Goal: Task Accomplishment & Management: Use online tool/utility

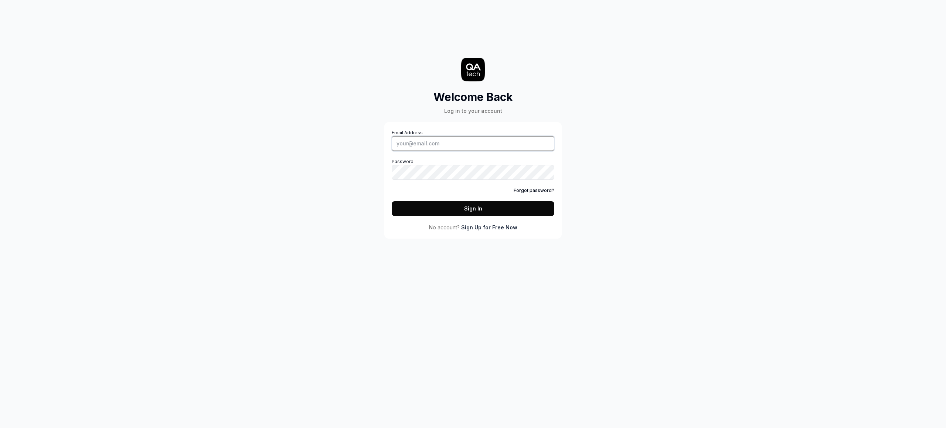
click at [465, 145] on input "Email Address" at bounding box center [473, 143] width 163 height 15
type input "[EMAIL_ADDRESS][DOMAIN_NAME]"
click at [392, 201] on button "Sign In" at bounding box center [473, 208] width 163 height 15
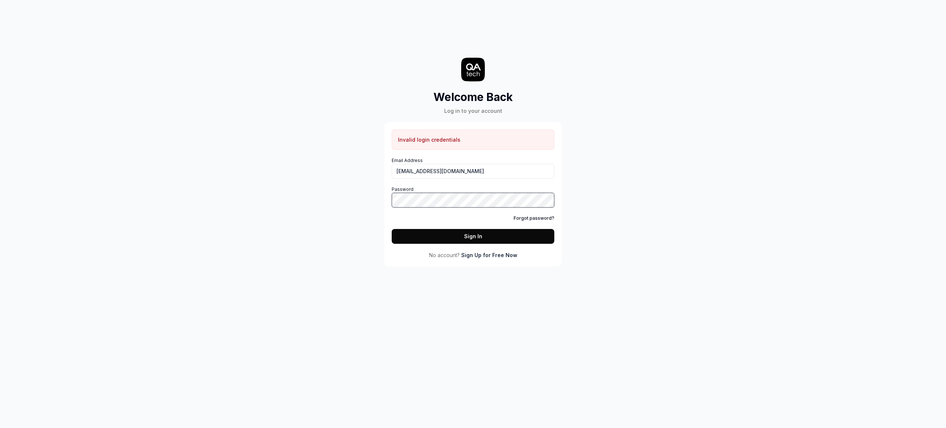
click at [392, 229] on button "Sign In" at bounding box center [473, 236] width 163 height 15
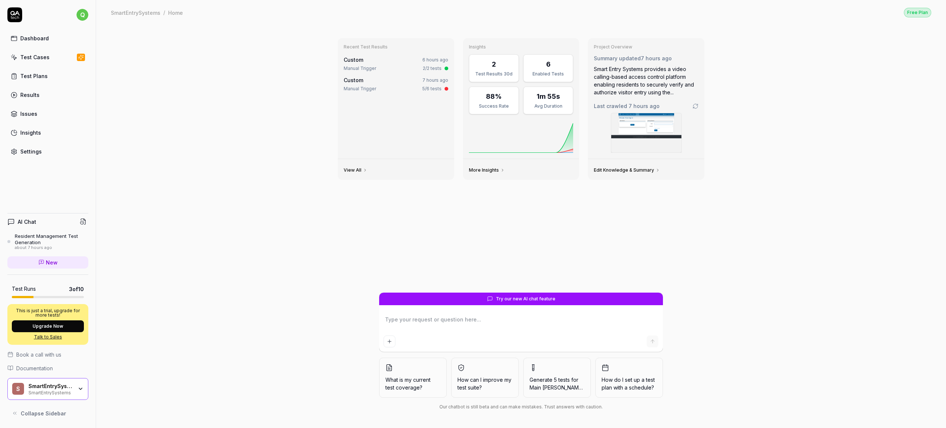
click at [39, 58] on div "Test Cases" at bounding box center [34, 57] width 29 height 8
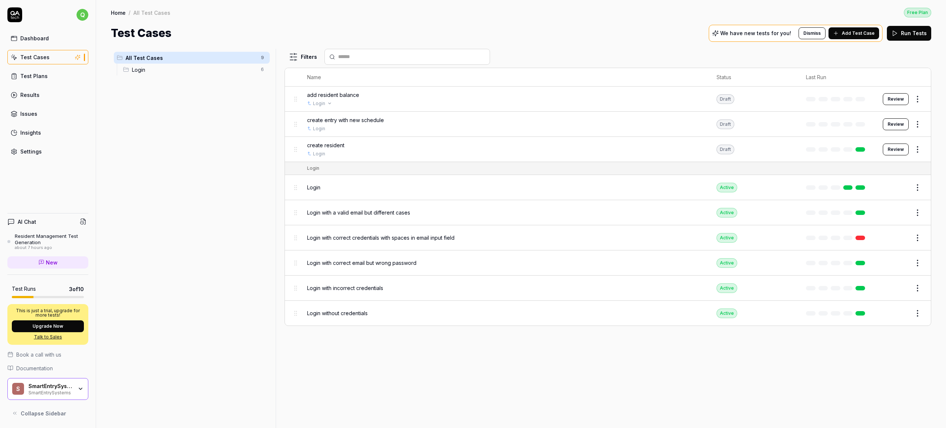
click at [348, 103] on div "Login" at bounding box center [504, 103] width 395 height 7
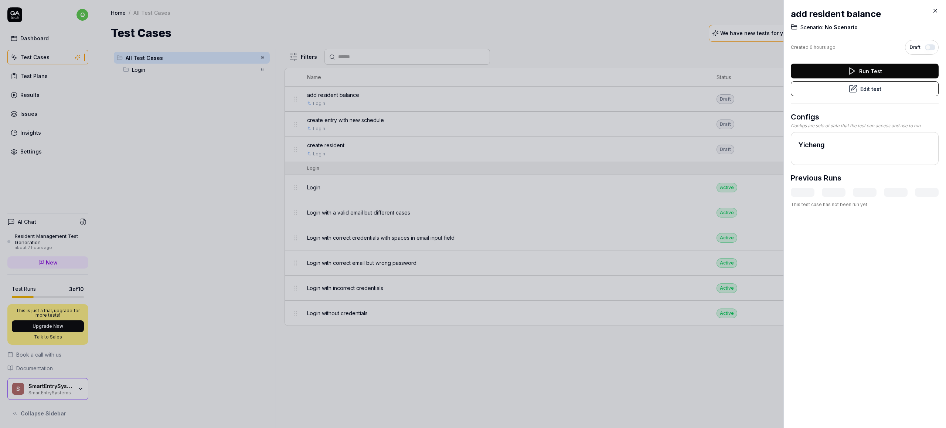
click at [837, 72] on button "Run Test" at bounding box center [865, 71] width 148 height 15
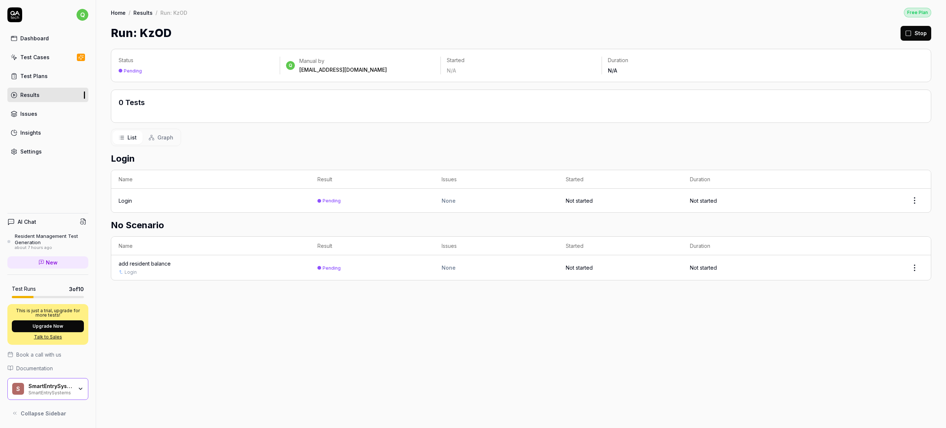
click at [126, 200] on div "Login" at bounding box center [125, 201] width 13 height 8
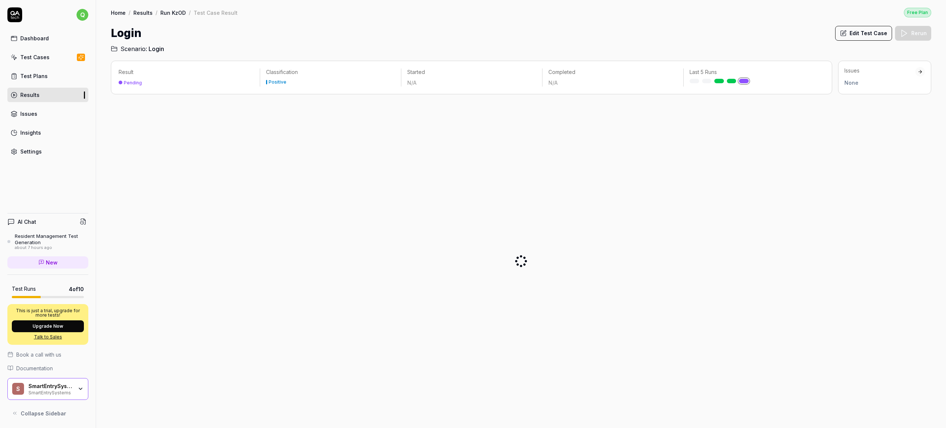
click at [145, 13] on link "Results" at bounding box center [142, 12] width 19 height 7
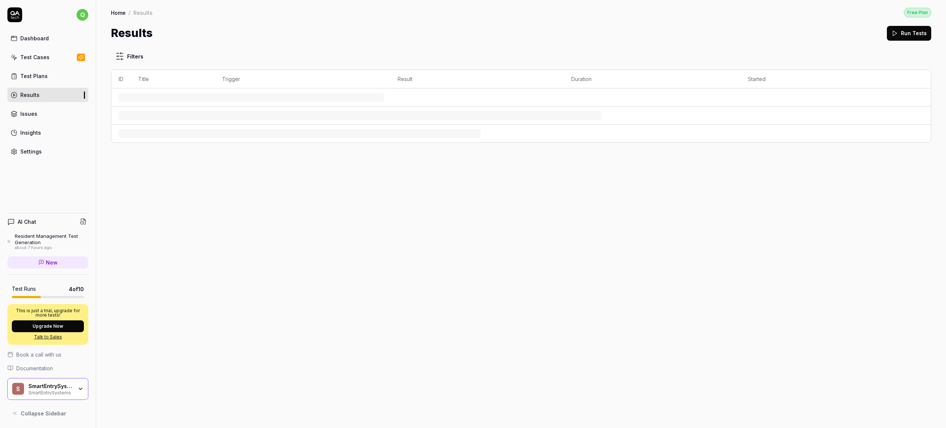
click at [48, 44] on link "Dashboard" at bounding box center [47, 38] width 81 height 14
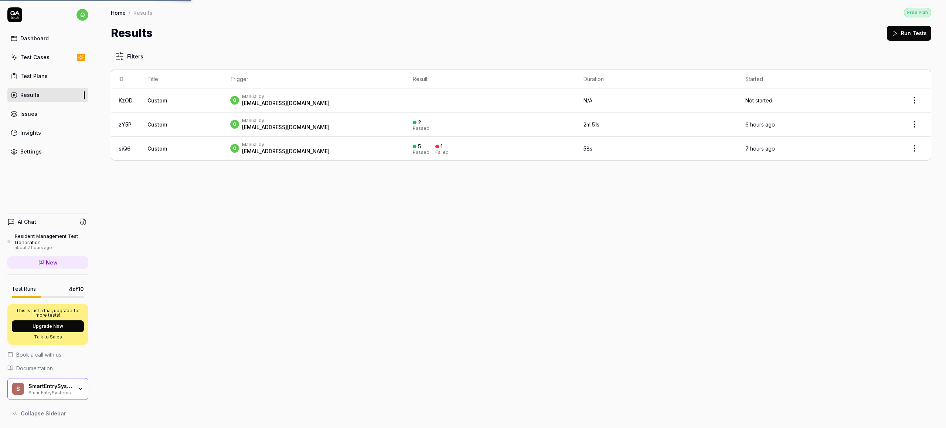
click at [39, 60] on div "Test Cases" at bounding box center [34, 57] width 29 height 8
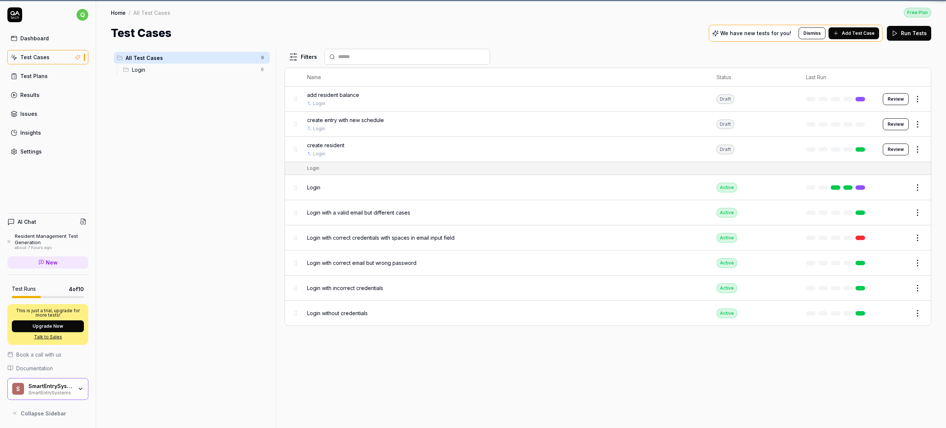
click at [45, 37] on div "Dashboard" at bounding box center [34, 38] width 28 height 8
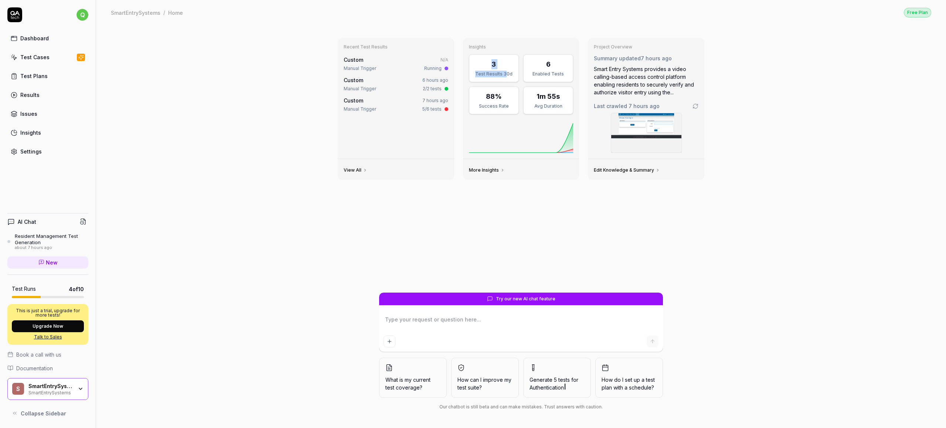
drag, startPoint x: 487, startPoint y: 65, endPoint x: 506, endPoint y: 77, distance: 22.9
click at [506, 77] on div "3 Test Results 30d" at bounding box center [494, 68] width 50 height 28
click at [506, 77] on div "Test Results 30d" at bounding box center [494, 74] width 40 height 7
click at [68, 388] on div "SmartEntrySystems" at bounding box center [50, 386] width 44 height 7
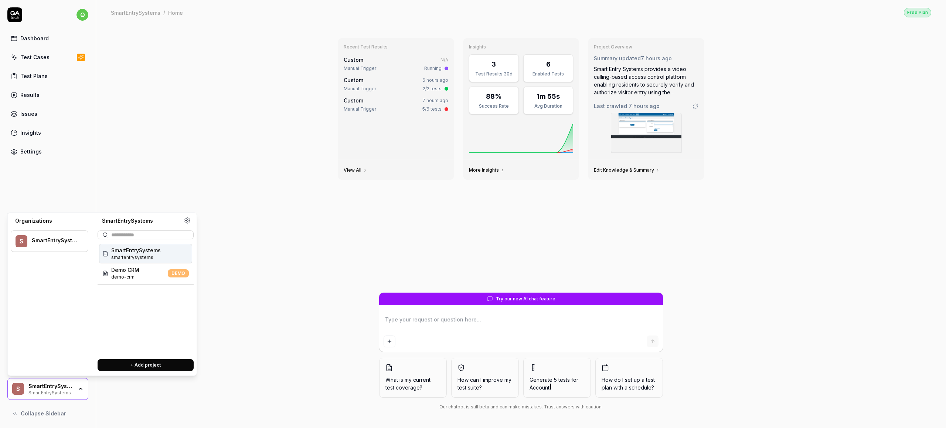
click at [68, 388] on div "SmartEntrySystems" at bounding box center [50, 386] width 44 height 7
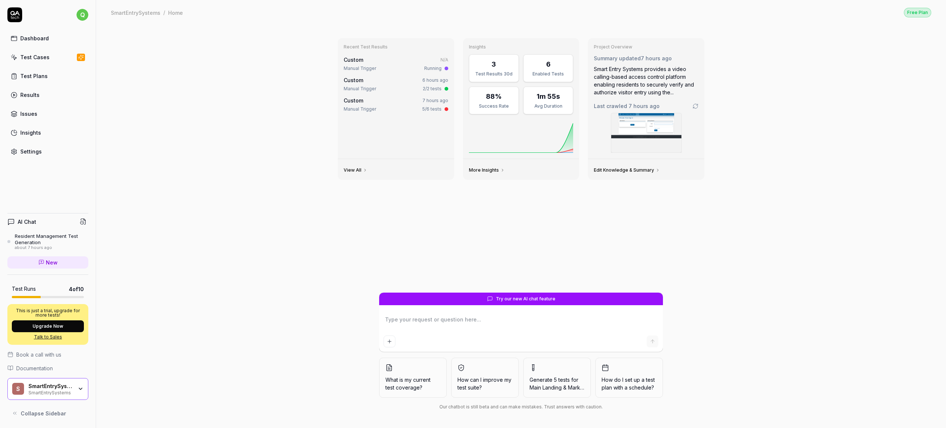
click at [41, 56] on div "Test Cases" at bounding box center [34, 57] width 29 height 8
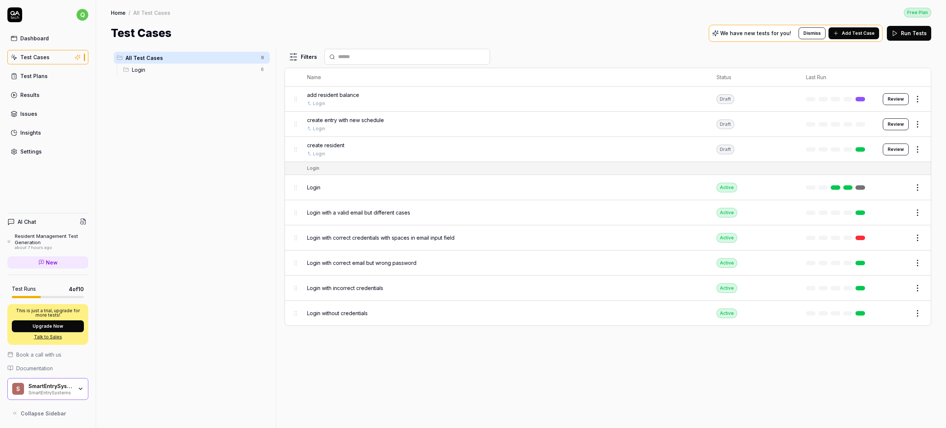
click at [308, 167] on div "Login" at bounding box center [313, 168] width 12 height 7
drag, startPoint x: 296, startPoint y: 196, endPoint x: 301, endPoint y: 204, distance: 9.3
click at [301, 204] on body "q Dashboard Test Cases Test Plans Results Issues Insights Settings AI Chat Resi…" at bounding box center [473, 214] width 946 height 428
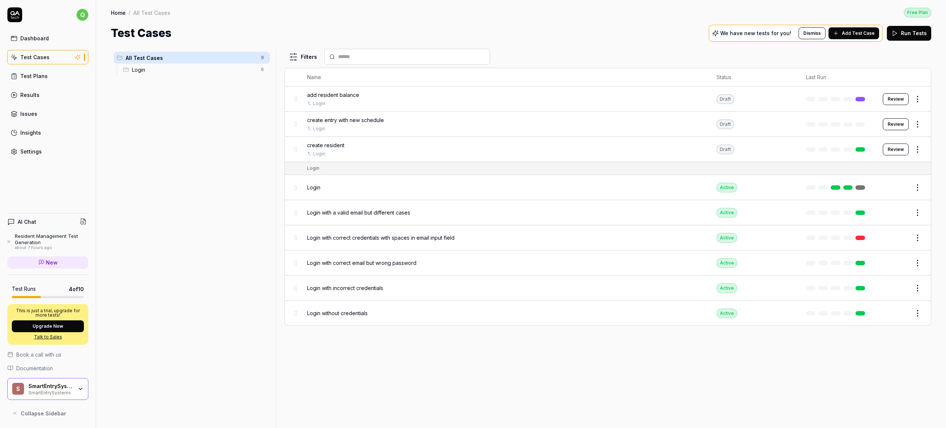
drag, startPoint x: 520, startPoint y: 354, endPoint x: 497, endPoint y: 340, distance: 27.0
click at [497, 340] on div "Filters Name Status Last Run add resident balance Login Draft Review create ent…" at bounding box center [608, 238] width 647 height 379
click at [511, 355] on div "Filters Name Status Last Run add resident balance Login Draft Review create ent…" at bounding box center [608, 238] width 647 height 379
click at [41, 43] on link "Dashboard" at bounding box center [47, 38] width 81 height 14
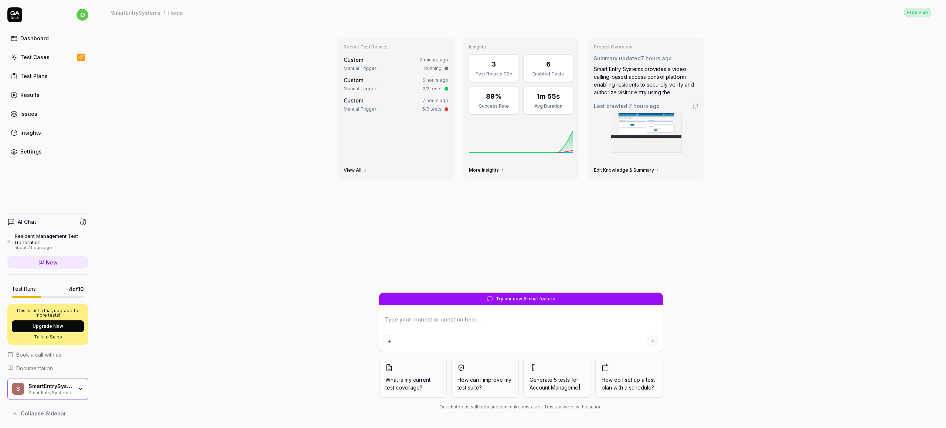
click at [50, 44] on link "Dashboard" at bounding box center [47, 38] width 81 height 14
click at [43, 58] on div "Test Cases" at bounding box center [34, 57] width 29 height 8
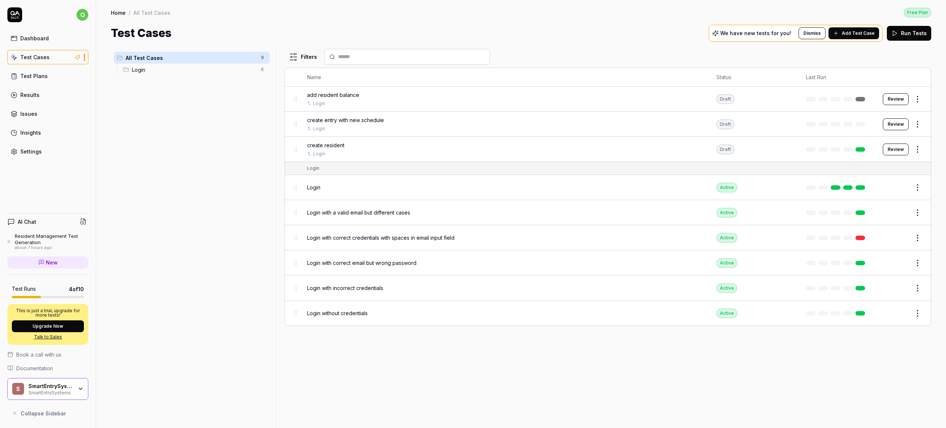
click at [895, 152] on button "Review" at bounding box center [896, 149] width 26 height 12
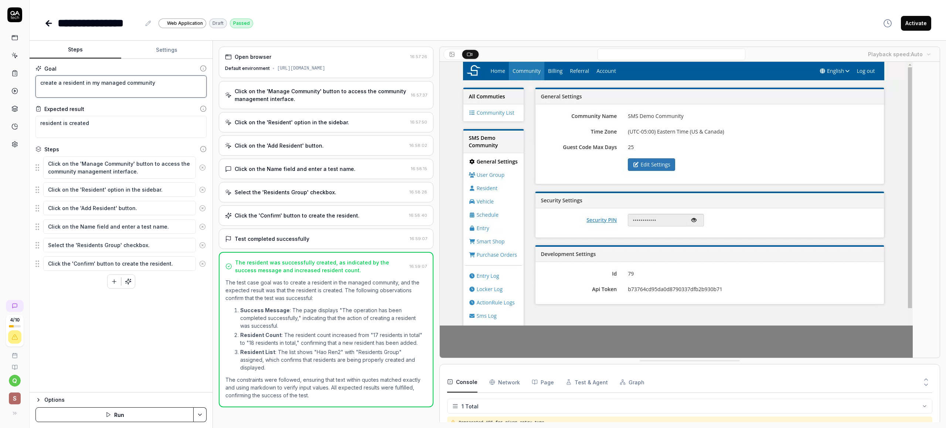
click at [70, 92] on textarea "create a resident in my managed community" at bounding box center [120, 86] width 171 height 22
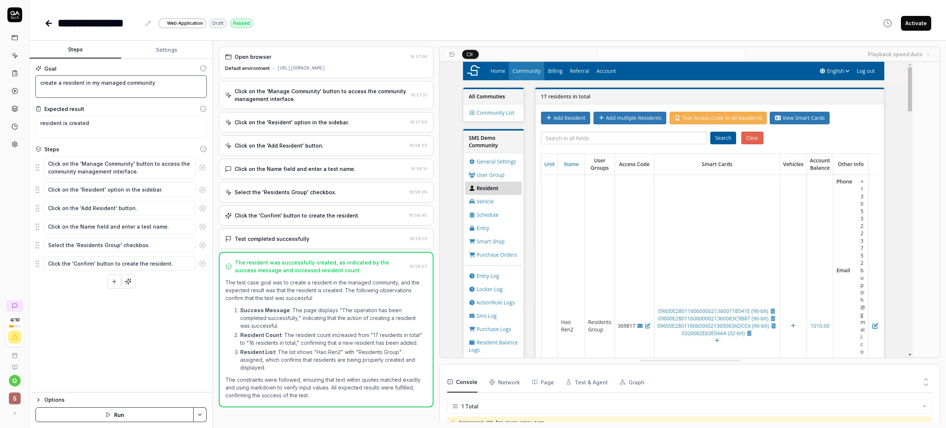
click at [70, 92] on textarea "create a resident in my managed community" at bounding box center [120, 86] width 171 height 22
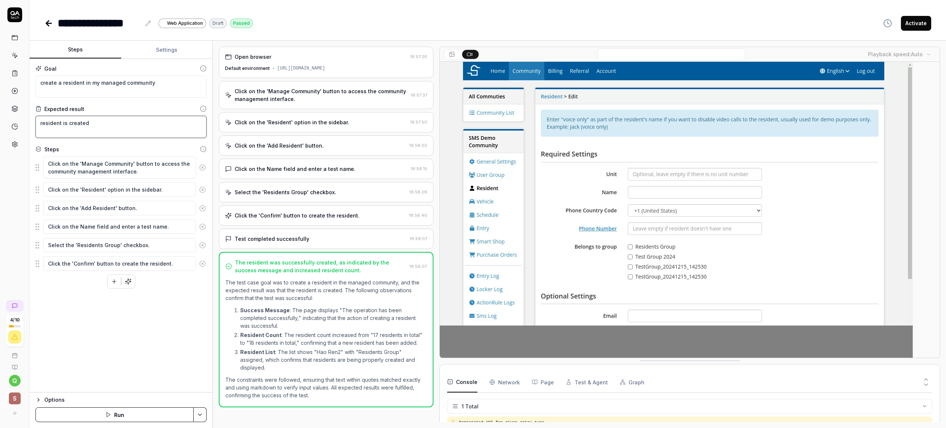
click at [69, 130] on textarea "resident is created" at bounding box center [120, 127] width 171 height 22
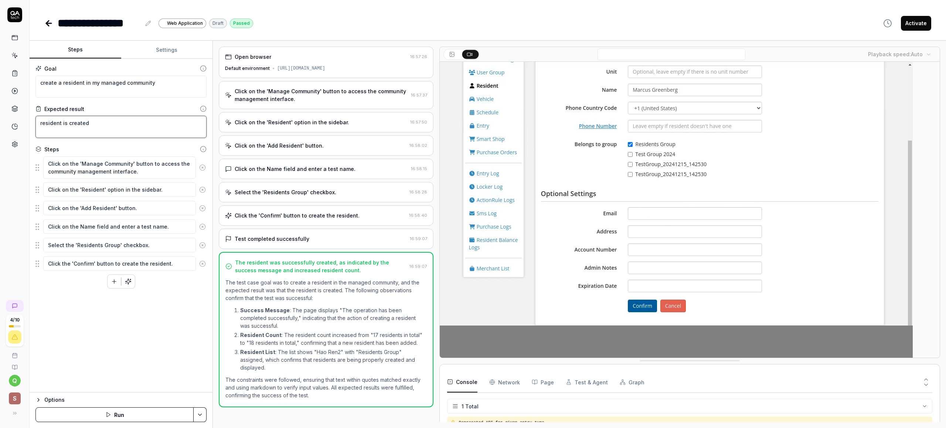
click at [69, 130] on textarea "resident is created" at bounding box center [120, 127] width 171 height 22
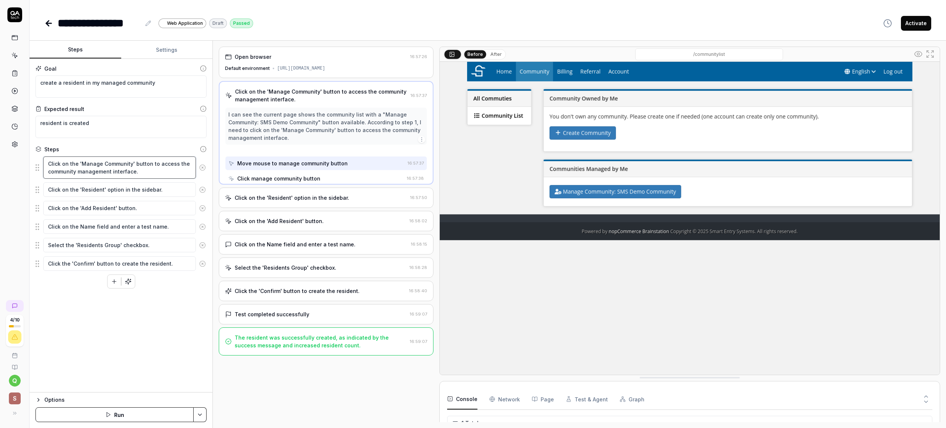
click at [68, 167] on textarea "Click on the 'Manage Community' button to access the community management inter…" at bounding box center [119, 167] width 153 height 22
click at [115, 201] on textarea "Click on the 'Add Resident' button." at bounding box center [119, 208] width 153 height 14
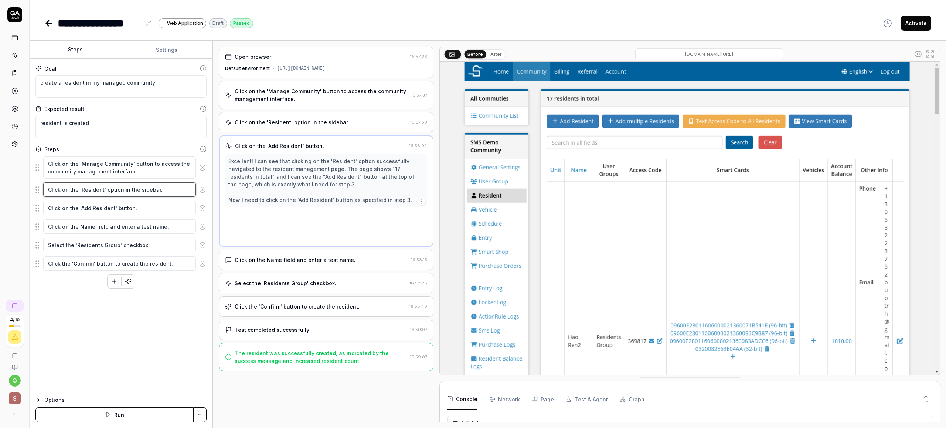
click at [115, 189] on textarea "Click on the 'Resident' option in the sidebar." at bounding box center [119, 189] width 153 height 14
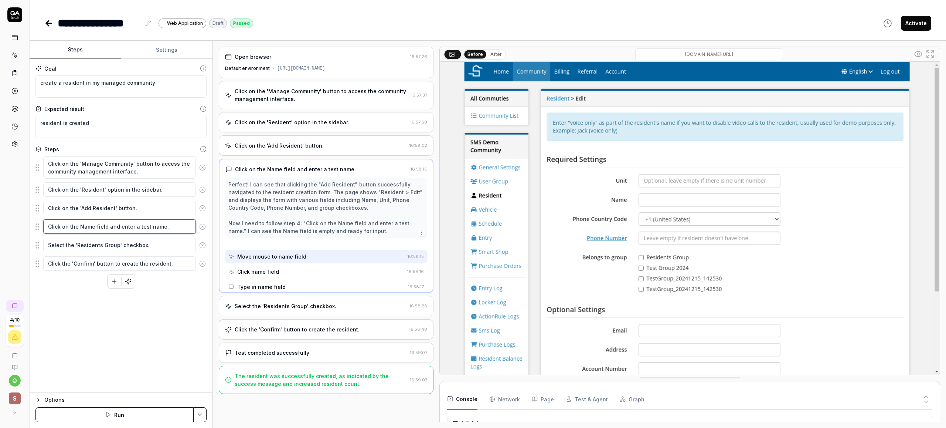
click at [121, 225] on textarea "Click on the Name field and enter a test name." at bounding box center [119, 226] width 153 height 14
click at [122, 210] on textarea "Click on the 'Add Resident' button." at bounding box center [119, 208] width 153 height 14
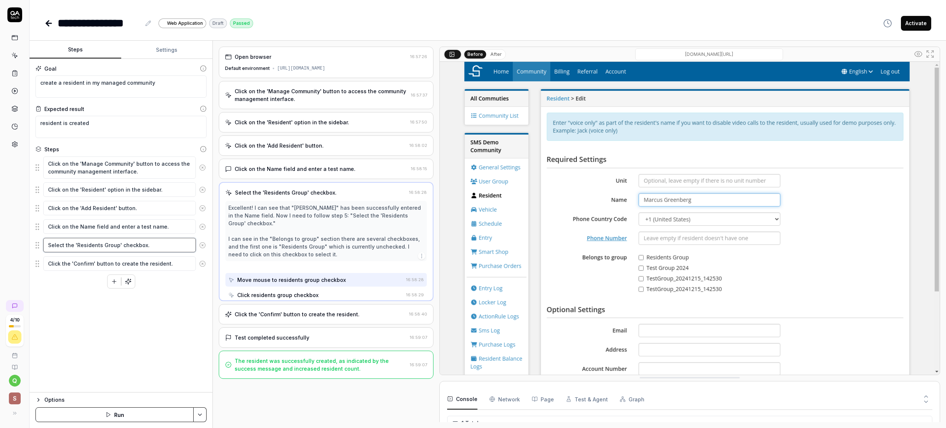
click at [133, 239] on textarea "Select the 'Residents Group' checkbox." at bounding box center [119, 245] width 153 height 14
click at [144, 254] on fieldset "Click on the 'Manage Community' button to access the community management inter…" at bounding box center [120, 213] width 171 height 115
click at [134, 169] on textarea "Click on the 'Manage Community' button to access the community management inter…" at bounding box center [119, 167] width 153 height 22
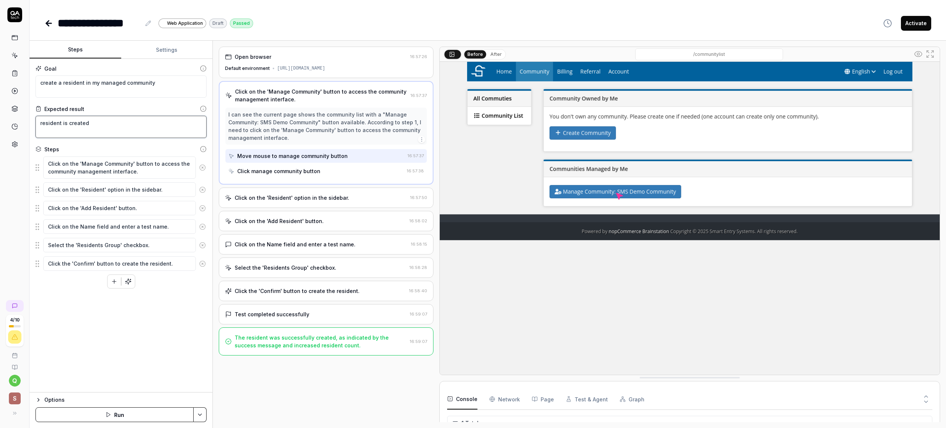
click at [135, 116] on textarea "resident is created" at bounding box center [120, 127] width 171 height 22
click at [272, 63] on div "Open browser 16:57:26 Default environment https://smartentrysystems.com/communi…" at bounding box center [326, 62] width 215 height 31
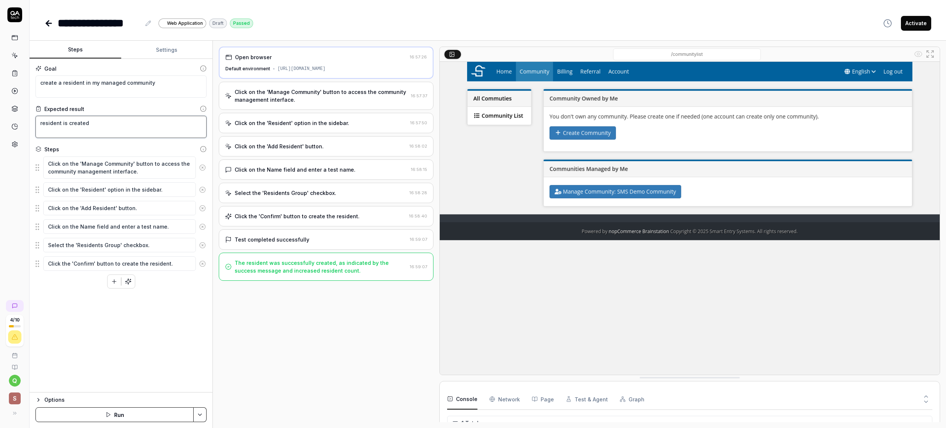
click at [146, 129] on textarea "resident is created" at bounding box center [120, 127] width 171 height 22
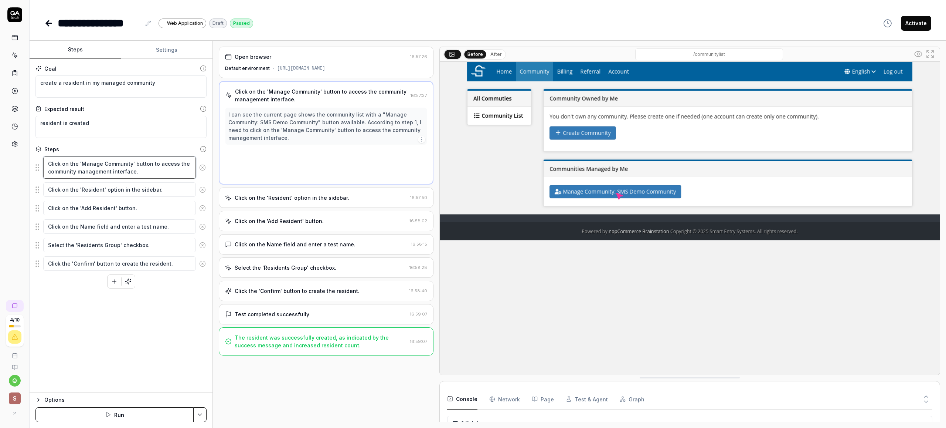
click at [153, 162] on textarea "Click on the 'Manage Community' button to access the community management inter…" at bounding box center [119, 167] width 153 height 22
click at [110, 195] on textarea "Click on the 'Resident' option in the sidebar." at bounding box center [119, 189] width 153 height 14
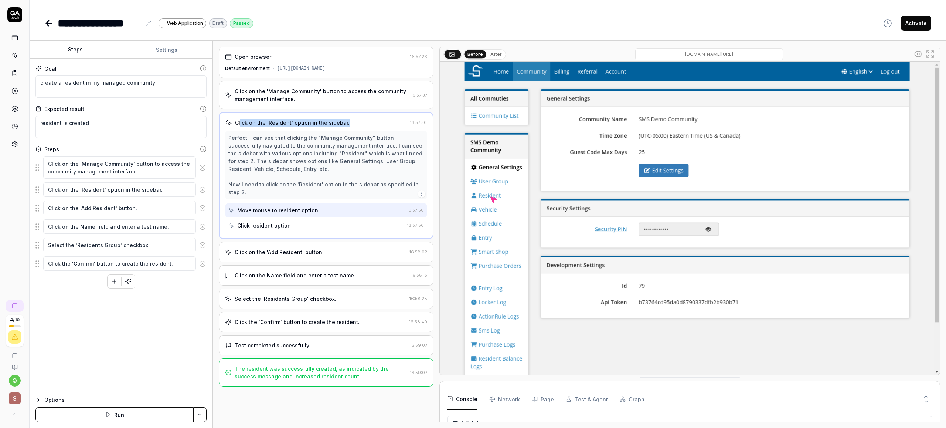
drag, startPoint x: 240, startPoint y: 123, endPoint x: 343, endPoint y: 121, distance: 103.2
click at [343, 121] on div "Click on the 'Resident' option in the sidebar." at bounding box center [292, 123] width 115 height 8
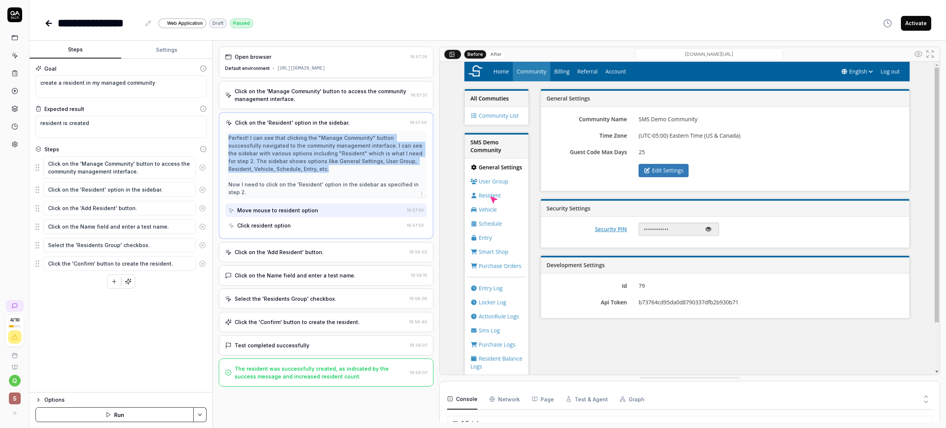
drag, startPoint x: 229, startPoint y: 140, endPoint x: 376, endPoint y: 168, distance: 149.4
click at [376, 168] on div "Perfect! I can see that clicking the "Manage Community" button successfully nav…" at bounding box center [326, 165] width 196 height 62
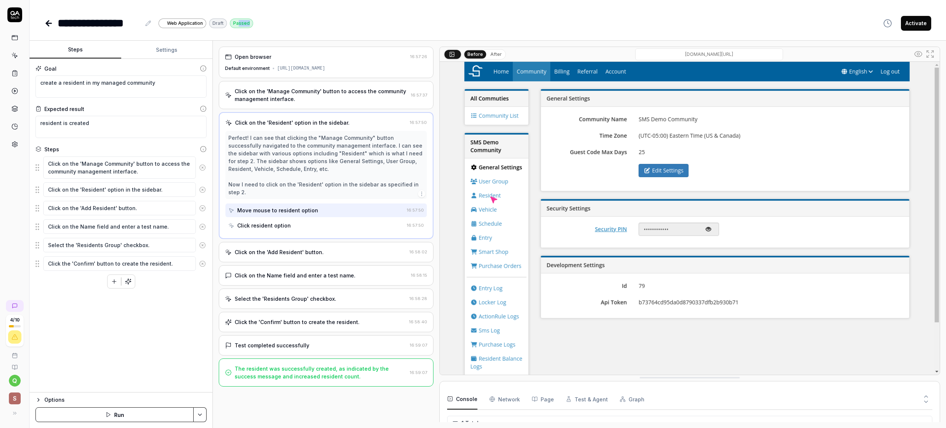
drag, startPoint x: 236, startPoint y: 26, endPoint x: 263, endPoint y: 26, distance: 27.0
click at [263, 26] on div "**********" at bounding box center [487, 23] width 887 height 17
click at [260, 26] on div "**********" at bounding box center [487, 23] width 887 height 17
click at [216, 27] on div "Draft" at bounding box center [218, 23] width 18 height 10
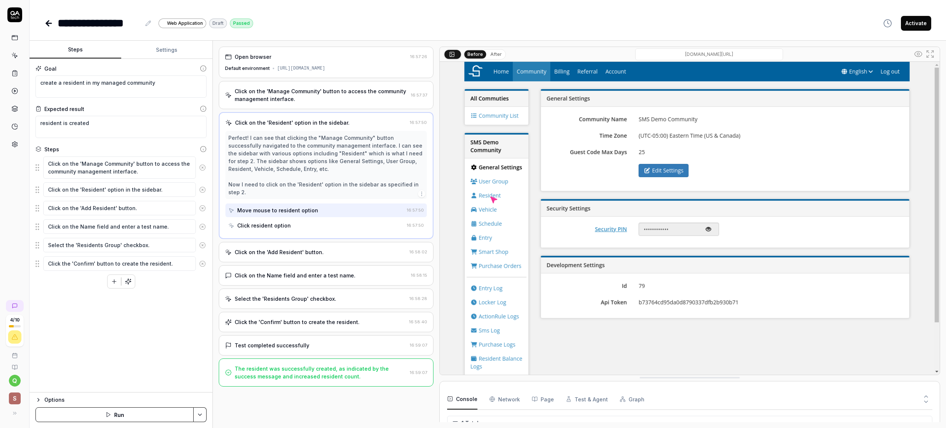
click at [213, 25] on div "Draft" at bounding box center [218, 23] width 18 height 10
click at [140, 190] on textarea "Click on the 'Resident' option in the sidebar." at bounding box center [119, 189] width 153 height 14
click at [41, 23] on div "**********" at bounding box center [488, 15] width 917 height 31
click at [50, 23] on icon at bounding box center [48, 23] width 5 height 0
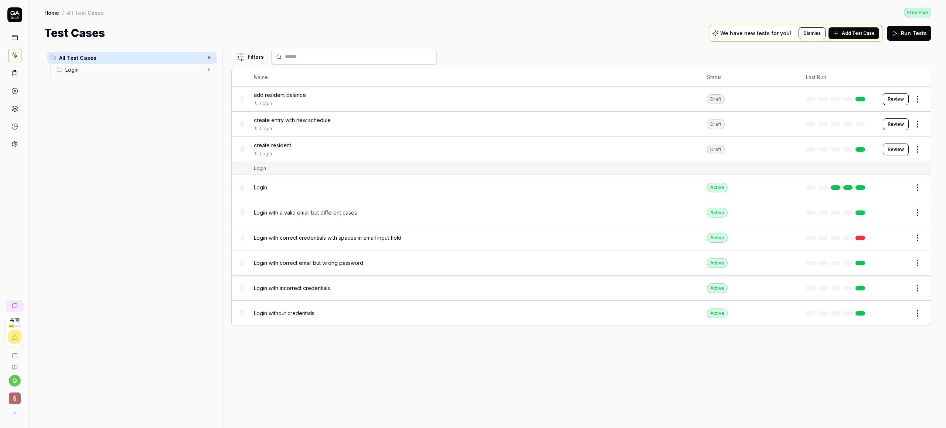
click at [862, 34] on span "Add Test Case" at bounding box center [858, 33] width 33 height 7
click at [865, 37] on button "Add Test Case" at bounding box center [854, 33] width 51 height 12
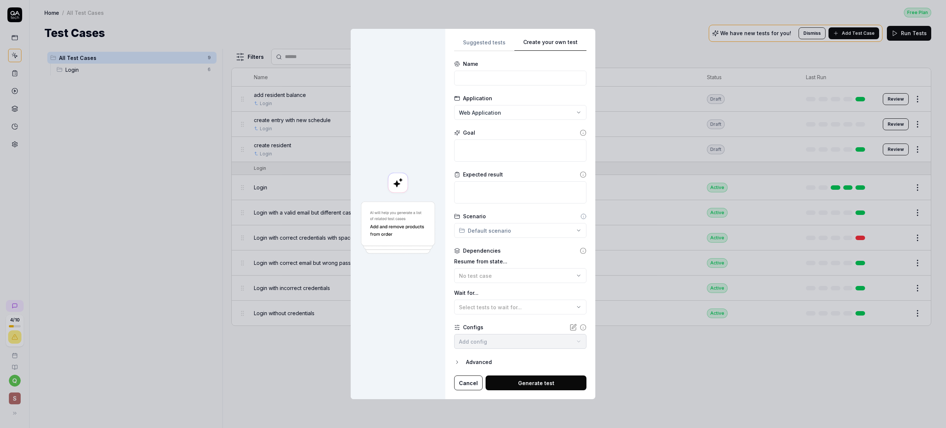
click at [569, 58] on div "Suggested tests Create your own test Name Application Web Application Goal Expe…" at bounding box center [520, 214] width 132 height 353
click at [491, 149] on textarea at bounding box center [520, 150] width 132 height 22
click at [492, 189] on textarea at bounding box center [520, 192] width 132 height 22
click at [474, 279] on div "Login" at bounding box center [513, 276] width 108 height 8
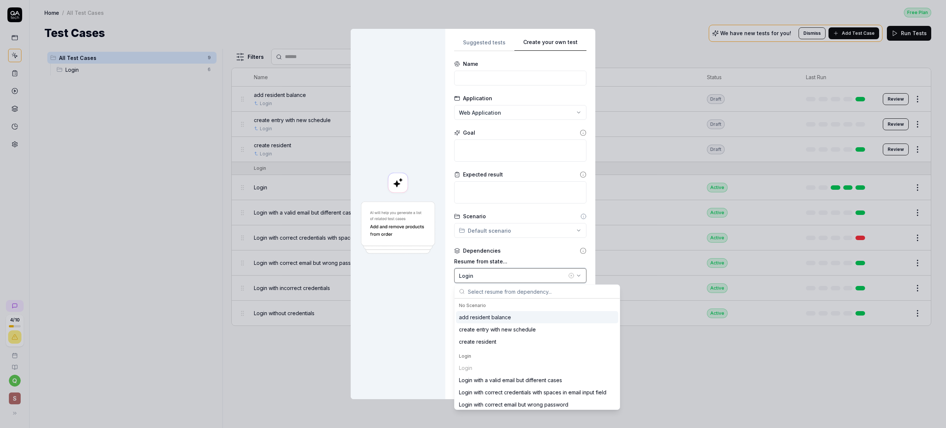
click at [475, 277] on div "Login" at bounding box center [513, 276] width 108 height 8
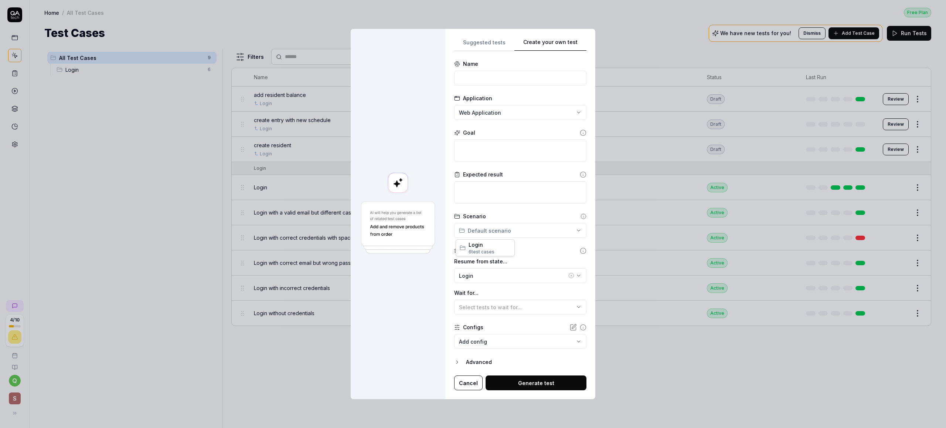
click at [476, 228] on div "**********" at bounding box center [473, 214] width 946 height 428
click at [475, 222] on div "**********" at bounding box center [473, 214] width 946 height 428
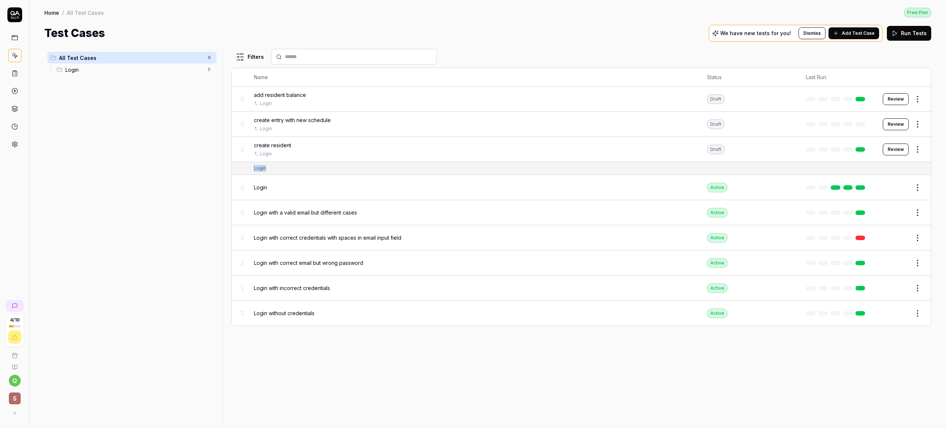
drag, startPoint x: 254, startPoint y: 168, endPoint x: 265, endPoint y: 167, distance: 11.1
click at [256, 169] on div "Login" at bounding box center [260, 168] width 12 height 7
click at [856, 35] on span "Add Test Case" at bounding box center [858, 33] width 33 height 7
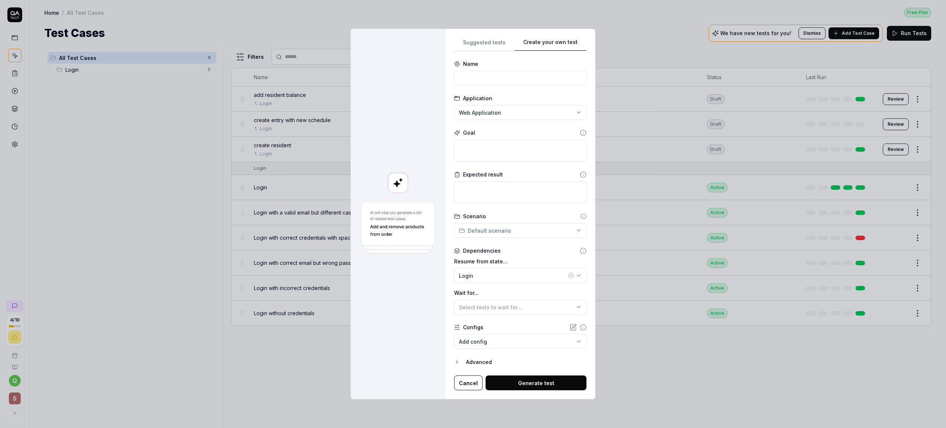
click at [488, 254] on div "Dependencies" at bounding box center [482, 251] width 38 height 8
click at [580, 251] on icon at bounding box center [583, 250] width 7 height 7
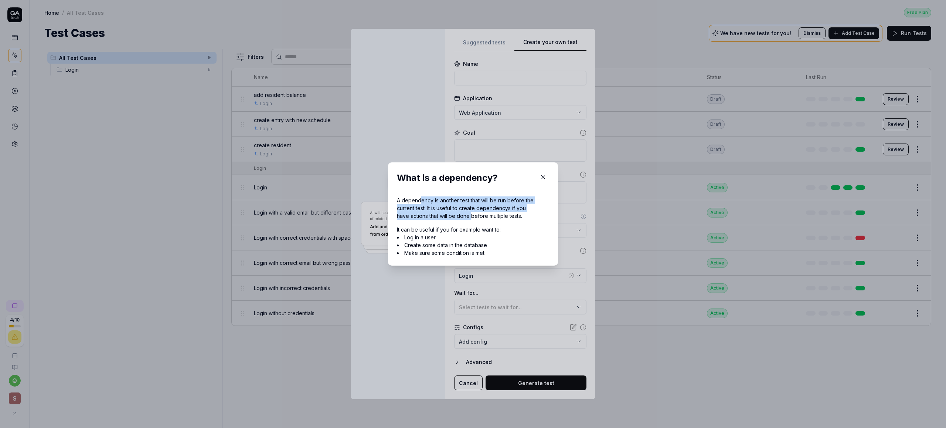
drag, startPoint x: 419, startPoint y: 203, endPoint x: 468, endPoint y: 214, distance: 50.8
click at [468, 214] on div "A dependency is another test that will be run before the current test. It is us…" at bounding box center [466, 207] width 138 height 23
click at [413, 207] on div "A dependency is another test that will be run before the current test. It is us…" at bounding box center [466, 207] width 138 height 23
click at [431, 213] on div "A dependency is another test that will be run before the current test. It is us…" at bounding box center [466, 207] width 138 height 23
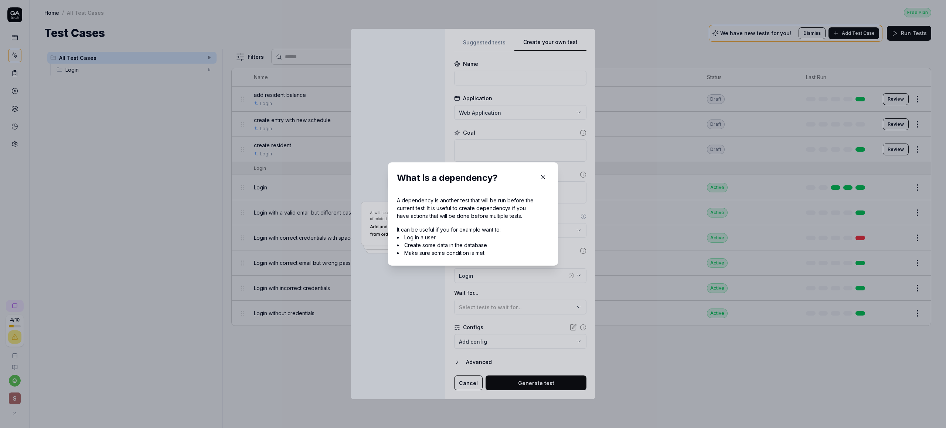
click at [416, 209] on div "A dependency is another test that will be run before the current test. It is us…" at bounding box center [466, 207] width 138 height 23
click at [432, 209] on div "A dependency is another test that will be run before the current test. It is us…" at bounding box center [466, 207] width 138 height 23
drag, startPoint x: 396, startPoint y: 230, endPoint x: 491, endPoint y: 234, distance: 94.4
click at [491, 234] on div "It can be useful if you for example want to: Log in a user Create some data in …" at bounding box center [466, 238] width 138 height 37
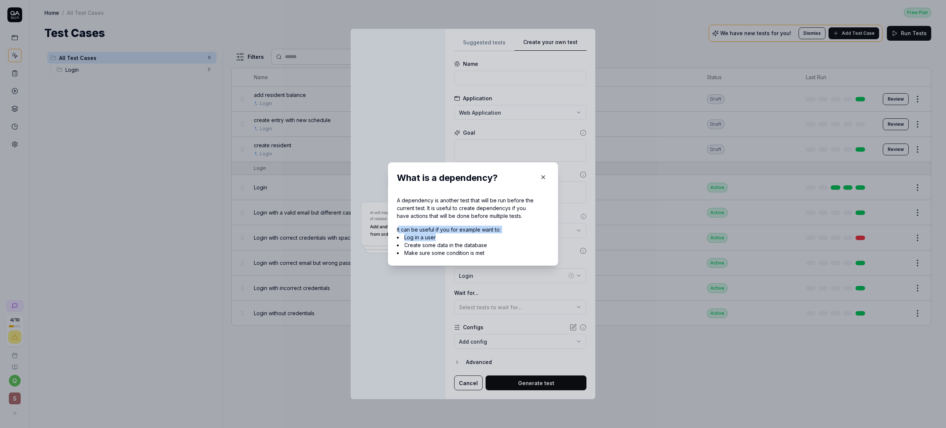
click at [491, 234] on li "Log in a user" at bounding box center [466, 237] width 138 height 8
drag, startPoint x: 402, startPoint y: 232, endPoint x: 499, endPoint y: 232, distance: 97.6
click at [499, 232] on div "It can be useful if you for example want to: Log in a user Create some data in …" at bounding box center [466, 238] width 138 height 37
drag, startPoint x: 404, startPoint y: 238, endPoint x: 438, endPoint y: 239, distance: 33.3
click at [438, 239] on li "Log in a user" at bounding box center [466, 237] width 138 height 8
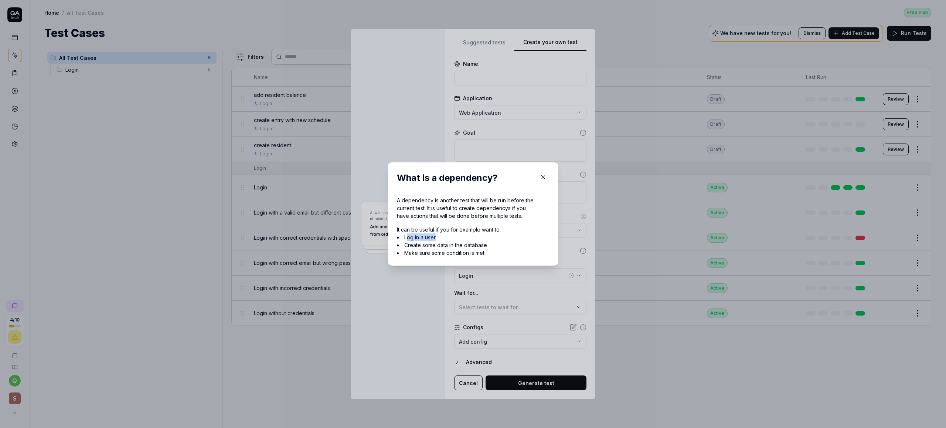
click at [438, 239] on li "Log in a user" at bounding box center [466, 237] width 138 height 8
drag, startPoint x: 413, startPoint y: 248, endPoint x: 478, endPoint y: 247, distance: 65.1
click at [478, 247] on ul "Log in a user Create some data in the database Make sure some condition is met" at bounding box center [466, 244] width 138 height 23
click at [478, 247] on li "Create some data in the database" at bounding box center [466, 245] width 138 height 8
drag, startPoint x: 490, startPoint y: 247, endPoint x: 404, endPoint y: 244, distance: 86.2
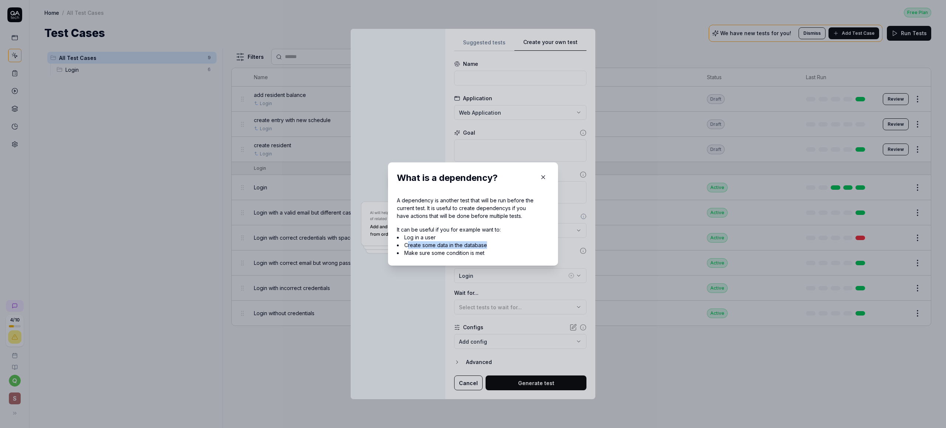
click at [404, 244] on li "Create some data in the database" at bounding box center [466, 245] width 138 height 8
click at [404, 251] on li "Make sure some condition is met" at bounding box center [466, 253] width 138 height 8
drag, startPoint x: 399, startPoint y: 244, endPoint x: 484, endPoint y: 247, distance: 84.7
click at [484, 247] on li "Create some data in the database" at bounding box center [466, 245] width 138 height 8
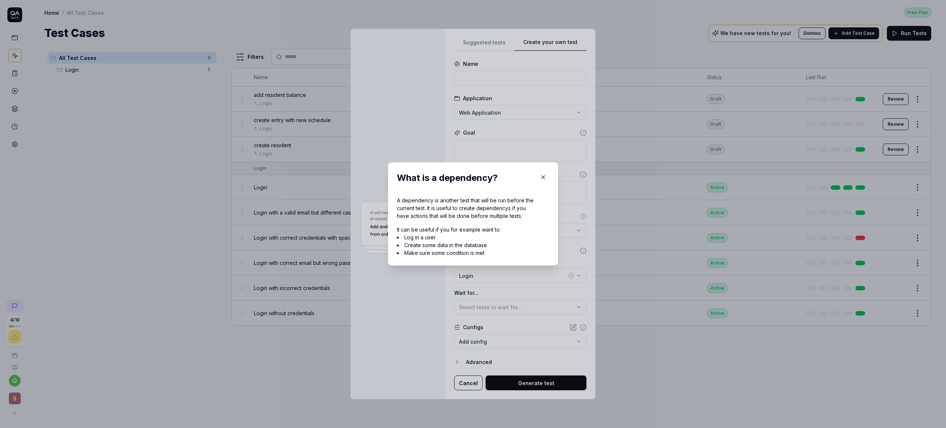
click at [484, 247] on li "Create some data in the database" at bounding box center [466, 245] width 138 height 8
click at [480, 246] on li "Create some data in the database" at bounding box center [466, 245] width 138 height 8
click at [474, 251] on li "Make sure some condition is met" at bounding box center [466, 253] width 138 height 8
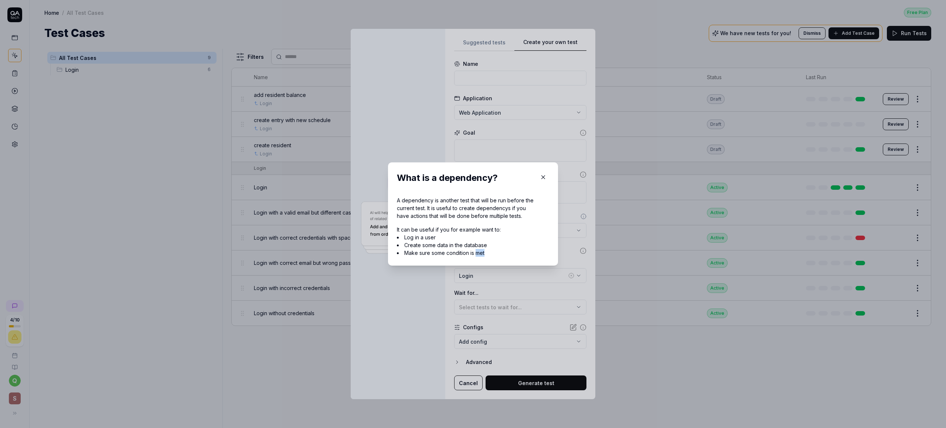
click at [474, 251] on li "Make sure some condition is met" at bounding box center [466, 253] width 138 height 8
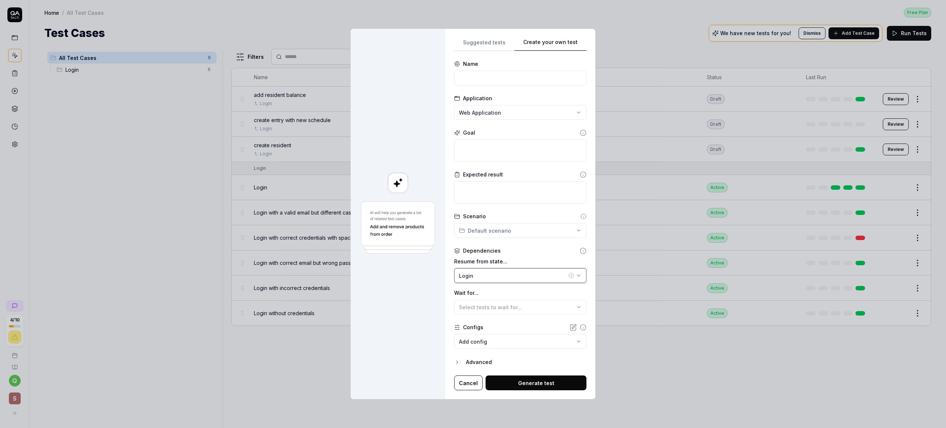
click at [492, 271] on button "Login" at bounding box center [520, 275] width 132 height 15
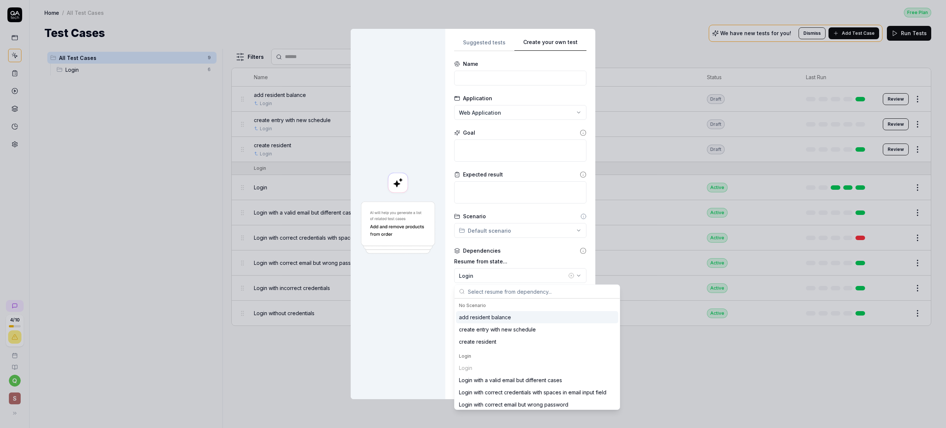
click at [467, 263] on label "Resume from state..." at bounding box center [520, 261] width 132 height 8
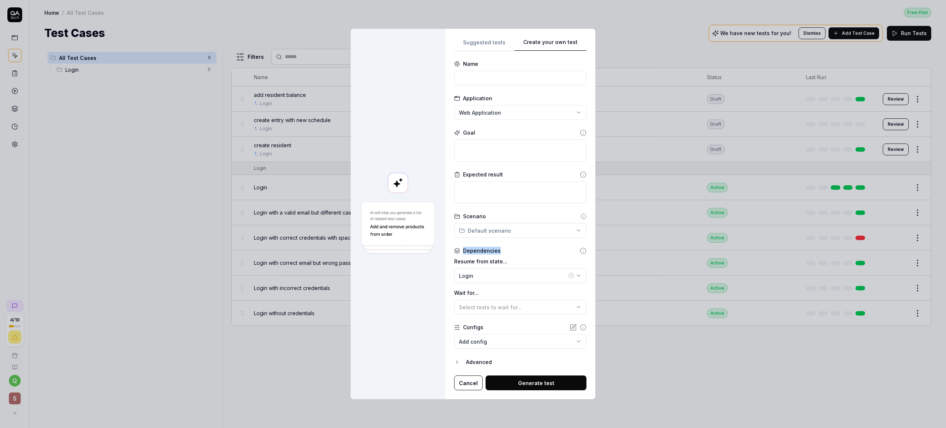
drag, startPoint x: 475, startPoint y: 252, endPoint x: 516, endPoint y: 252, distance: 41.0
click at [516, 251] on div "Dependencies" at bounding box center [520, 251] width 132 height 8
drag, startPoint x: 437, startPoint y: 274, endPoint x: 491, endPoint y: 312, distance: 66.1
click at [491, 312] on div "**********" at bounding box center [520, 214] width 150 height 370
click at [482, 270] on button "Login" at bounding box center [520, 275] width 132 height 15
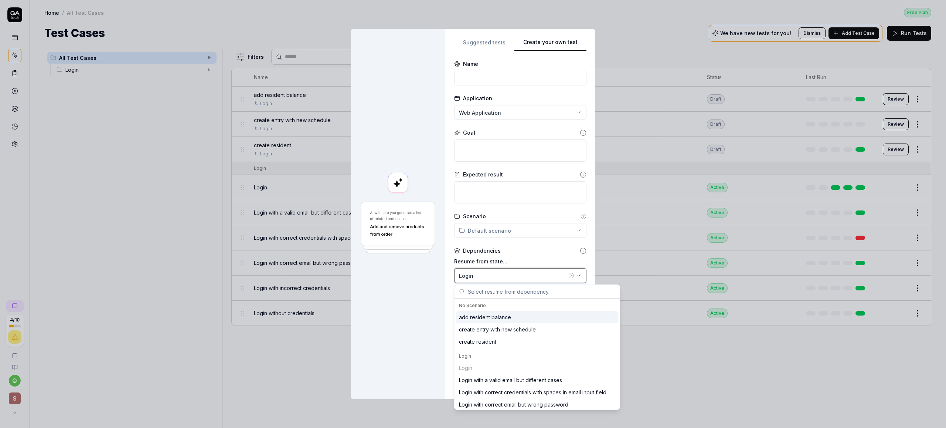
click at [477, 274] on div "Login" at bounding box center [513, 276] width 108 height 8
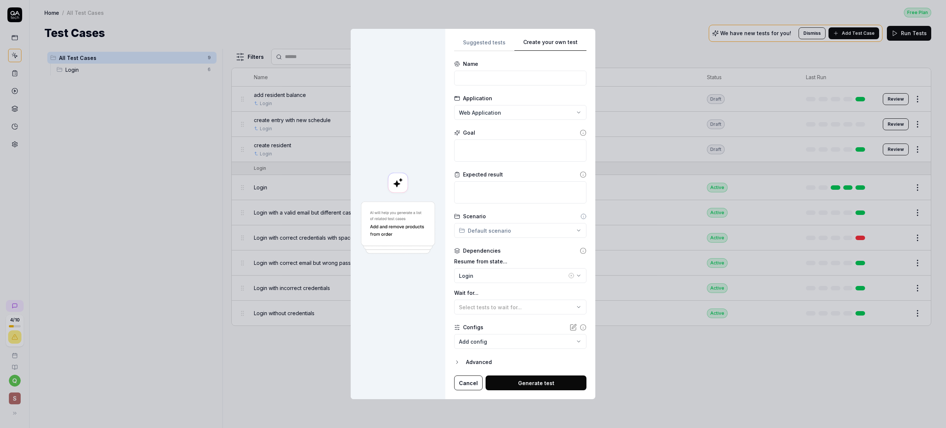
click at [478, 261] on label "Resume from state..." at bounding box center [520, 261] width 132 height 8
click at [487, 271] on button "Login" at bounding box center [520, 275] width 132 height 15
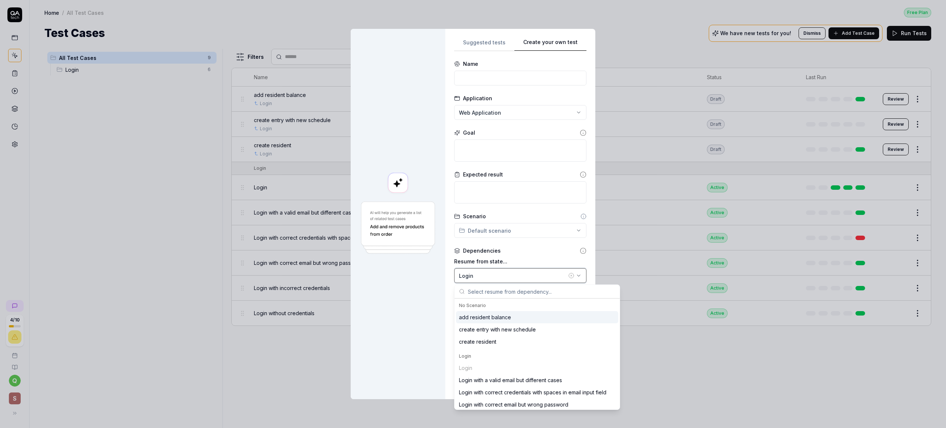
click at [469, 274] on div "Login" at bounding box center [513, 276] width 108 height 8
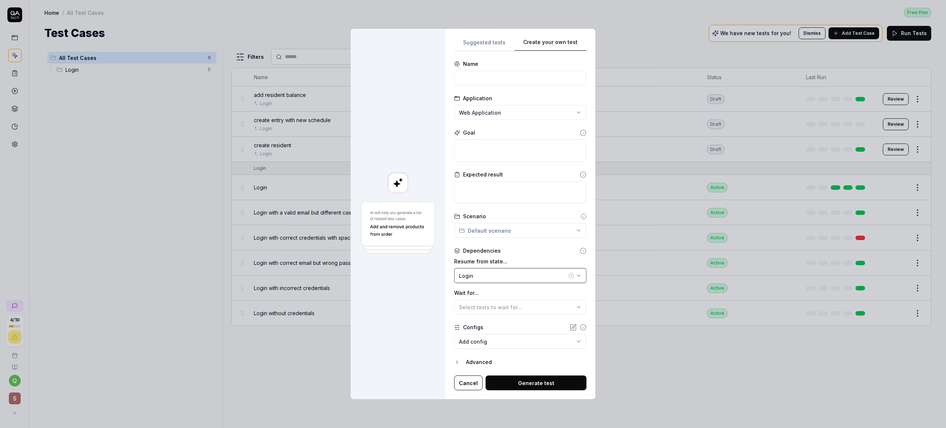
click at [479, 274] on div "Login" at bounding box center [513, 276] width 108 height 8
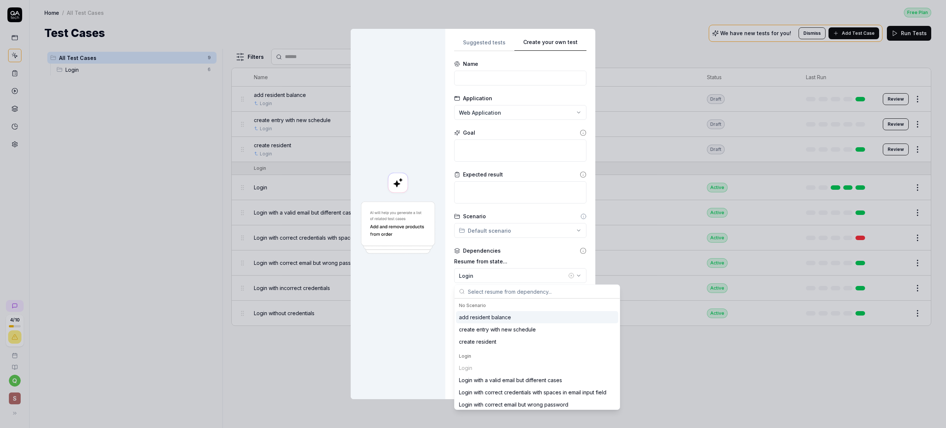
click at [495, 262] on label "Resume from state..." at bounding box center [520, 261] width 132 height 8
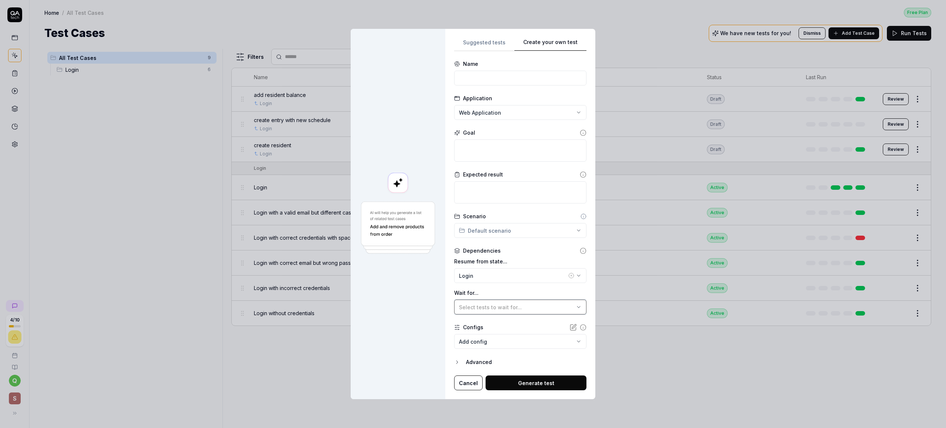
click at [474, 302] on button "Select tests to wait for..." at bounding box center [520, 306] width 132 height 15
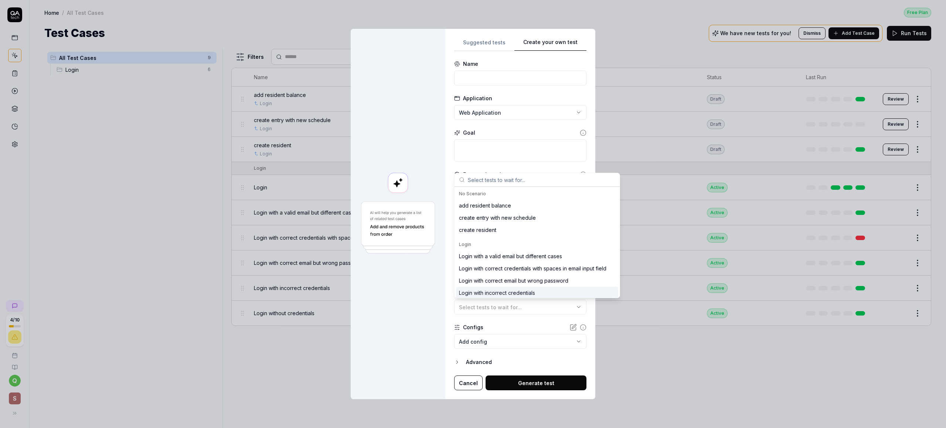
click at [443, 315] on div at bounding box center [398, 214] width 95 height 370
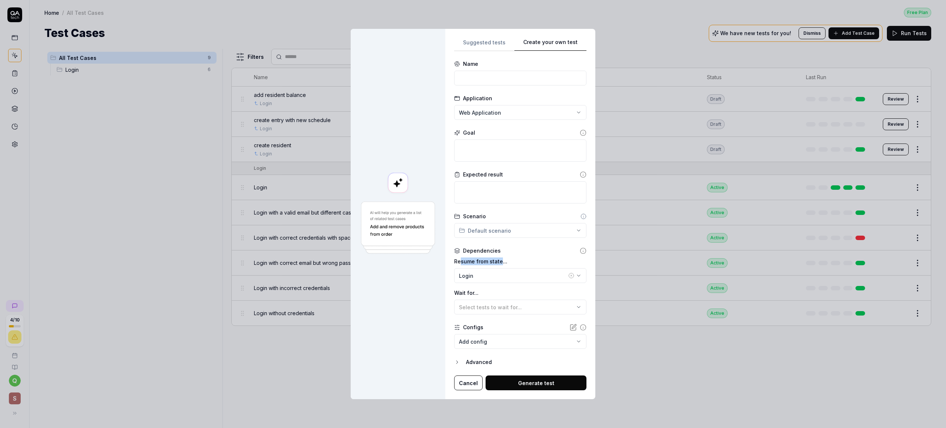
drag, startPoint x: 460, startPoint y: 260, endPoint x: 501, endPoint y: 263, distance: 41.2
click at [501, 263] on label "Resume from state..." at bounding box center [520, 261] width 132 height 8
click at [500, 113] on div "**********" at bounding box center [473, 214] width 946 height 428
click at [173, 121] on div "**********" at bounding box center [473, 214] width 946 height 428
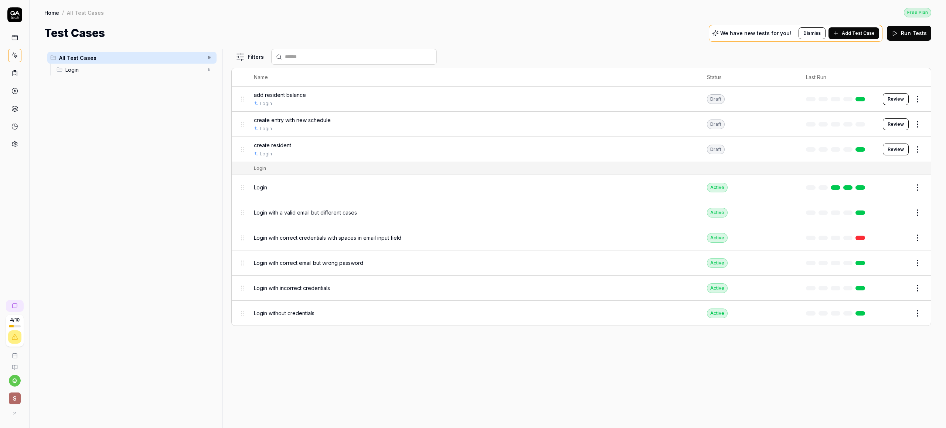
click at [13, 408] on button at bounding box center [14, 413] width 15 height 15
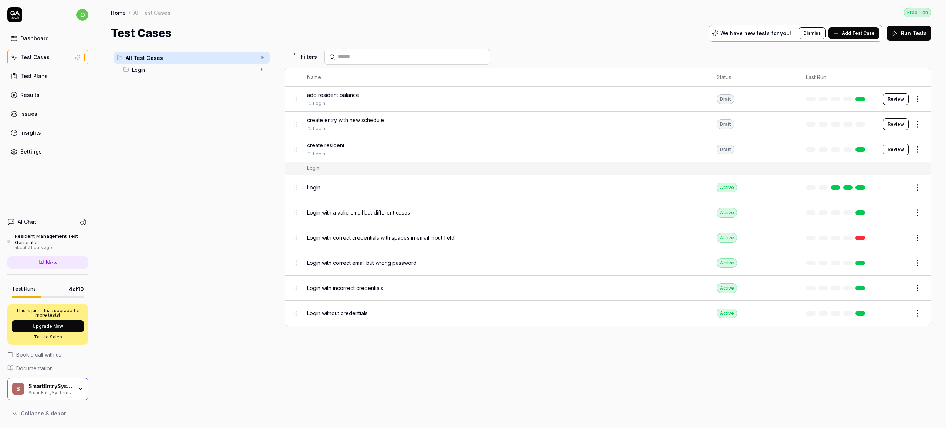
click at [46, 390] on div "SmartEntrySystems" at bounding box center [50, 392] width 44 height 6
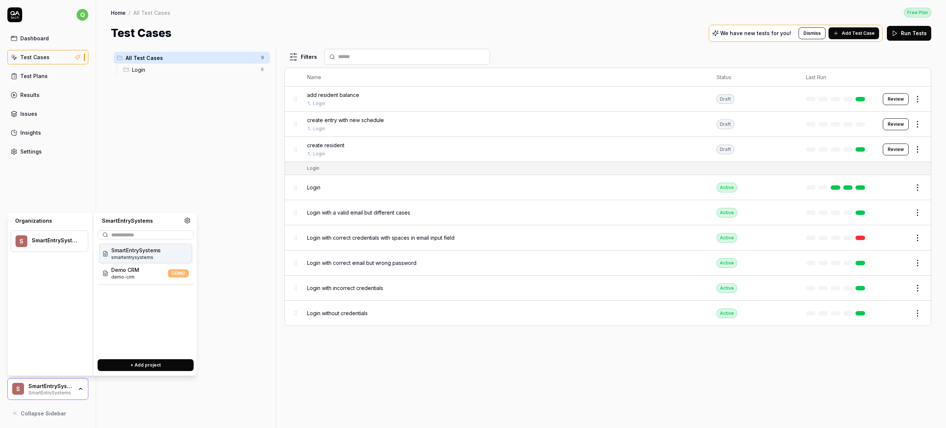
click at [47, 390] on div "SmartEntrySystems" at bounding box center [50, 392] width 44 height 6
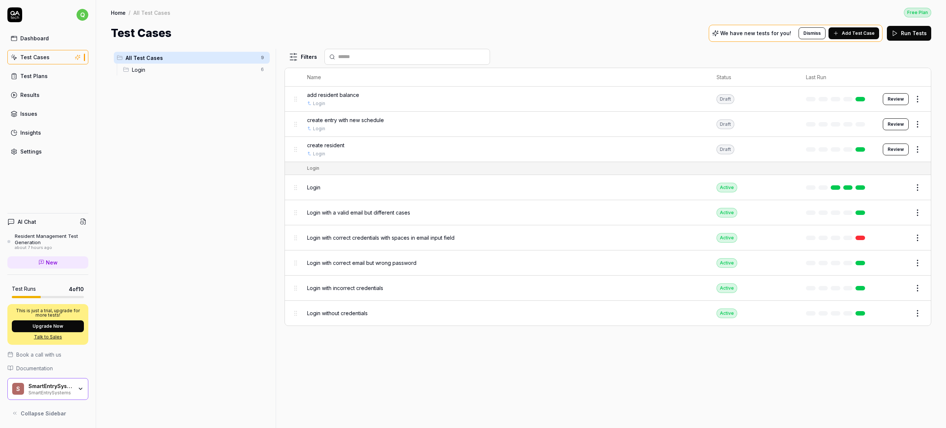
drag, startPoint x: 24, startPoint y: 407, endPoint x: 37, endPoint y: 402, distance: 13.9
click at [24, 408] on button "Collapse Sidebar" at bounding box center [47, 413] width 81 height 15
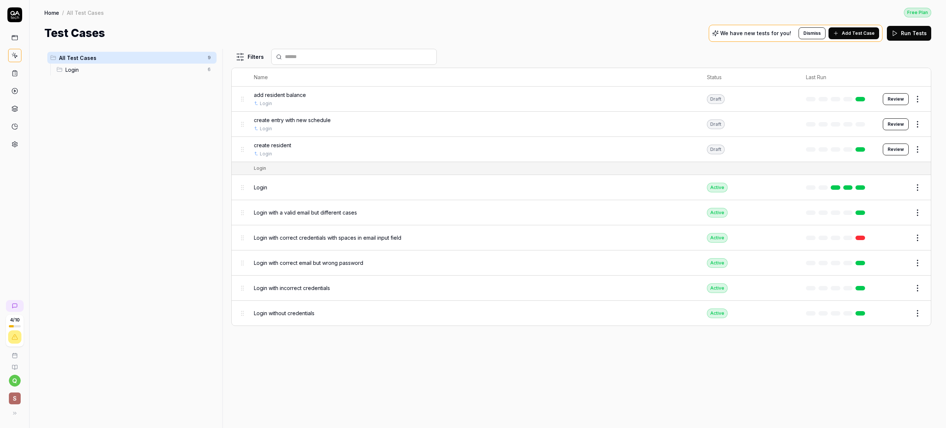
click at [858, 30] on span "Add Test Case" at bounding box center [858, 33] width 33 height 7
click at [15, 411] on icon at bounding box center [13, 413] width 6 height 6
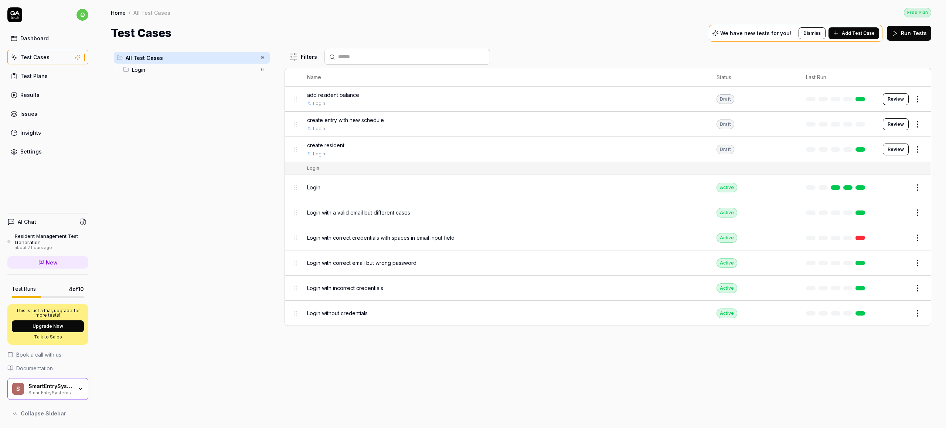
click at [35, 383] on div "SmartEntrySystems" at bounding box center [50, 386] width 44 height 7
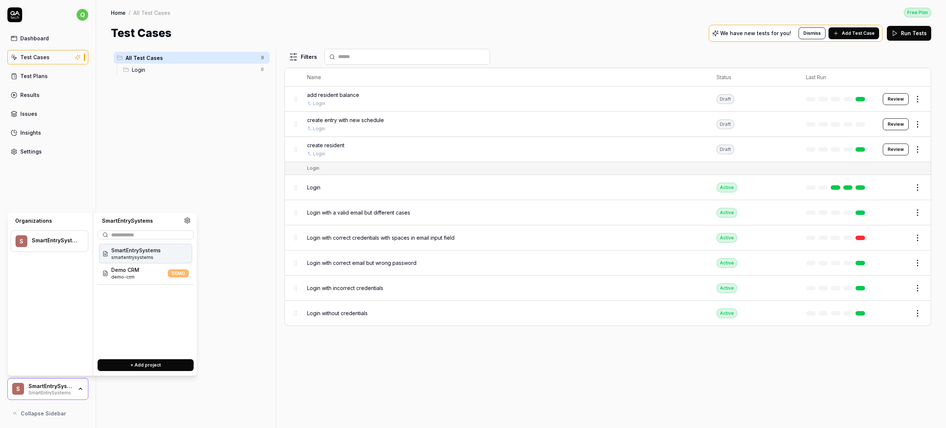
click at [146, 252] on span "SmartEntrySystems" at bounding box center [136, 250] width 50 height 8
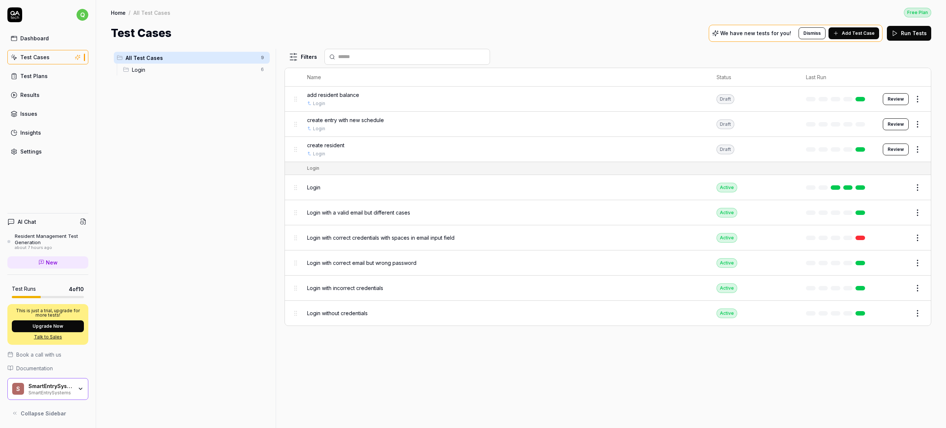
click at [44, 389] on div "SmartEntrySystems" at bounding box center [50, 392] width 44 height 6
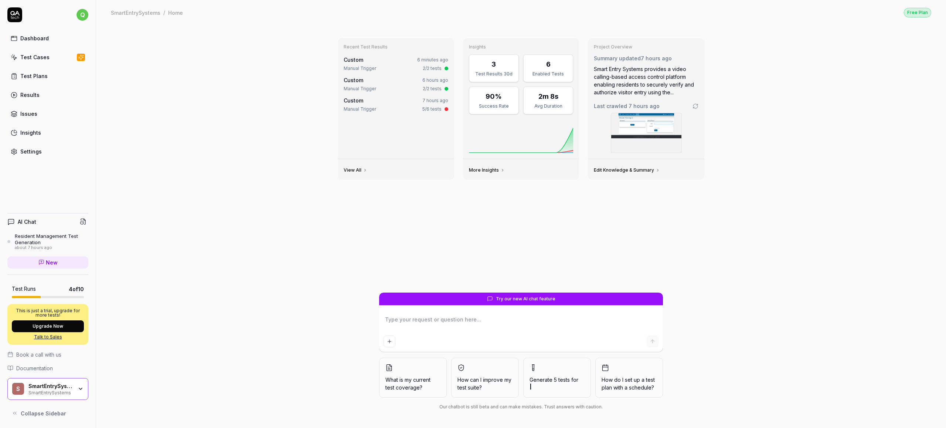
click at [36, 147] on link "Settings" at bounding box center [47, 151] width 81 height 14
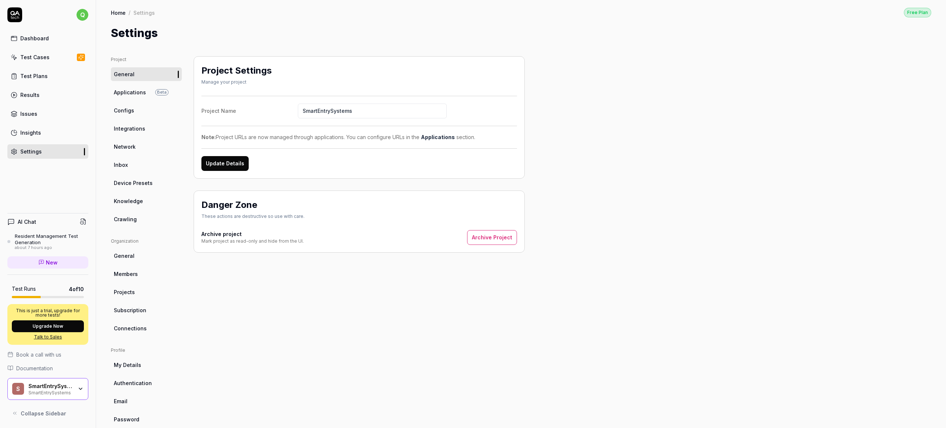
click at [142, 93] on span "Applications" at bounding box center [130, 92] width 32 height 8
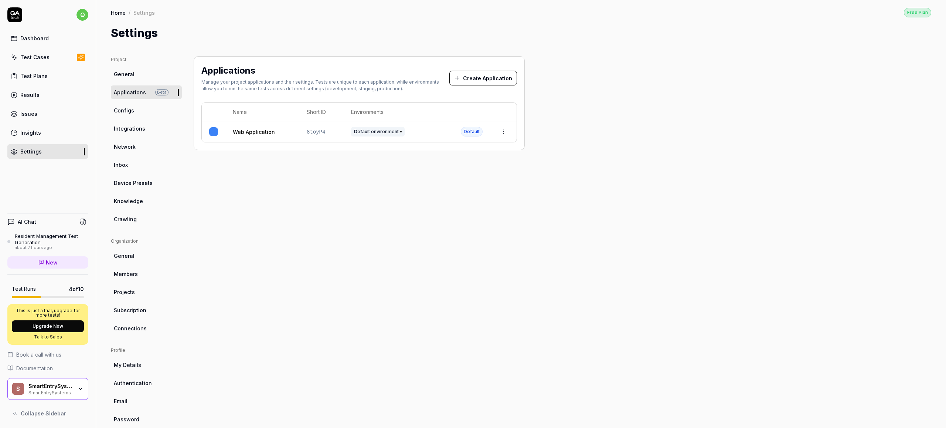
click at [142, 110] on link "Configs" at bounding box center [146, 111] width 71 height 14
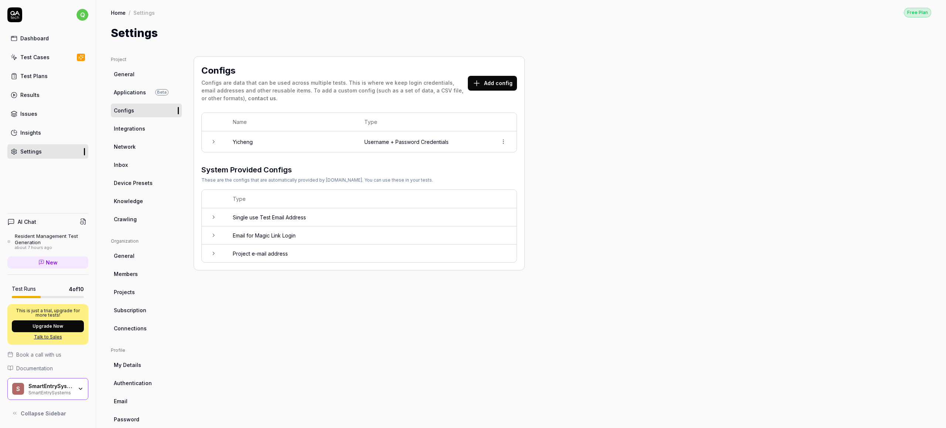
click at [146, 132] on link "Integrations" at bounding box center [146, 129] width 71 height 14
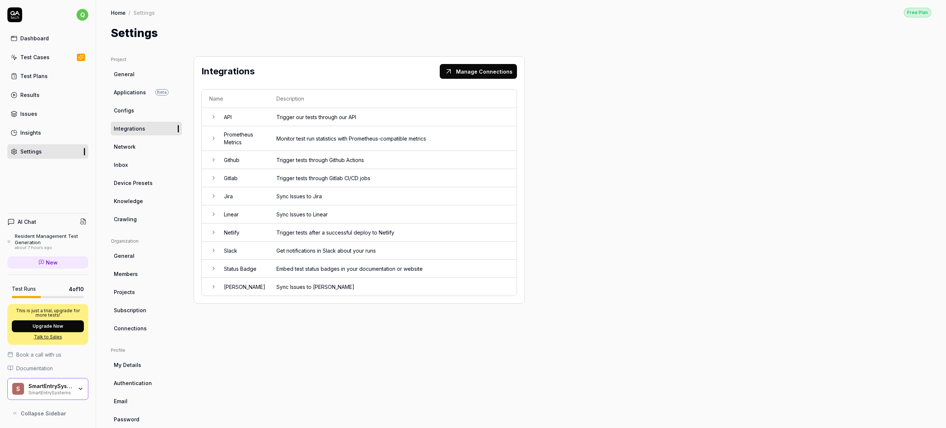
click at [147, 150] on link "Network" at bounding box center [146, 147] width 71 height 14
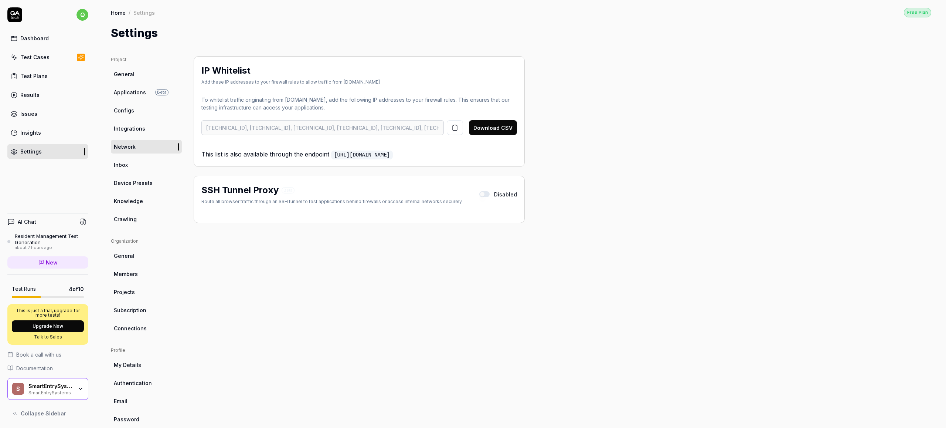
click at [142, 162] on link "Inbox" at bounding box center [146, 165] width 71 height 14
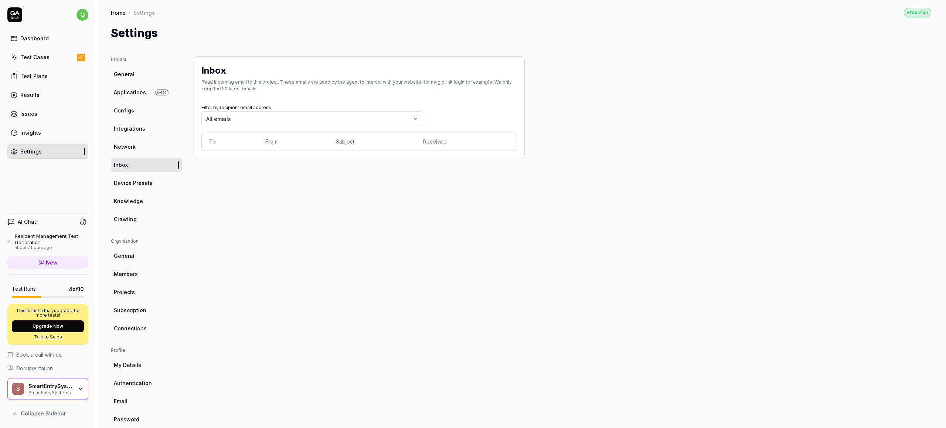
click at [143, 195] on link "Knowledge" at bounding box center [146, 201] width 71 height 14
click at [146, 186] on span "Device Presets" at bounding box center [133, 183] width 39 height 8
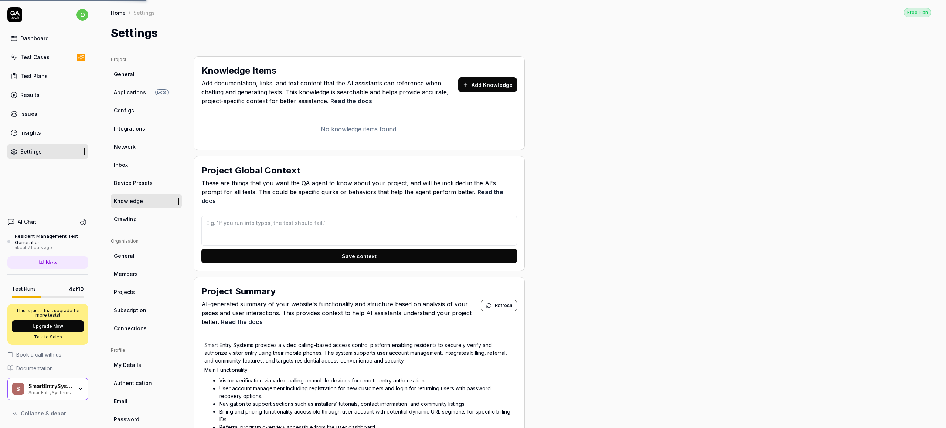
click at [153, 185] on link "Device Presets" at bounding box center [146, 183] width 71 height 14
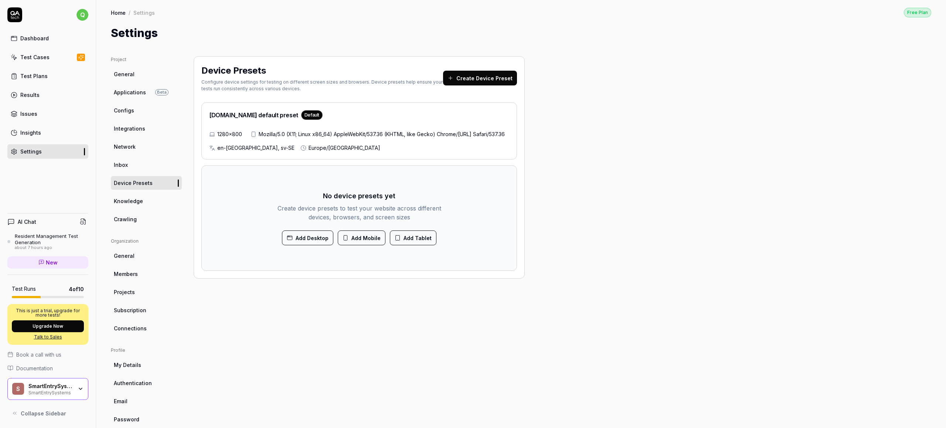
click at [152, 206] on link "Knowledge" at bounding box center [146, 201] width 71 height 14
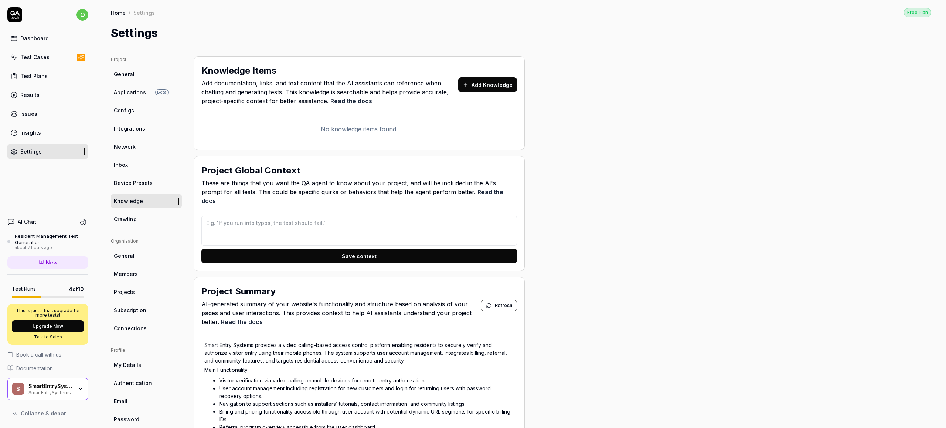
click at [153, 216] on link "Crawling" at bounding box center [146, 219] width 71 height 14
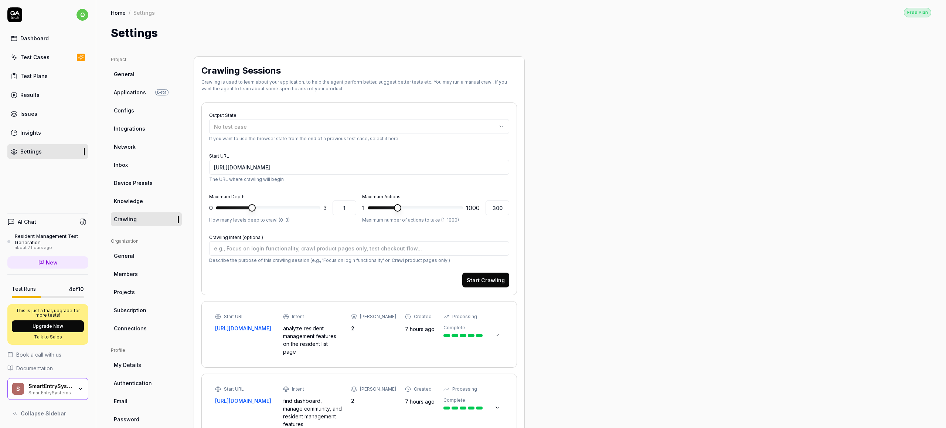
drag, startPoint x: 224, startPoint y: 195, endPoint x: 318, endPoint y: 197, distance: 93.9
click at [318, 197] on div "Maximum Depth 0 * 3 1 How many levels deep to crawl (0-3)" at bounding box center [282, 208] width 147 height 32
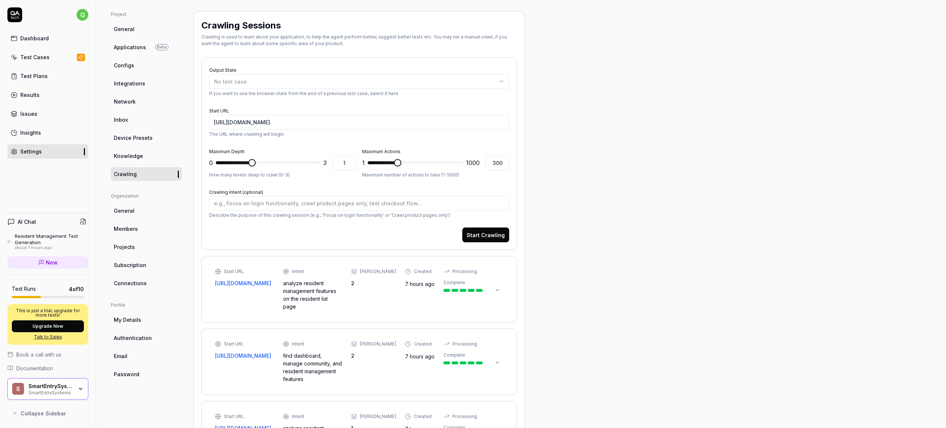
scroll to position [60, 0]
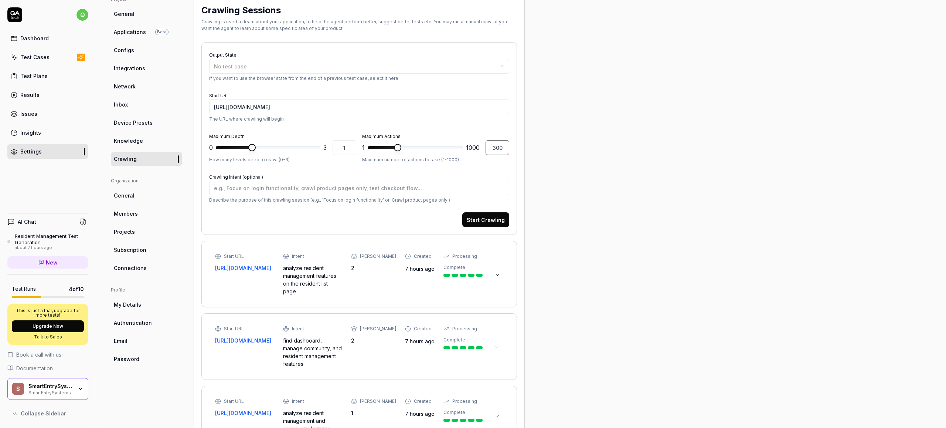
click at [501, 147] on input "300" at bounding box center [498, 147] width 24 height 15
click at [561, 169] on div "Project General Applications Beta Configs Integrations Network Inbox Device Pre…" at bounding box center [521, 251] width 821 height 510
click at [339, 149] on input "1" at bounding box center [345, 147] width 24 height 15
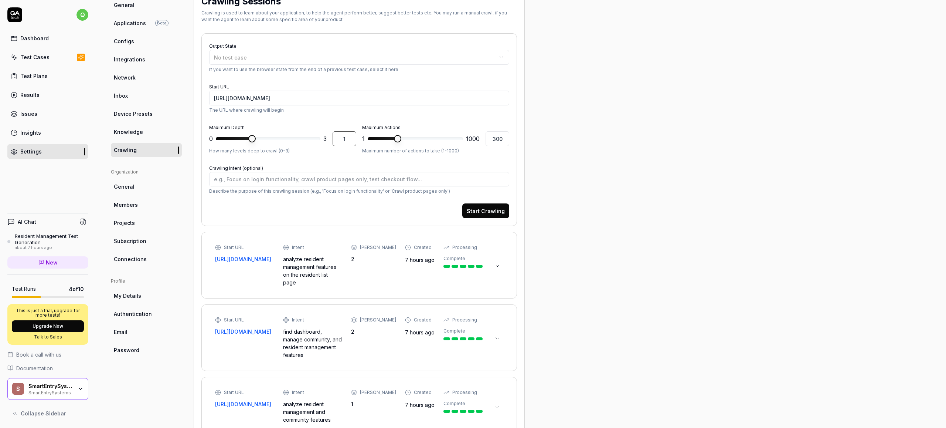
scroll to position [70, 0]
click at [567, 155] on div "Project General Applications Beta Configs Integrations Network Inbox Device Pre…" at bounding box center [521, 241] width 821 height 510
drag, startPoint x: 366, startPoint y: 124, endPoint x: 419, endPoint y: 128, distance: 52.3
click at [419, 128] on div "Maximum Actions 1 *** 1000 300 Maximum number of actions to take (1-1000)" at bounding box center [435, 137] width 147 height 32
click at [503, 140] on input "300" at bounding box center [498, 137] width 24 height 15
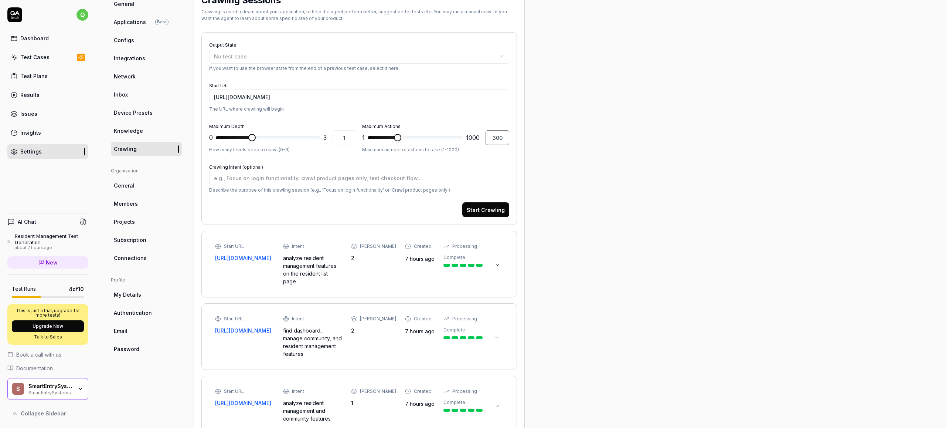
click at [503, 140] on input "300" at bounding box center [498, 137] width 24 height 15
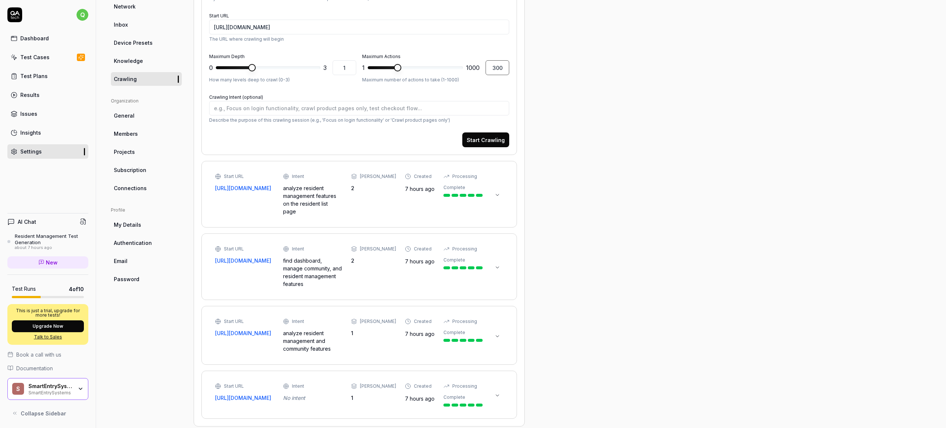
scroll to position [141, 0]
click at [501, 389] on button at bounding box center [498, 395] width 12 height 12
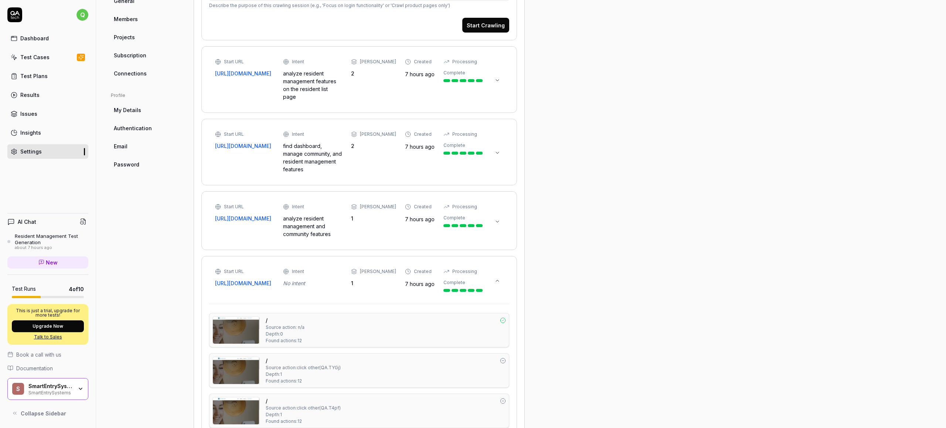
scroll to position [258, 0]
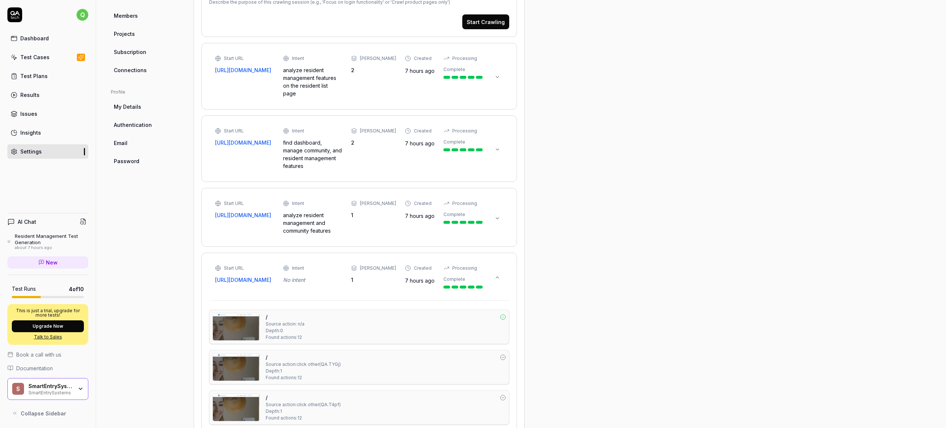
click at [494, 212] on button at bounding box center [498, 218] width 12 height 12
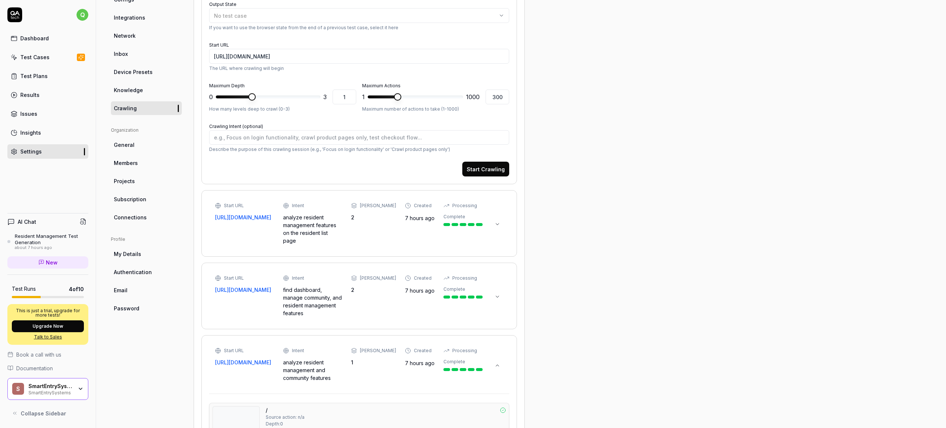
scroll to position [111, 0]
click at [500, 291] on button at bounding box center [498, 297] width 12 height 12
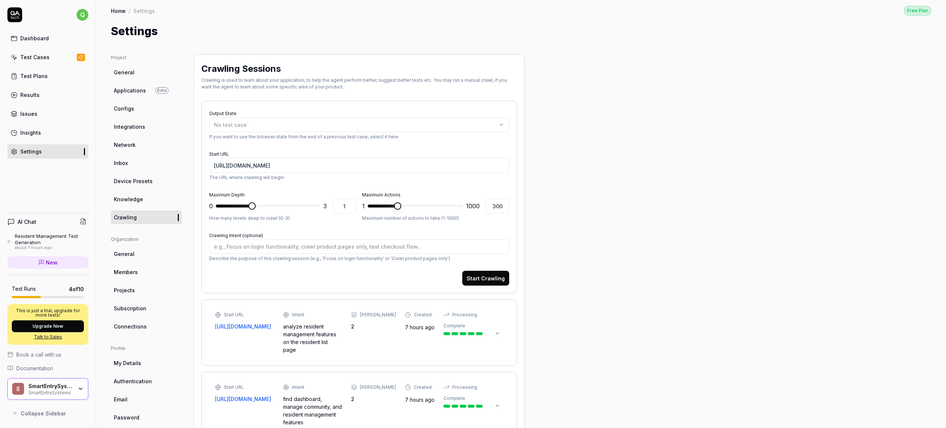
scroll to position [0, 0]
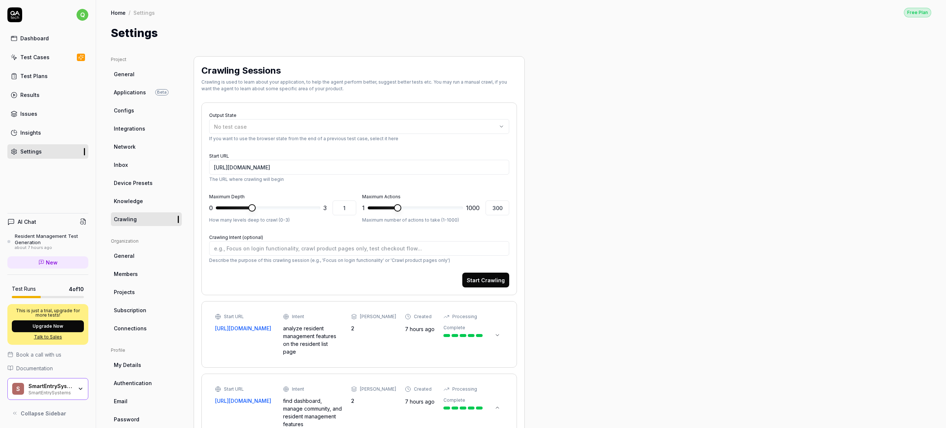
type textarea "*"
type input "3"
click at [321, 209] on span at bounding box center [268, 207] width 105 height 3
click at [484, 283] on button "Start Crawling" at bounding box center [485, 279] width 47 height 15
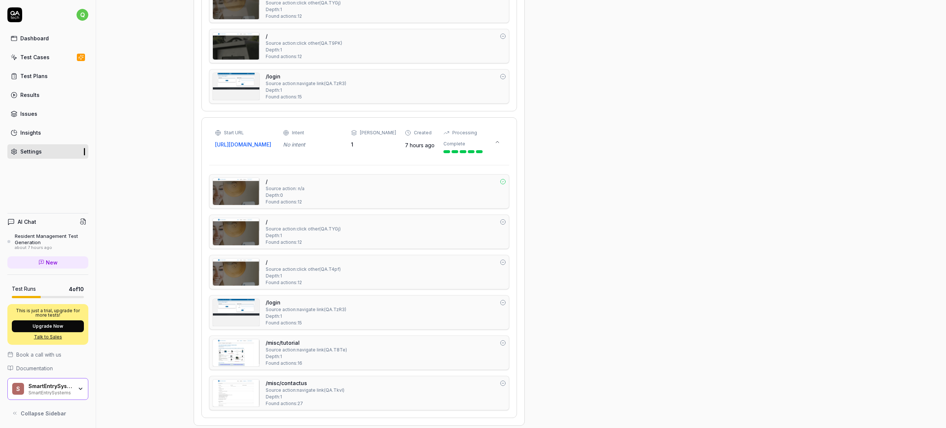
click at [327, 129] on div "Intent" at bounding box center [312, 132] width 59 height 7
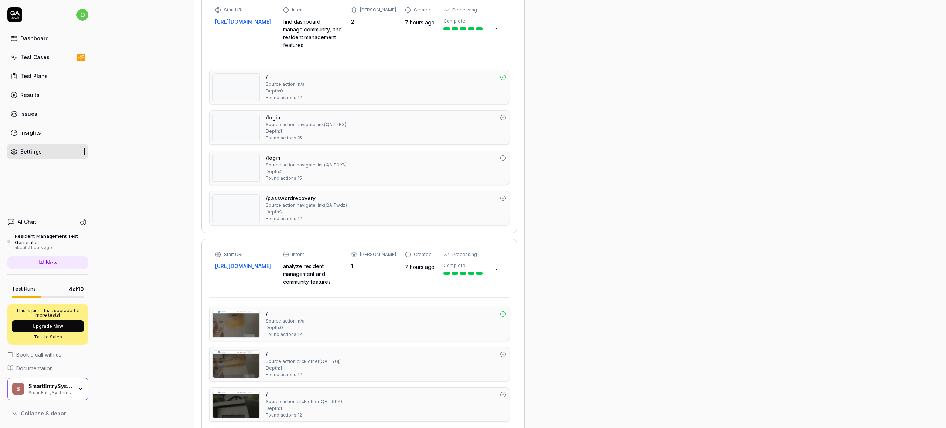
scroll to position [293, 0]
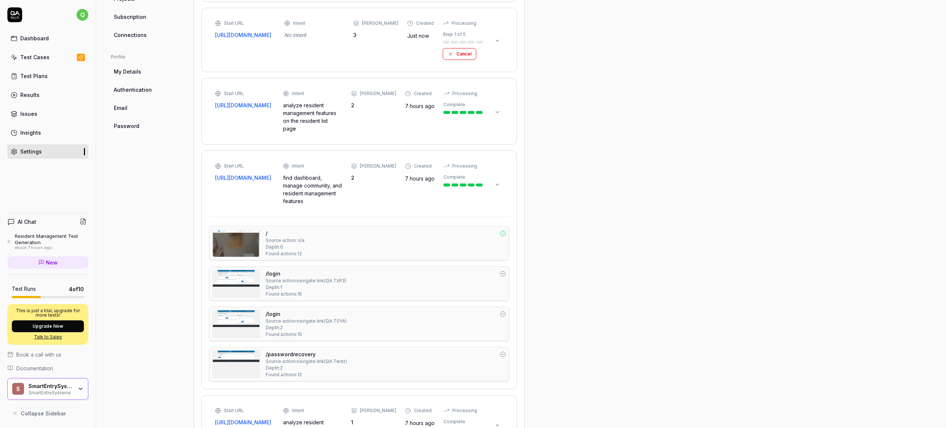
click at [371, 163] on div "Max Depth" at bounding box center [378, 166] width 36 height 7
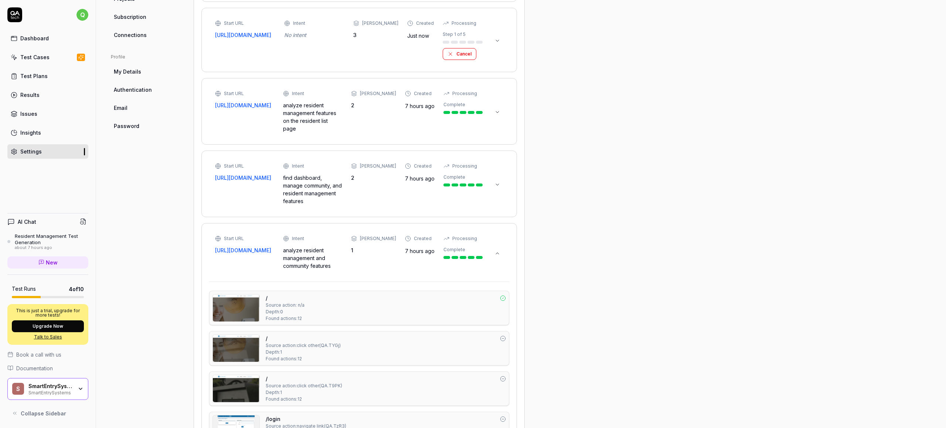
click at [417, 235] on div "Created 7 hours ago" at bounding box center [420, 245] width 30 height 20
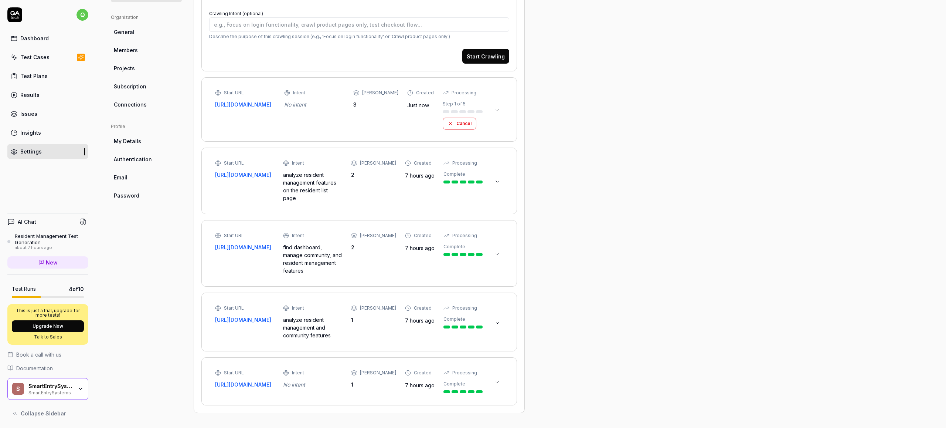
scroll to position [211, 0]
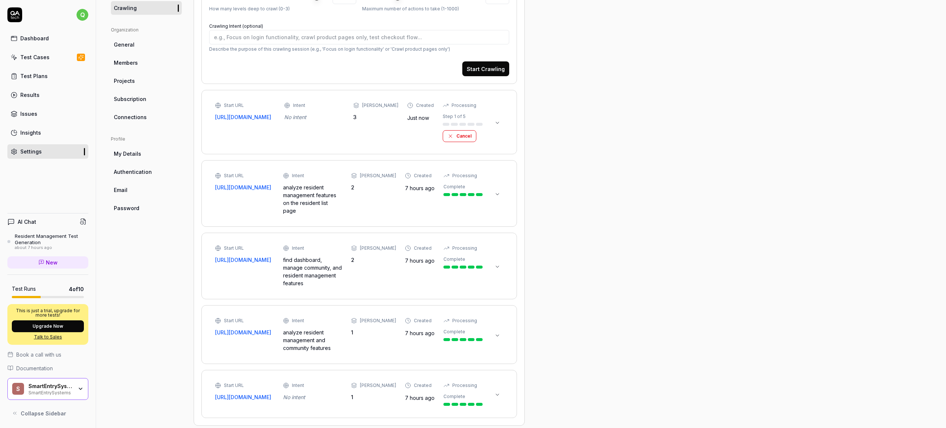
click at [497, 332] on icon at bounding box center [498, 335] width 6 height 6
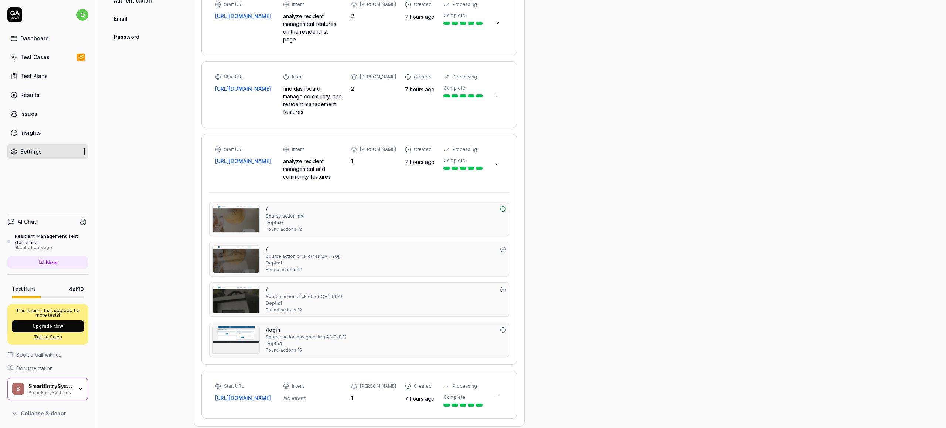
scroll to position [383, 0]
click at [497, 392] on icon at bounding box center [498, 395] width 6 height 6
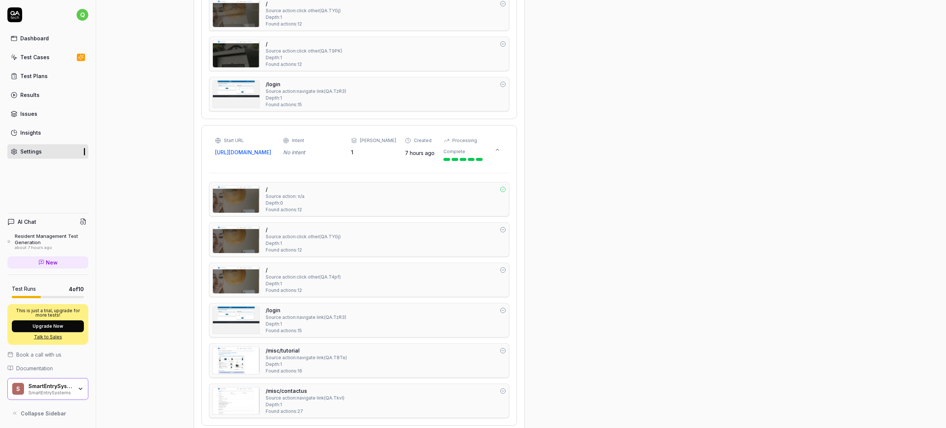
scroll to position [627, 0]
click at [242, 307] on img at bounding box center [236, 320] width 47 height 27
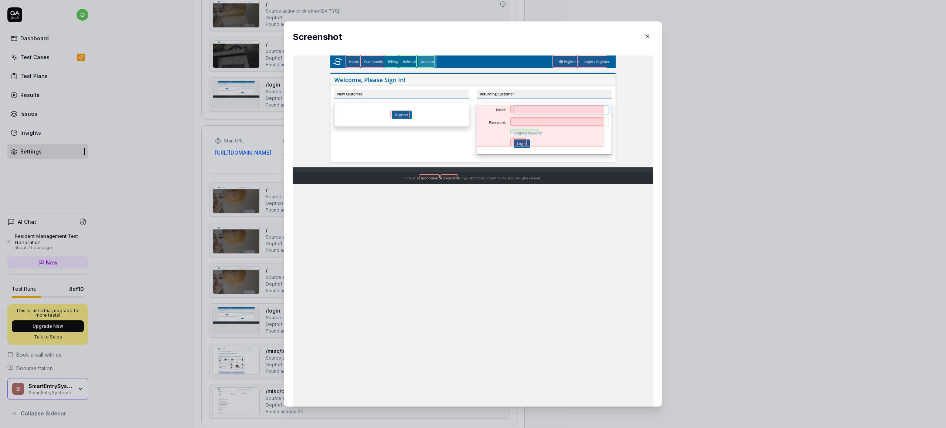
click at [642, 32] on button "button" at bounding box center [648, 36] width 12 height 12
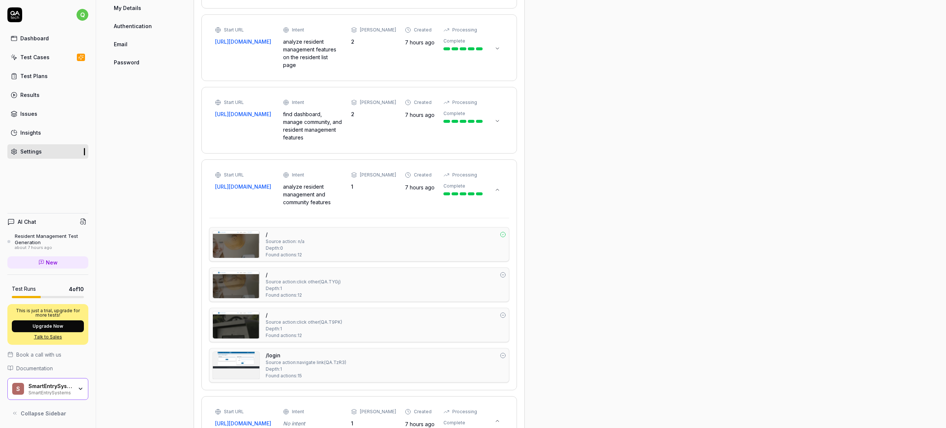
scroll to position [533, 0]
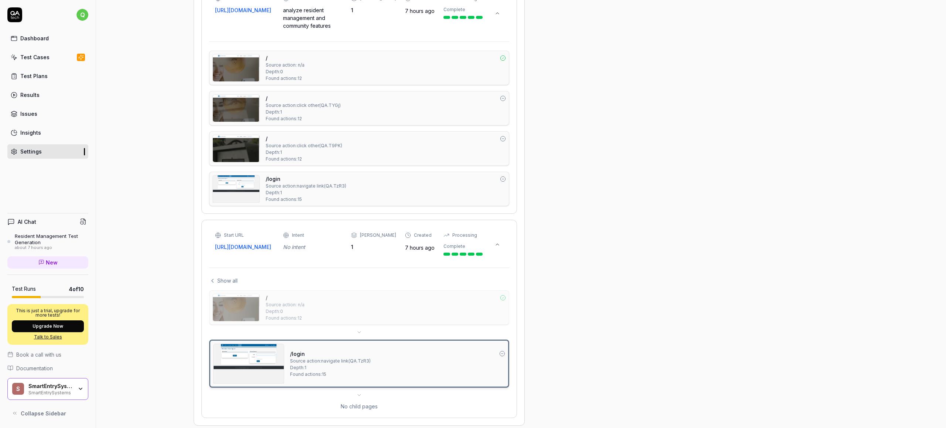
click at [245, 344] on img at bounding box center [249, 363] width 70 height 39
click at [230, 176] on img at bounding box center [236, 188] width 47 height 27
click at [359, 402] on div "No child pages" at bounding box center [359, 406] width 300 height 8
click at [359, 379] on div "/ Source action: n/a Depth: 0 Found actions: 12 /login Source action: navigate …" at bounding box center [359, 350] width 300 height 120
click at [360, 392] on icon at bounding box center [359, 395] width 6 height 6
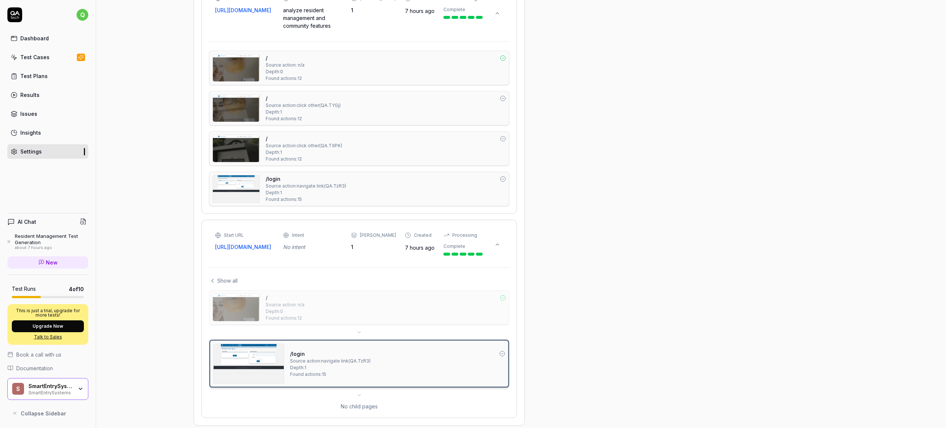
click at [357, 329] on icon at bounding box center [359, 332] width 6 height 6
click at [230, 277] on span "Show all" at bounding box center [227, 281] width 20 height 8
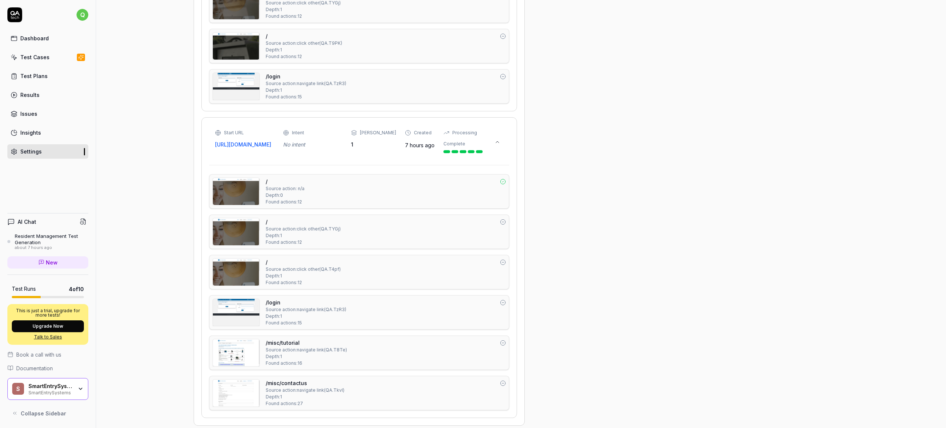
click at [292, 346] on div "Source action: navigate link ( QA.T8Te )" at bounding box center [306, 349] width 81 height 7
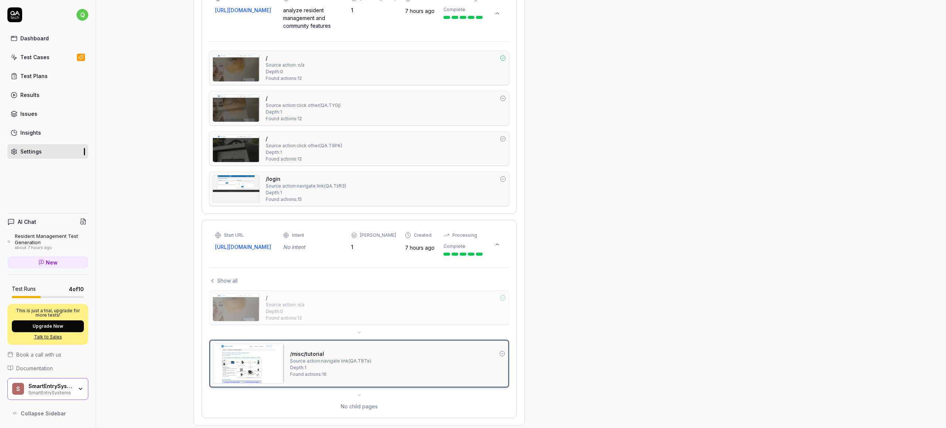
click at [270, 350] on img at bounding box center [249, 363] width 70 height 39
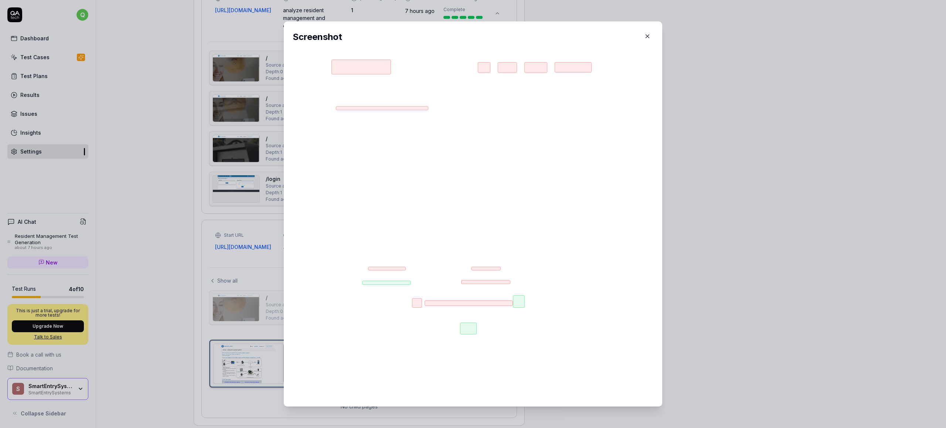
click at [644, 38] on icon "button" at bounding box center [647, 36] width 7 height 7
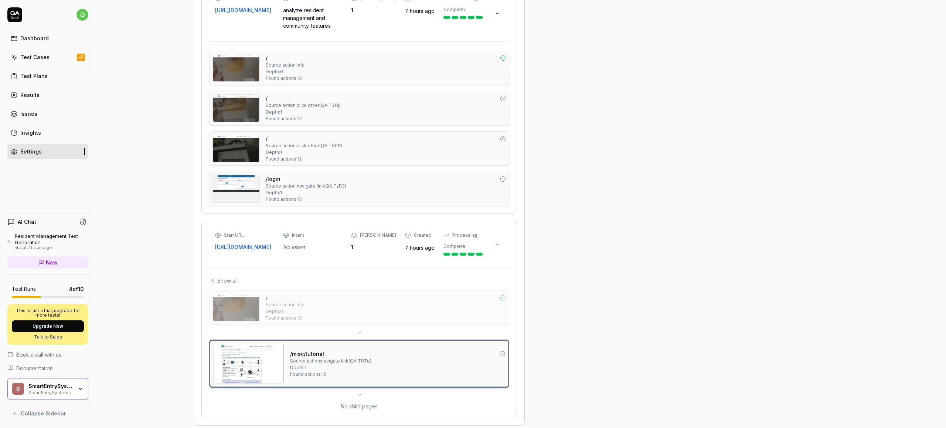
click at [228, 277] on span "Show all" at bounding box center [227, 281] width 20 height 8
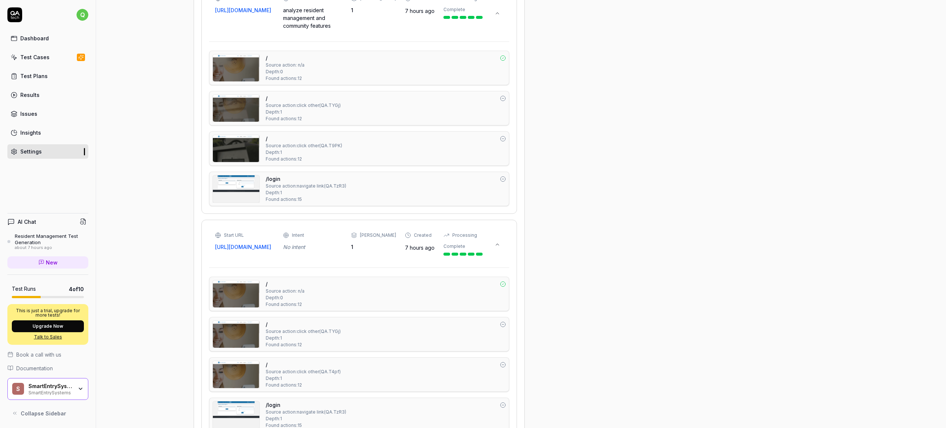
click at [244, 292] on img at bounding box center [236, 293] width 47 height 27
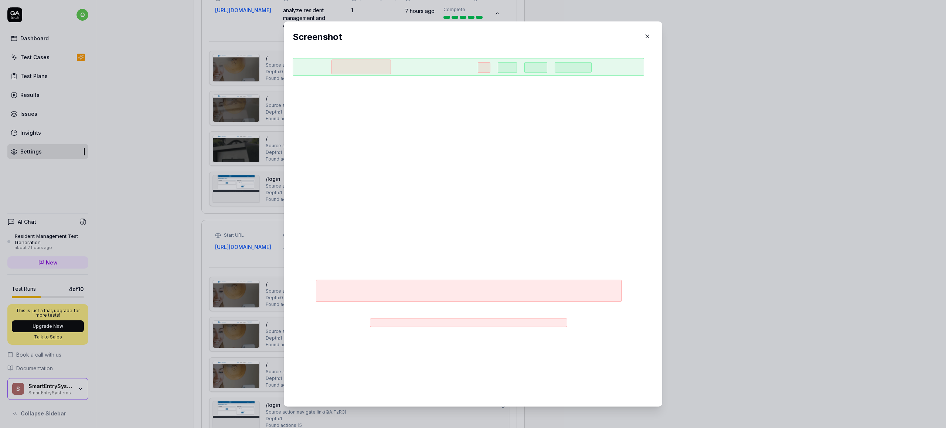
click at [644, 35] on icon "button" at bounding box center [647, 36] width 7 height 7
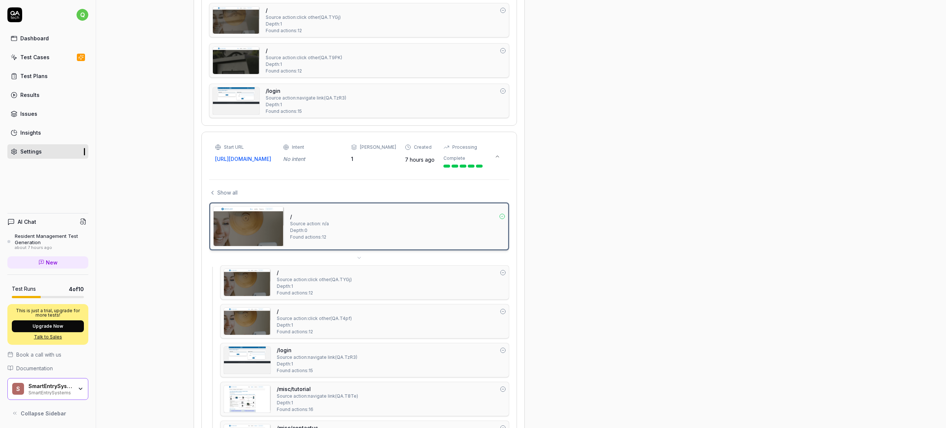
scroll to position [666, 0]
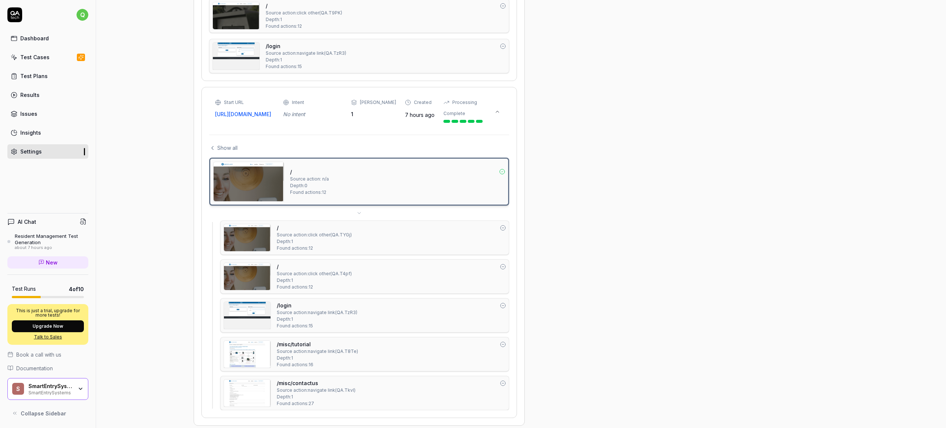
click at [223, 144] on span "Show all" at bounding box center [227, 148] width 20 height 8
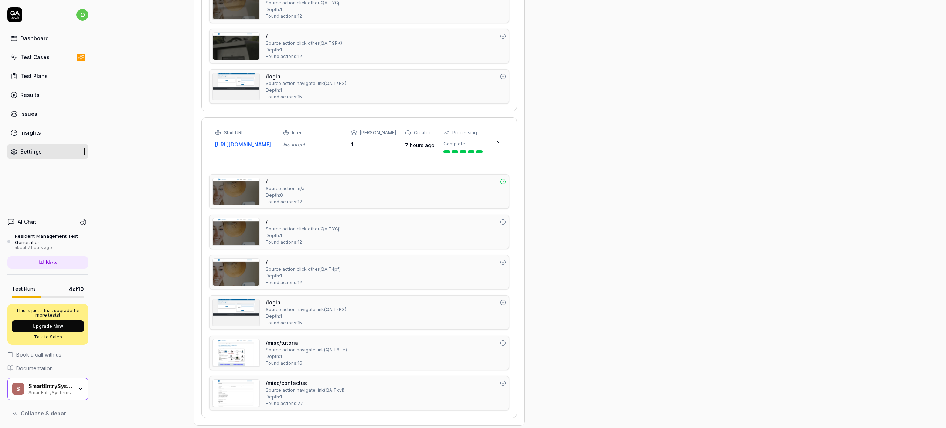
click at [248, 224] on img at bounding box center [236, 231] width 47 height 27
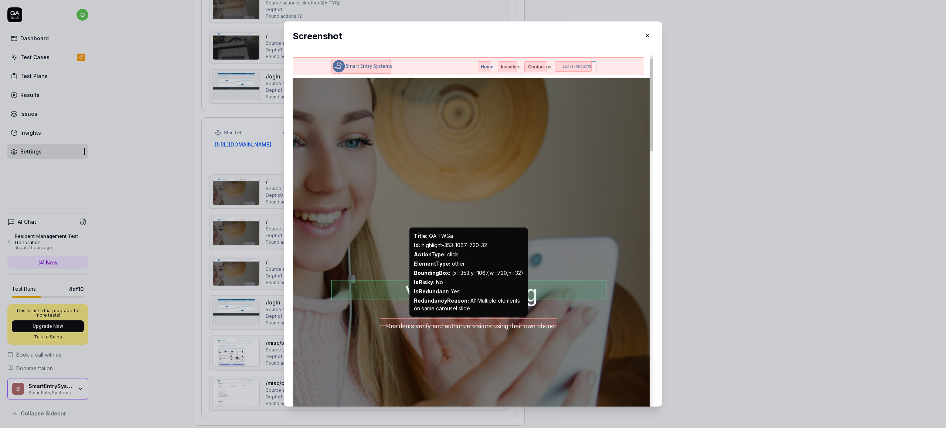
scroll to position [0, 0]
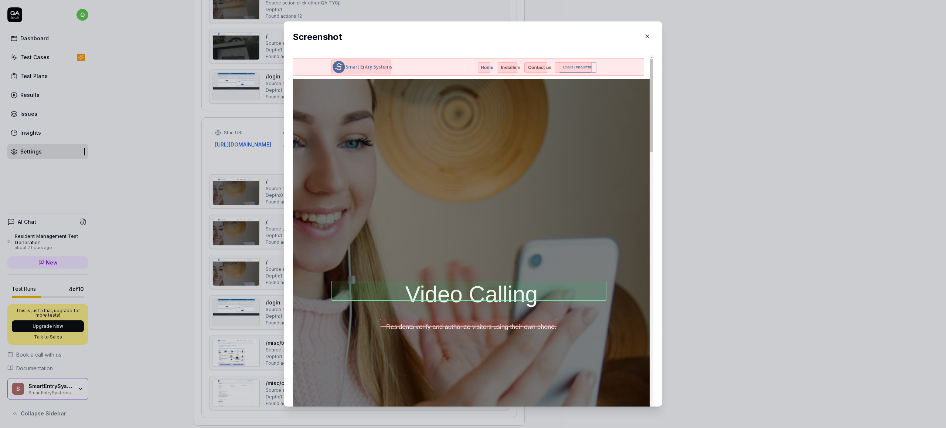
click at [644, 37] on icon "button" at bounding box center [647, 36] width 7 height 7
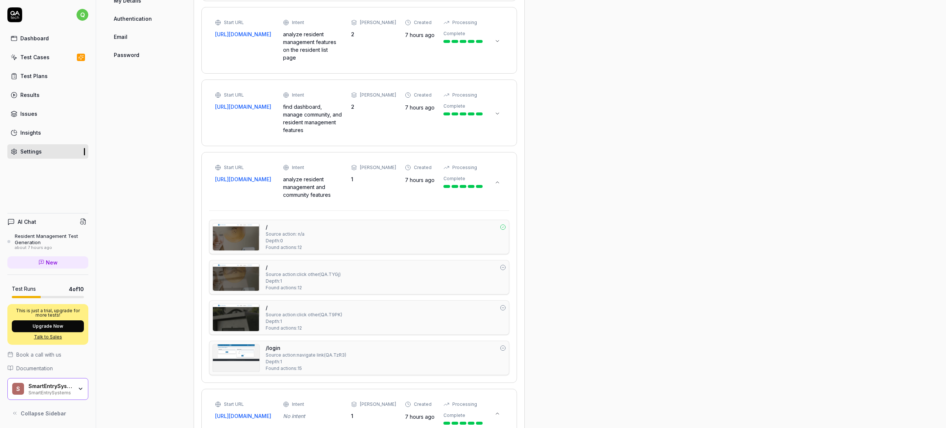
click at [339, 164] on div "Intent" at bounding box center [312, 167] width 59 height 7
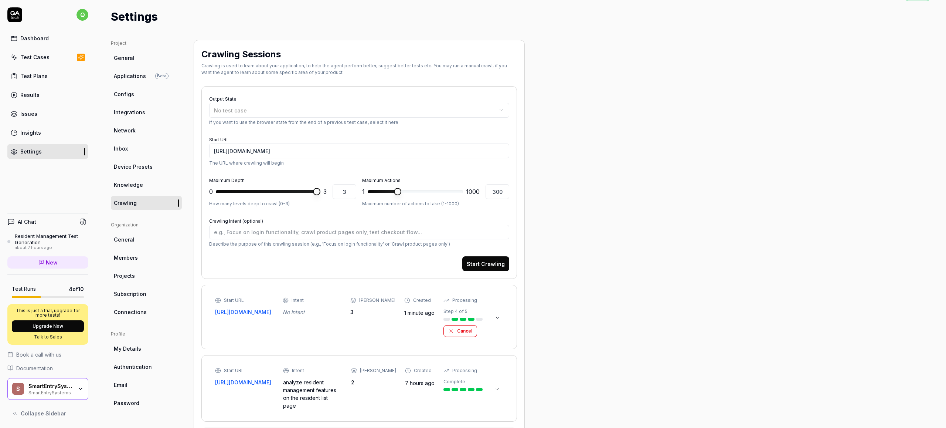
scroll to position [68, 0]
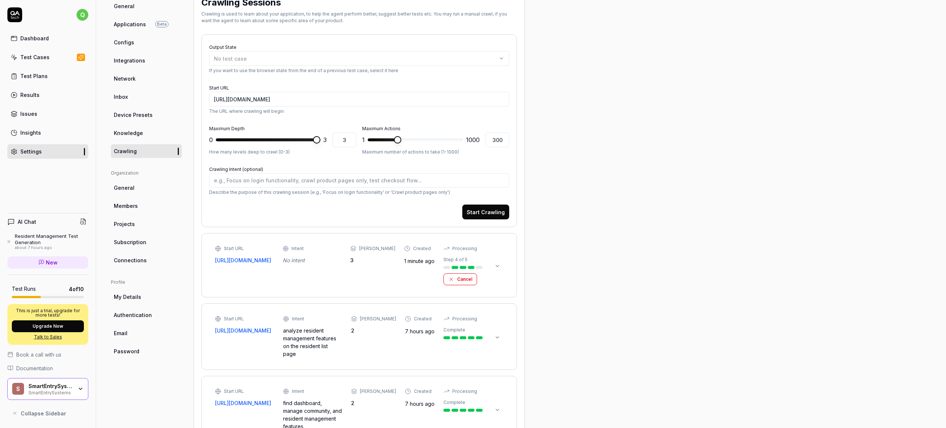
click at [503, 271] on div at bounding box center [498, 264] width 12 height 13
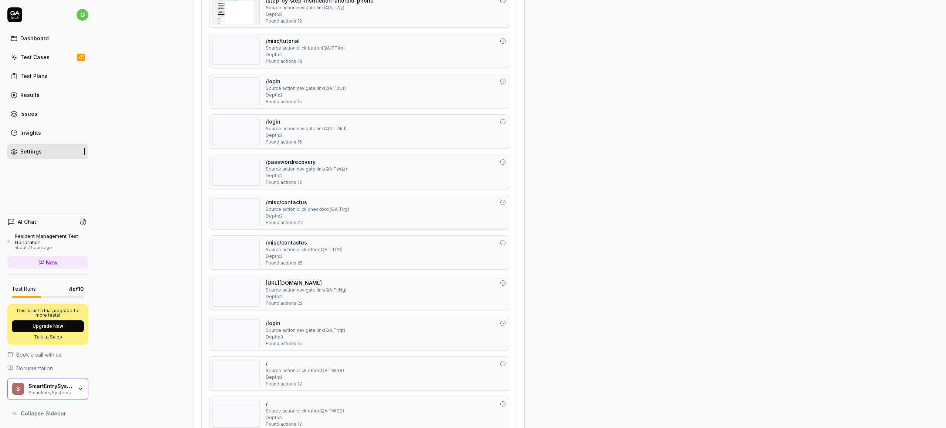
scroll to position [1207, 0]
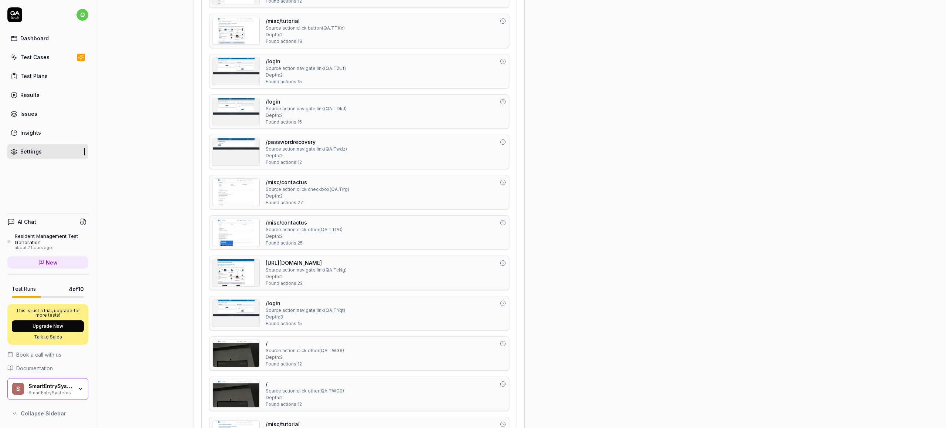
click at [240, 149] on img at bounding box center [236, 151] width 47 height 27
click at [247, 194] on img at bounding box center [236, 192] width 47 height 27
click at [241, 70] on img at bounding box center [236, 71] width 47 height 27
click at [237, 102] on img at bounding box center [236, 111] width 47 height 27
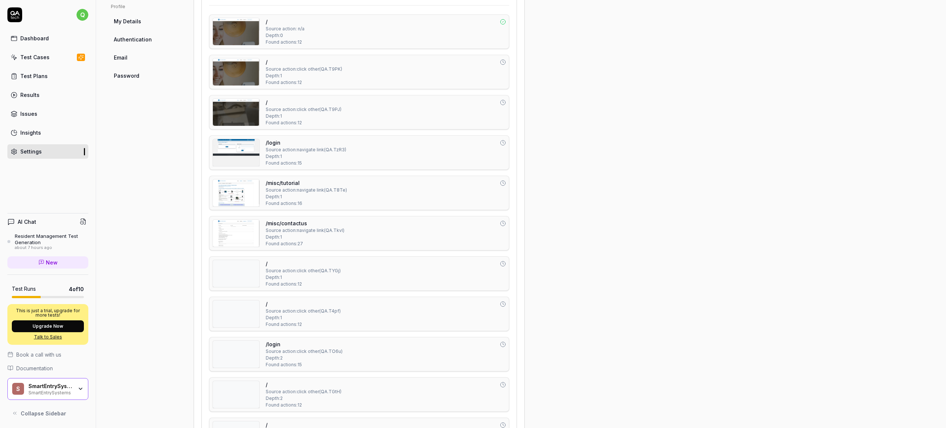
scroll to position [142, 0]
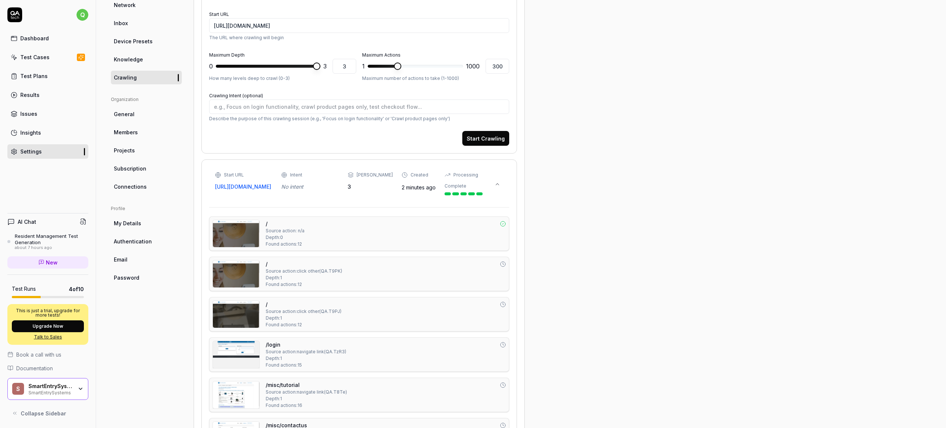
click at [501, 187] on button at bounding box center [498, 184] width 12 height 12
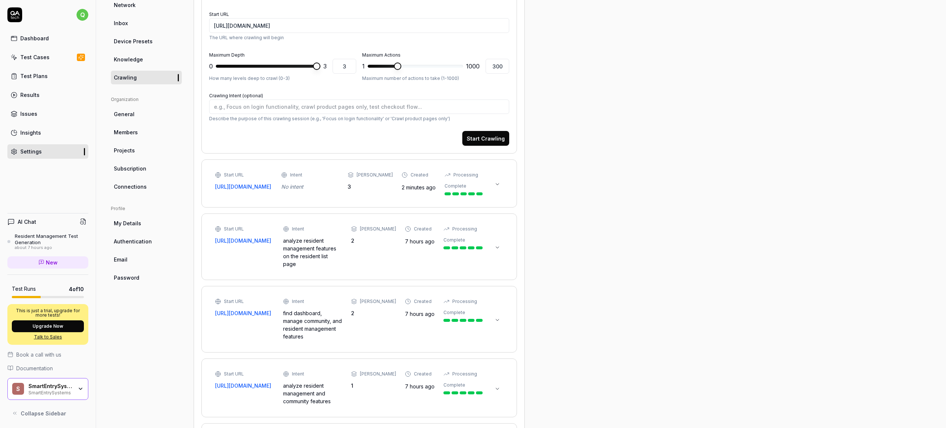
click at [376, 193] on div "Start URL https://smartentrysystems.com/ Intent No intent Max Depth 3 Created 2…" at bounding box center [349, 184] width 268 height 24
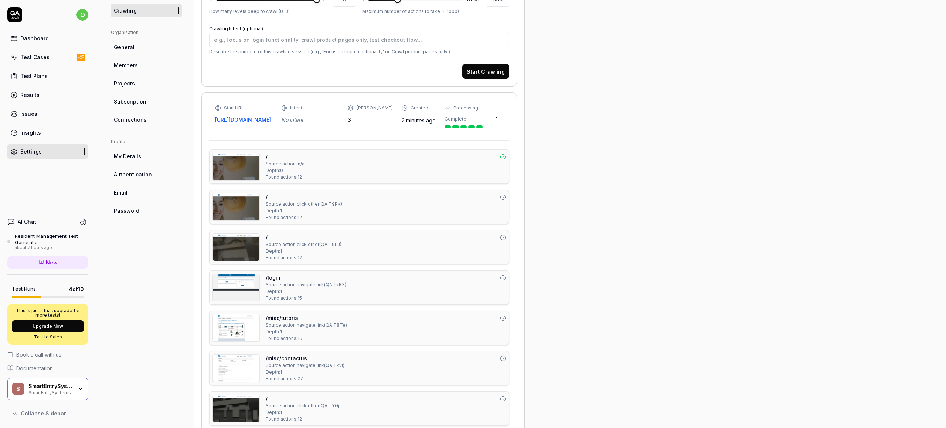
scroll to position [0, 0]
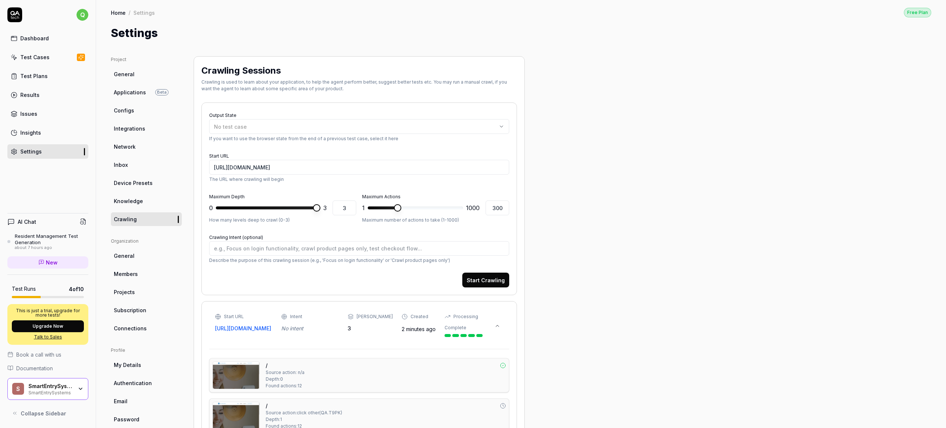
type textarea "*"
click at [501, 319] on div at bounding box center [498, 324] width 12 height 13
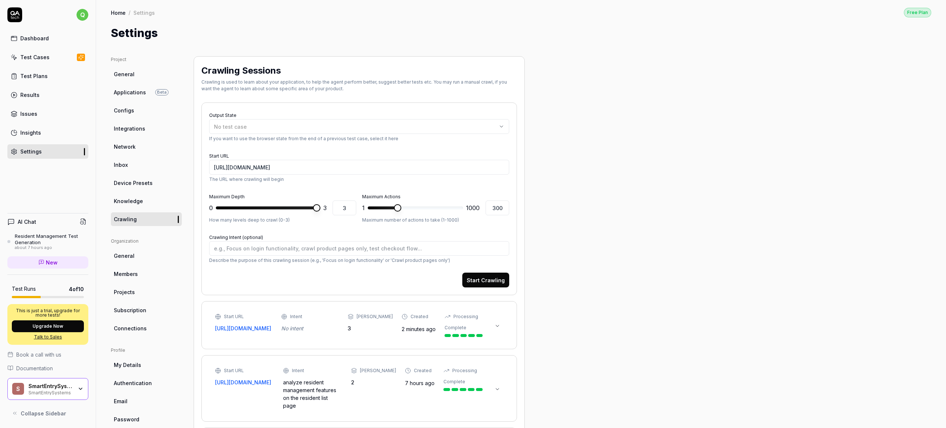
click at [142, 258] on link "General" at bounding box center [146, 256] width 71 height 14
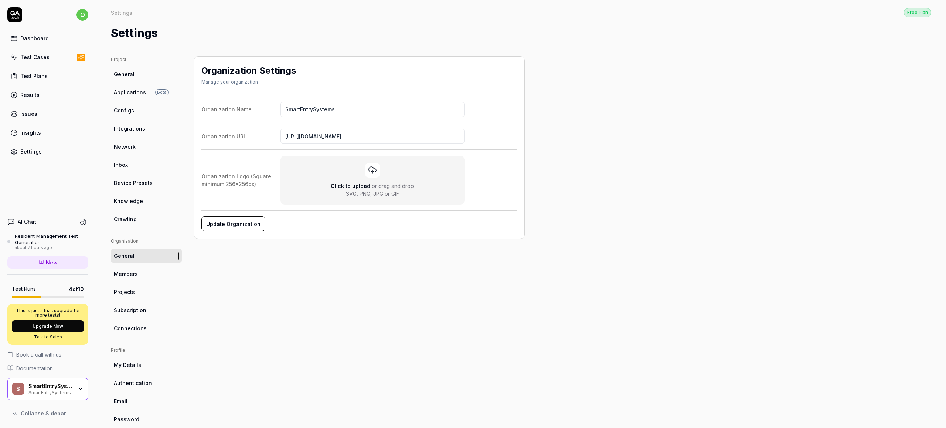
click at [147, 277] on link "Members" at bounding box center [146, 274] width 71 height 14
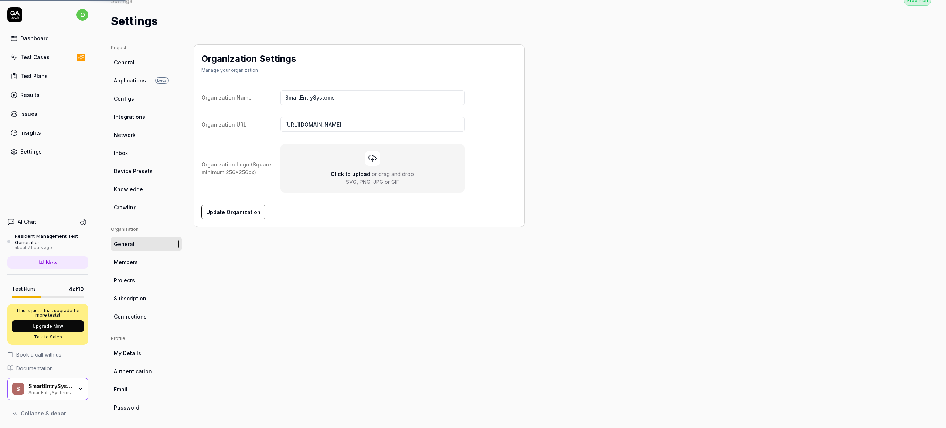
scroll to position [13, 0]
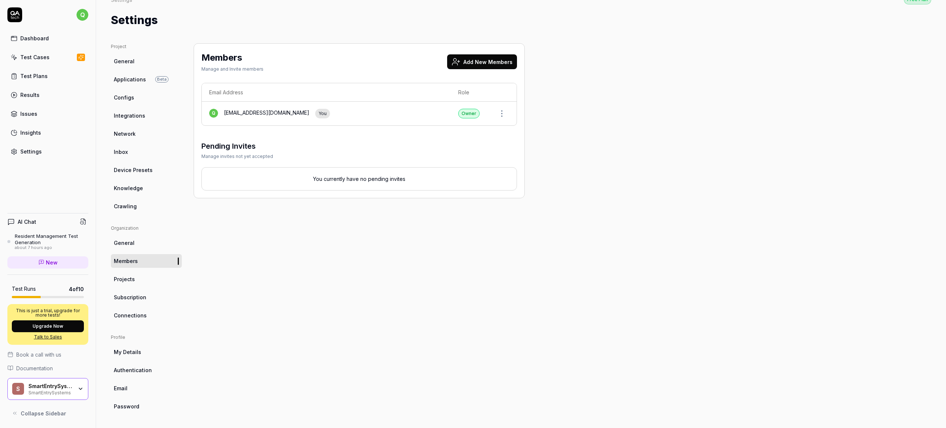
click at [132, 280] on span "Projects" at bounding box center [124, 279] width 21 height 8
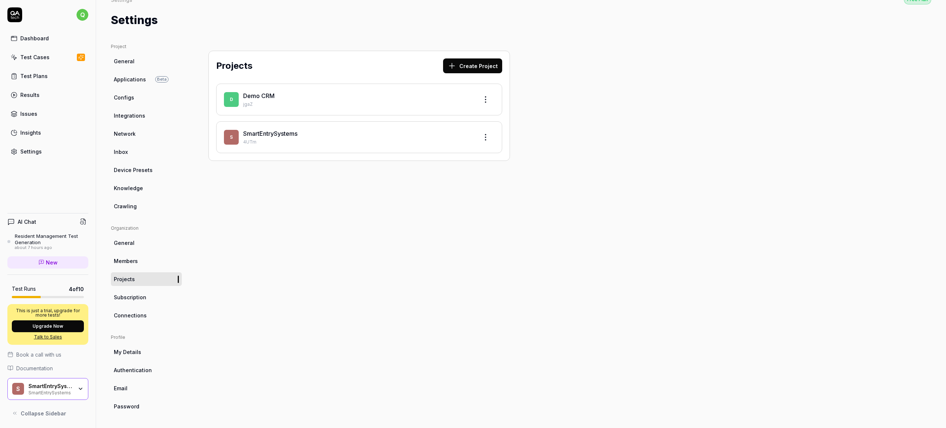
click at [133, 292] on link "Subscription" at bounding box center [146, 297] width 71 height 14
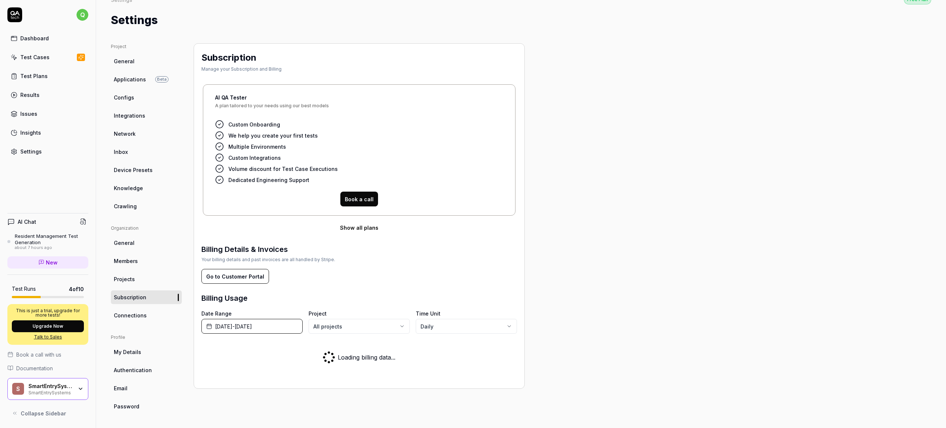
click at [140, 312] on span "Connections" at bounding box center [130, 315] width 33 height 8
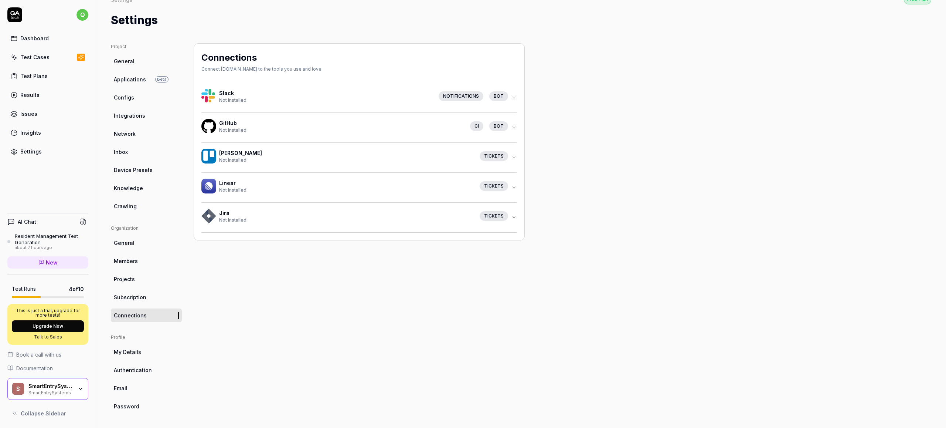
click at [148, 302] on link "Subscription" at bounding box center [146, 297] width 71 height 14
click at [147, 300] on link "Subscription" at bounding box center [146, 297] width 71 height 14
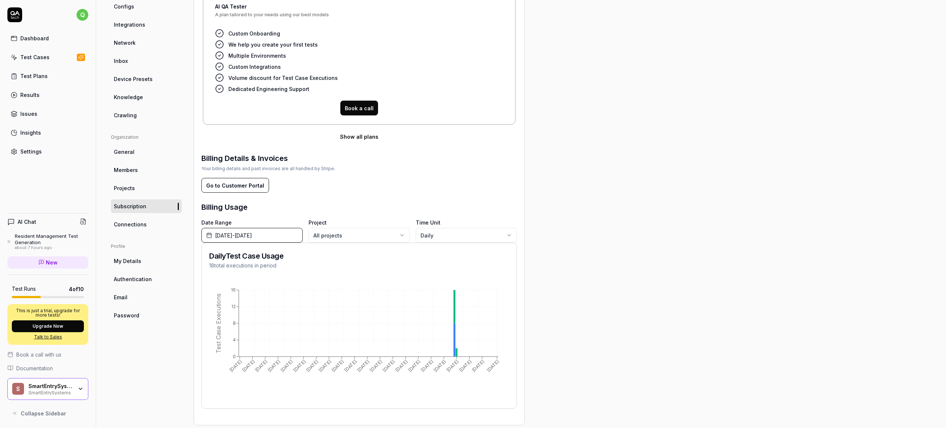
scroll to position [116, 0]
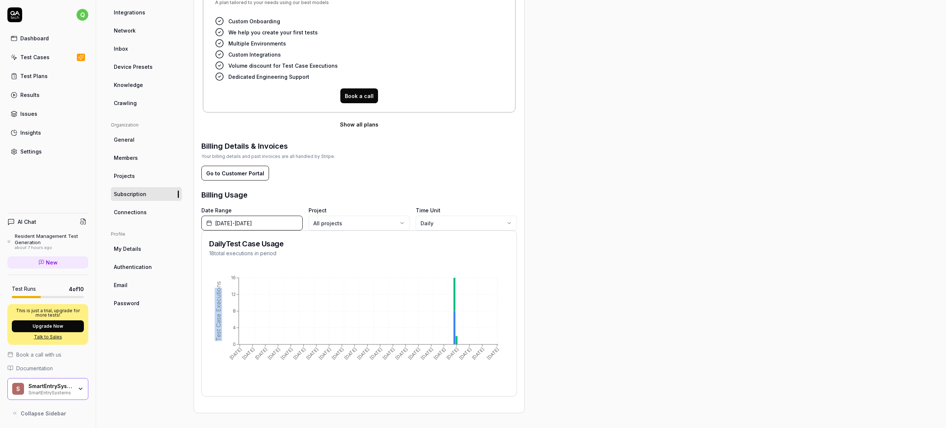
drag, startPoint x: 221, startPoint y: 340, endPoint x: 226, endPoint y: 288, distance: 52.3
click at [226, 288] on icon "Jun 1 Jun 7 Jun 13 Jun 19 Jun 25 Jul 1 Jul 7 Jul 13 Jul 19 Jul 25 Jul 31 Aug 6 …" at bounding box center [359, 329] width 300 height 118
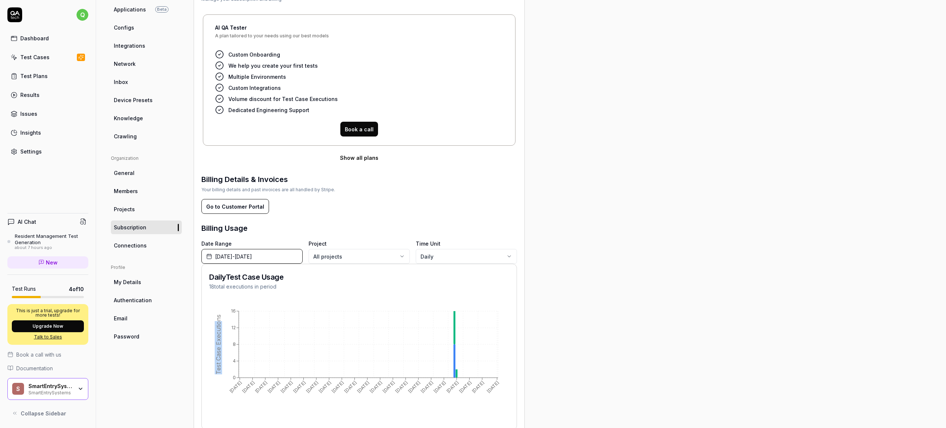
scroll to position [0, 0]
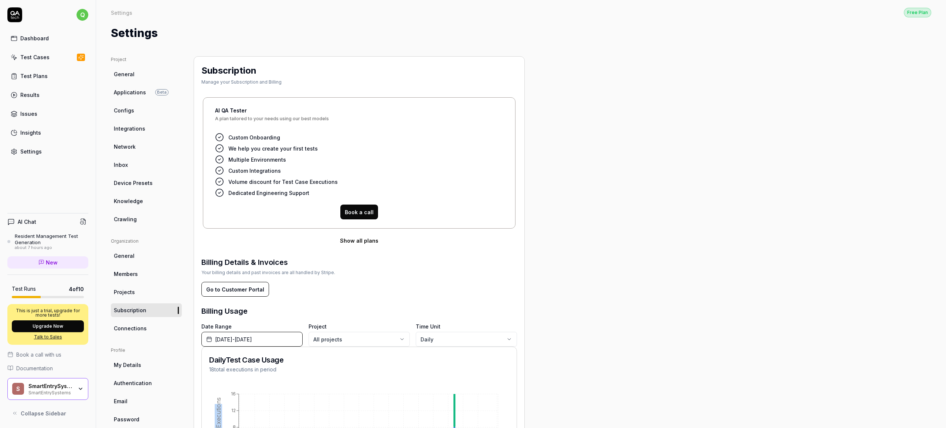
click at [42, 53] on div "Test Cases" at bounding box center [34, 57] width 29 height 8
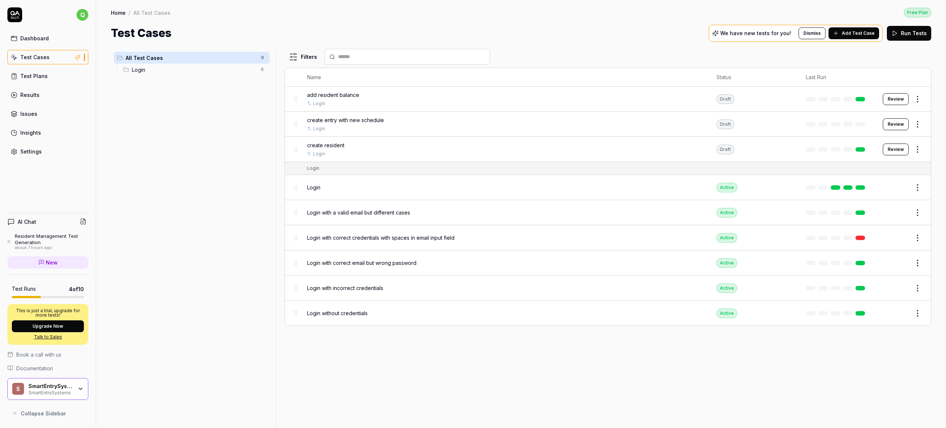
click at [856, 37] on button "Add Test Case" at bounding box center [854, 33] width 51 height 12
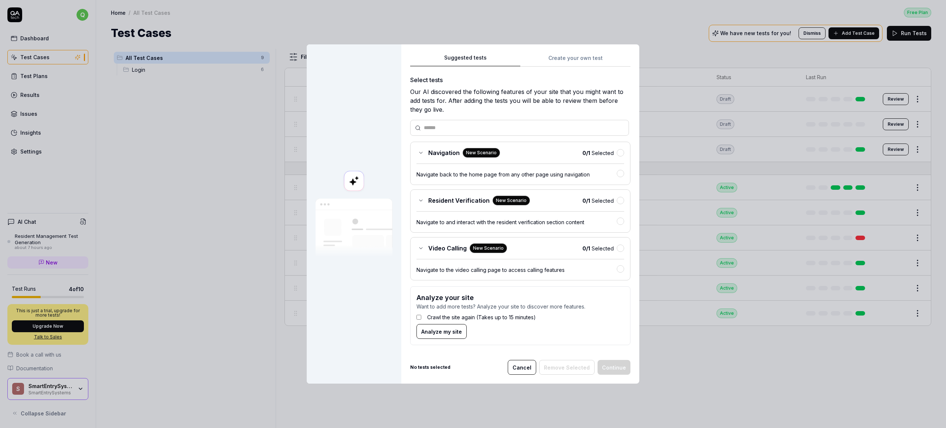
click at [614, 150] on div "0 / 1 Selected" at bounding box center [604, 153] width 42 height 8
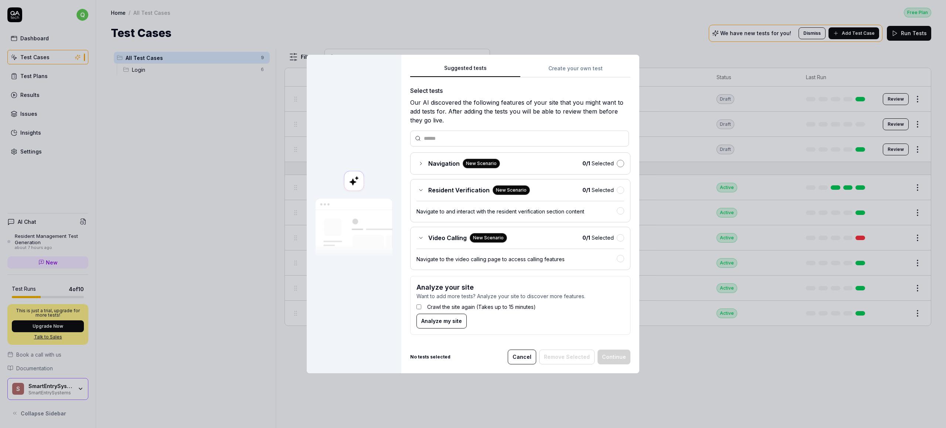
click at [617, 160] on button "button" at bounding box center [620, 163] width 7 height 7
click at [414, 162] on div "Navigation New Scenario 1 / 1 Selected" at bounding box center [520, 163] width 220 height 22
click at [420, 163] on icon at bounding box center [420, 163] width 1 height 3
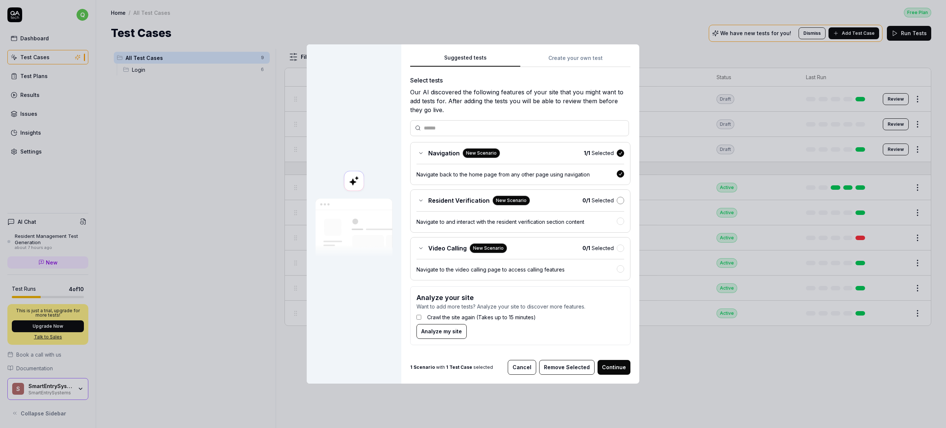
click at [618, 202] on button "button" at bounding box center [620, 200] width 7 height 7
click at [621, 246] on button "button" at bounding box center [620, 247] width 7 height 7
click at [575, 60] on div "Suggested tests Create your own test Select tests Our AI discovered the followi…" at bounding box center [520, 202] width 220 height 297
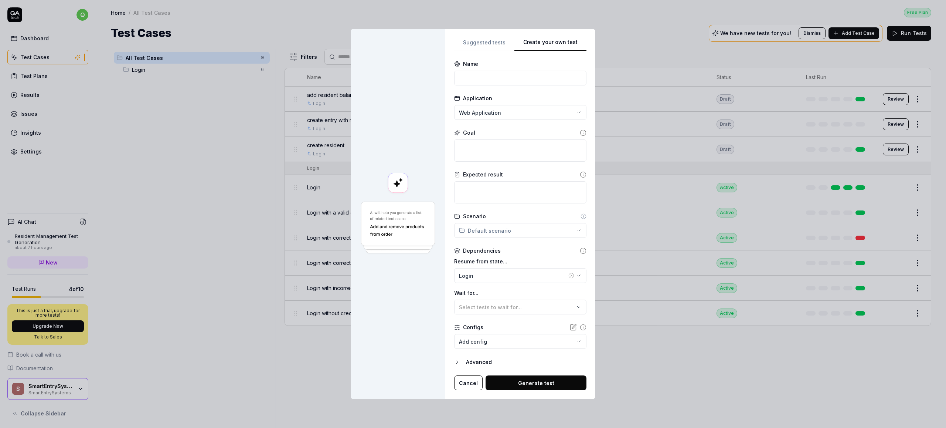
click at [474, 29] on div "**********" at bounding box center [520, 214] width 150 height 370
click at [476, 34] on div "**********" at bounding box center [520, 214] width 150 height 370
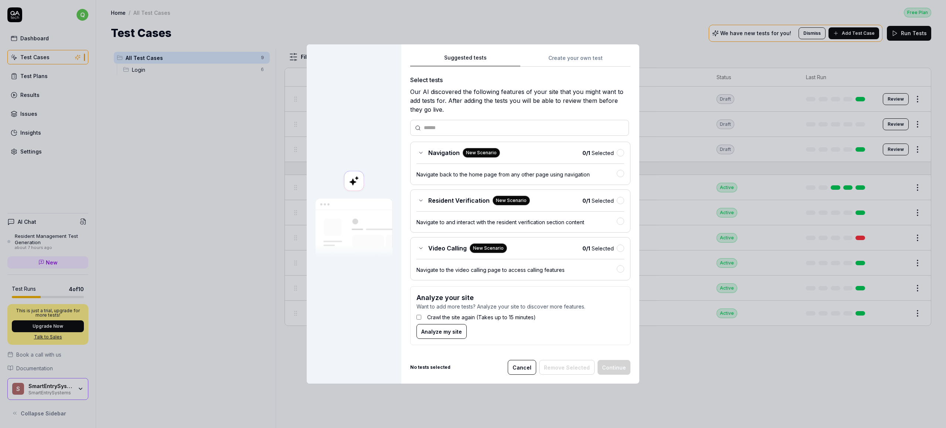
click at [484, 50] on div "Suggested tests Create your own test Select tests Our AI discovered the followi…" at bounding box center [520, 213] width 238 height 339
click at [454, 317] on label "Crawl the site again (Takes up to 15 minutes)" at bounding box center [481, 317] width 109 height 8
click at [447, 318] on label "Crawl the site again (Takes up to 15 minutes)" at bounding box center [481, 317] width 109 height 8
click at [432, 317] on label "Crawl the site again (Takes up to 15 minutes)" at bounding box center [481, 317] width 109 height 8
click at [433, 255] on div "Video Calling New Scenario 0 / 1 Selected Navigate to the video calling page to…" at bounding box center [520, 258] width 220 height 43
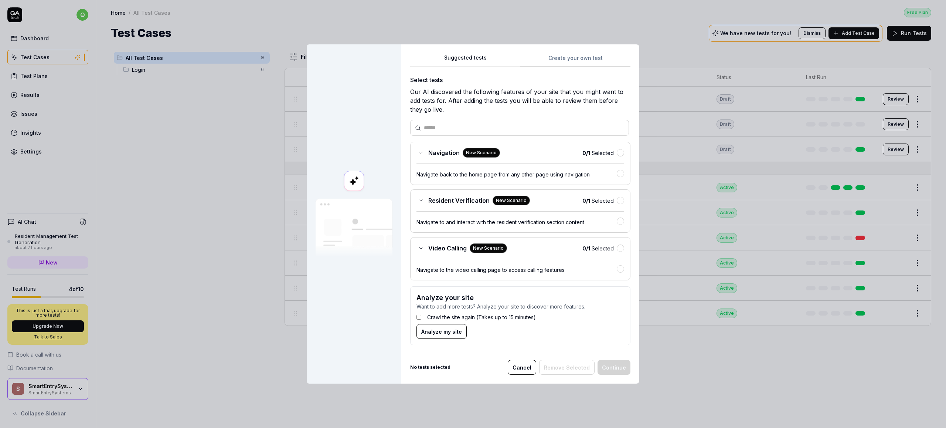
click at [438, 250] on span "Video Calling" at bounding box center [447, 248] width 38 height 9
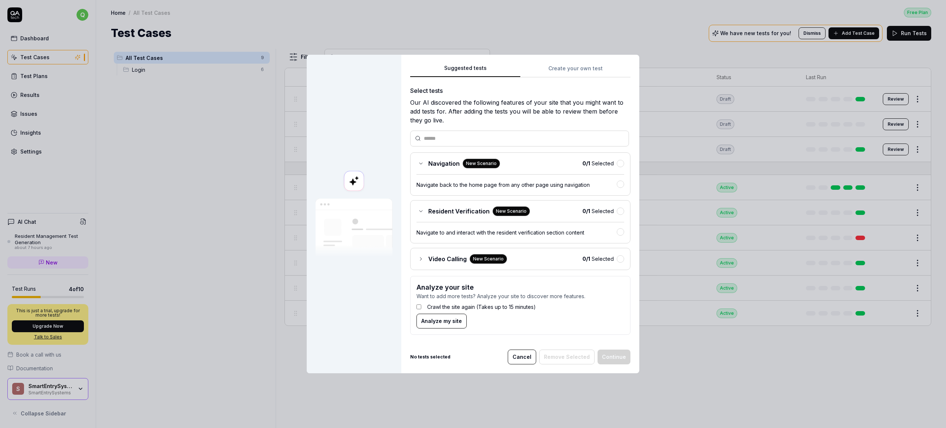
click at [438, 259] on span "Video Calling" at bounding box center [447, 258] width 38 height 9
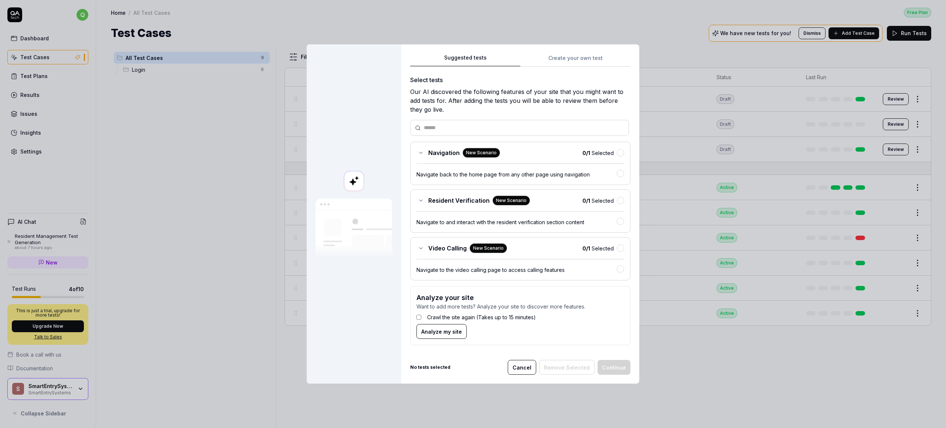
click at [445, 203] on span "Resident Verification" at bounding box center [458, 200] width 61 height 9
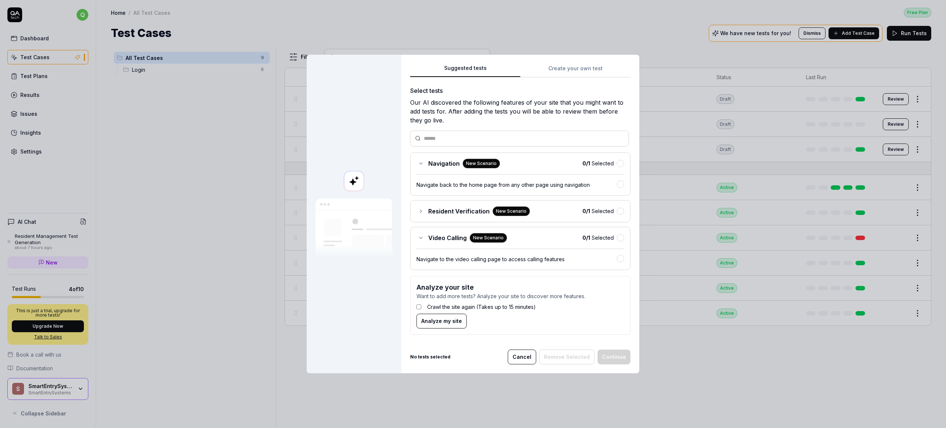
click at [448, 208] on span "Resident Verification" at bounding box center [458, 211] width 61 height 9
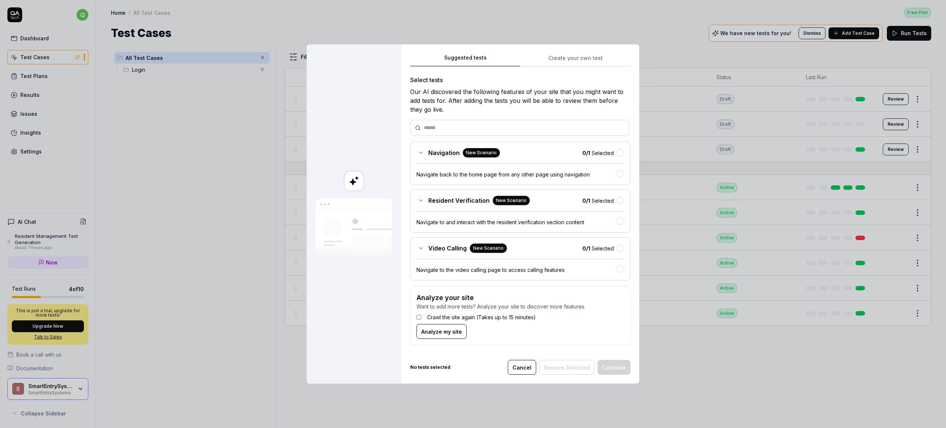
click at [559, 150] on div "Navigation New Scenario 0 / 1 Selected" at bounding box center [521, 153] width 208 height 10
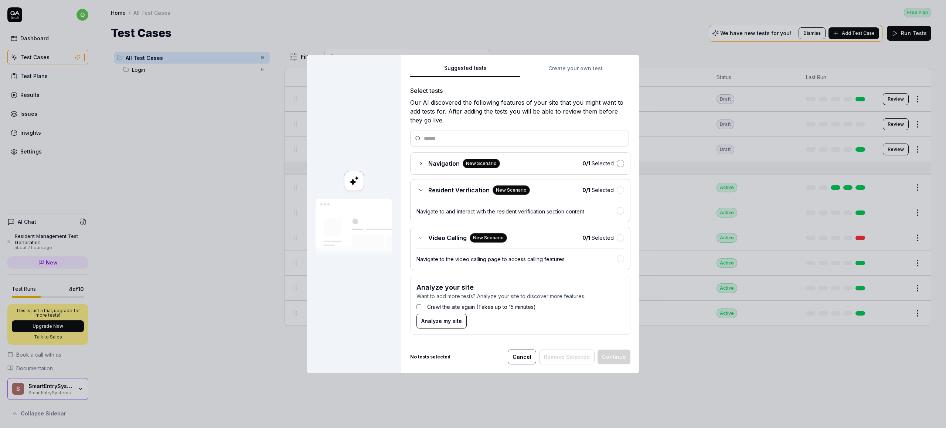
click at [618, 162] on button "button" at bounding box center [620, 163] width 7 height 7
click at [617, 189] on button "button" at bounding box center [620, 189] width 7 height 7
click at [619, 167] on div "1 / 1 Selected" at bounding box center [604, 163] width 40 height 8
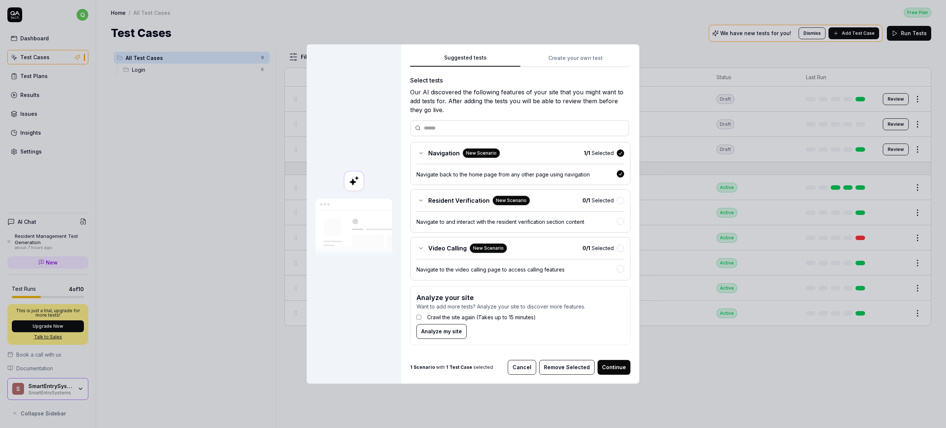
click at [617, 152] on button "button" at bounding box center [620, 152] width 7 height 7
click at [575, 65] on div "Suggested tests Create your own test Select tests Our AI discovered the followi…" at bounding box center [520, 202] width 220 height 298
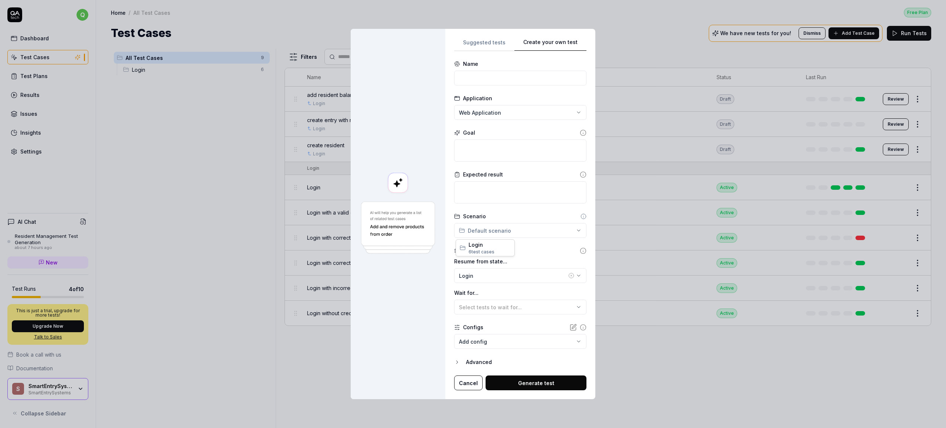
click at [490, 229] on div "**********" at bounding box center [473, 214] width 946 height 428
click at [486, 246] on span "Login" at bounding box center [490, 245] width 42 height 8
click at [491, 270] on button "Login" at bounding box center [520, 275] width 132 height 15
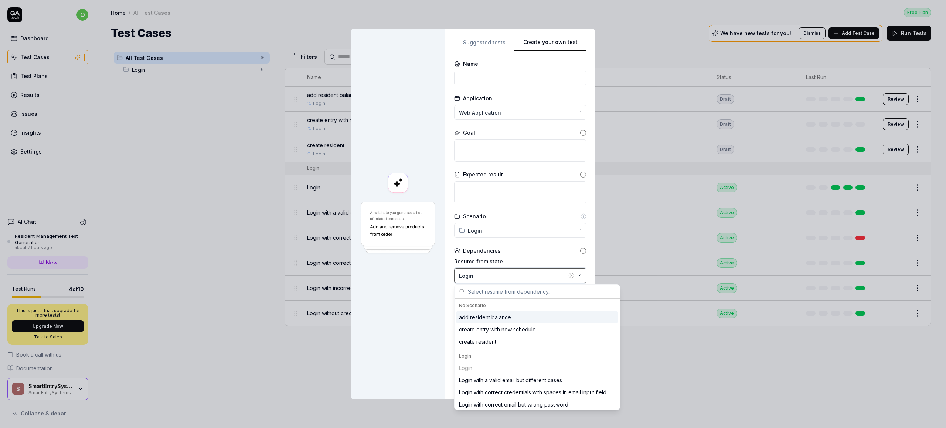
click at [491, 274] on div "Login" at bounding box center [513, 276] width 108 height 8
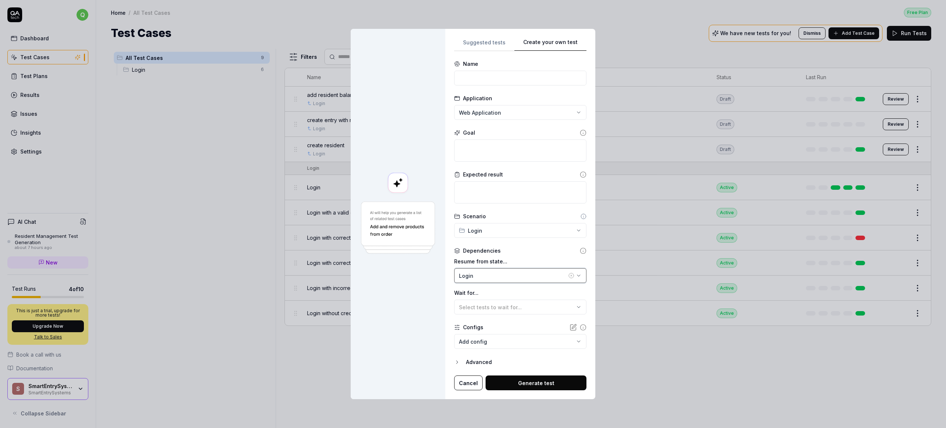
click at [487, 277] on div "Login" at bounding box center [513, 276] width 108 height 8
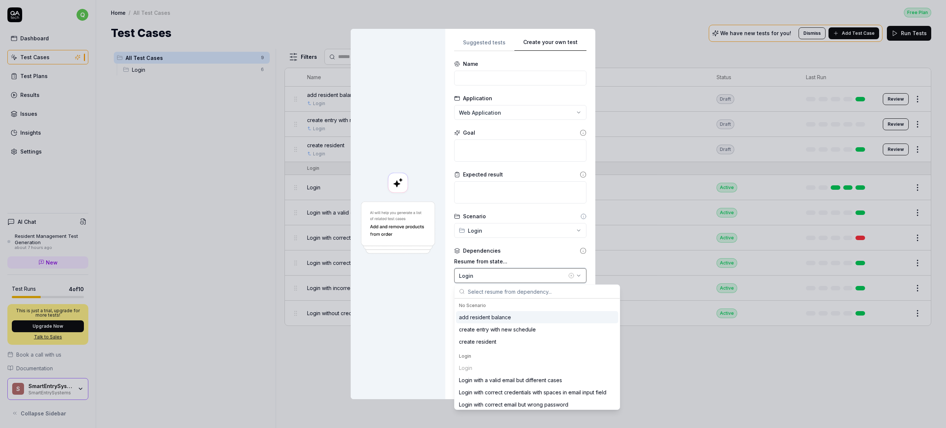
drag, startPoint x: 487, startPoint y: 278, endPoint x: 493, endPoint y: 274, distance: 7.1
click at [487, 278] on div "Login" at bounding box center [513, 276] width 108 height 8
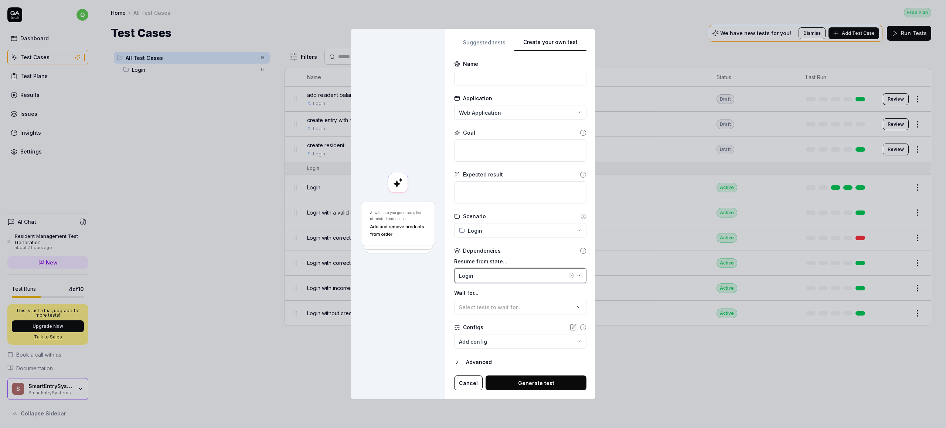
click at [478, 273] on div "Login" at bounding box center [513, 276] width 108 height 8
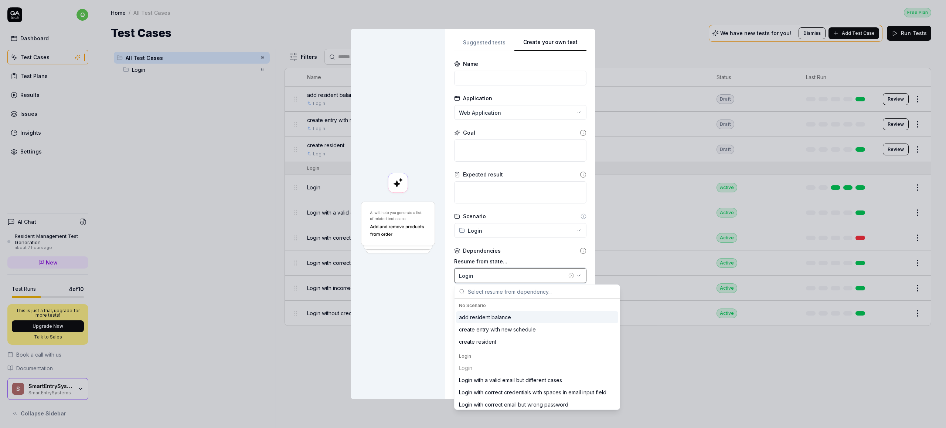
click at [478, 273] on div "Login" at bounding box center [513, 276] width 108 height 8
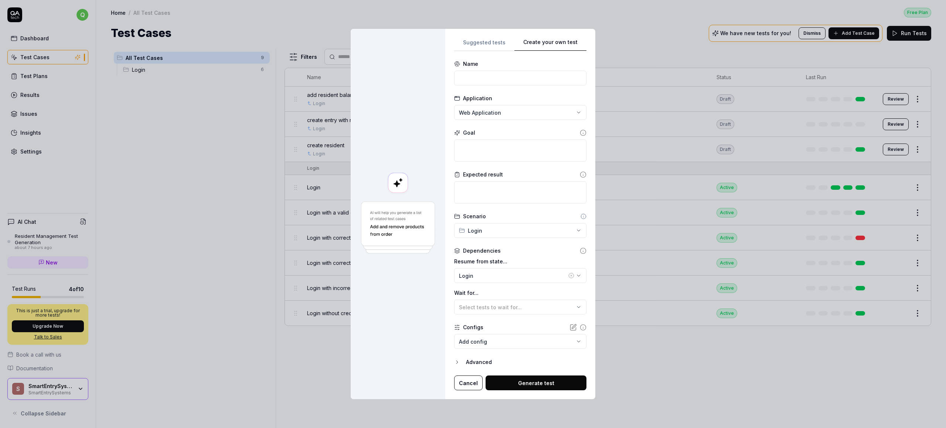
click at [488, 42] on div "**********" at bounding box center [473, 214] width 946 height 428
click at [553, 65] on div "**********" at bounding box center [520, 214] width 132 height 353
click at [480, 362] on div "Advanced" at bounding box center [526, 362] width 121 height 9
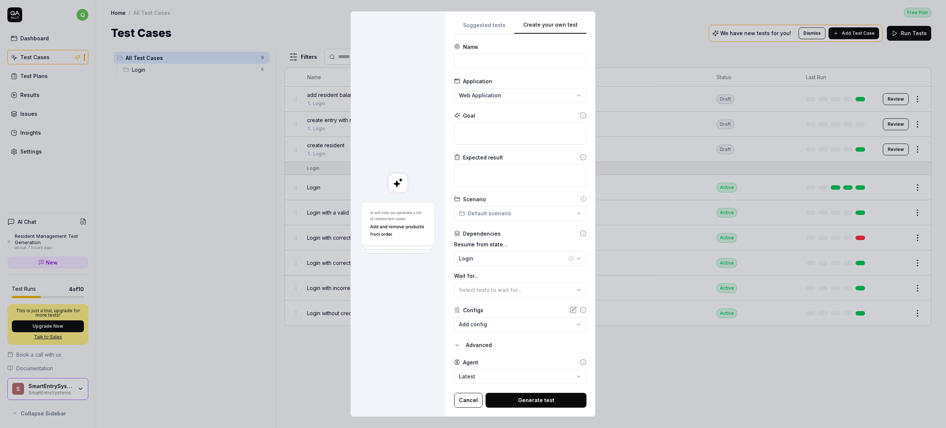
click at [480, 24] on div "**********" at bounding box center [473, 214] width 946 height 428
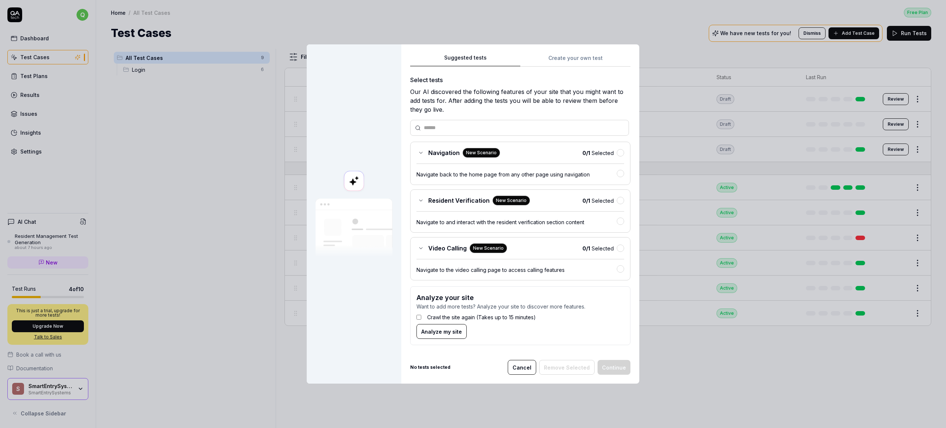
click at [426, 321] on div "Crawl the site again (Takes up to 15 minutes)" at bounding box center [521, 317] width 208 height 14
click at [421, 319] on div "Crawl the site again (Takes up to 15 minutes)" at bounding box center [521, 317] width 208 height 14
click at [420, 318] on div "Crawl the site again (Takes up to 15 minutes)" at bounding box center [521, 317] width 208 height 14
click at [419, 318] on div "Crawl the site again (Takes up to 15 minutes)" at bounding box center [521, 317] width 208 height 14
click at [477, 315] on label "Crawl the site again (Takes up to 15 minutes)" at bounding box center [481, 317] width 109 height 8
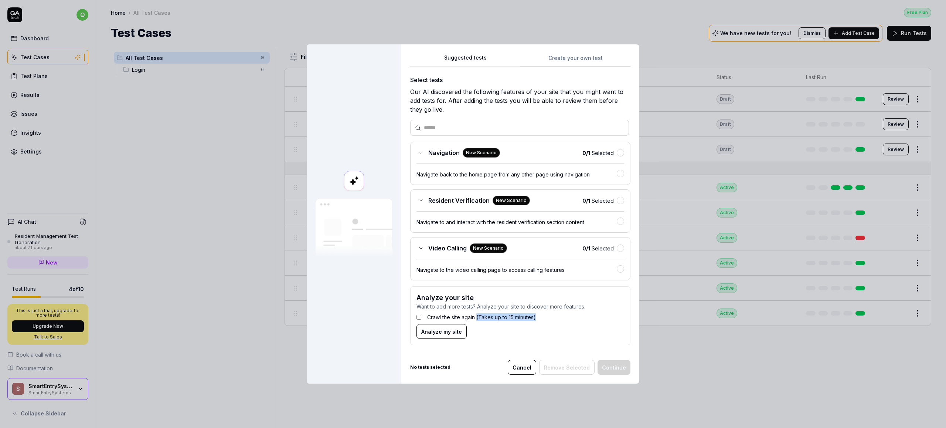
drag, startPoint x: 481, startPoint y: 318, endPoint x: 533, endPoint y: 318, distance: 52.1
click at [533, 318] on div "Crawl the site again (Takes up to 15 minutes)" at bounding box center [521, 317] width 208 height 14
drag, startPoint x: 539, startPoint y: 317, endPoint x: 475, endPoint y: 316, distance: 64.3
click at [475, 316] on div "Crawl the site again (Takes up to 15 minutes)" at bounding box center [521, 317] width 208 height 14
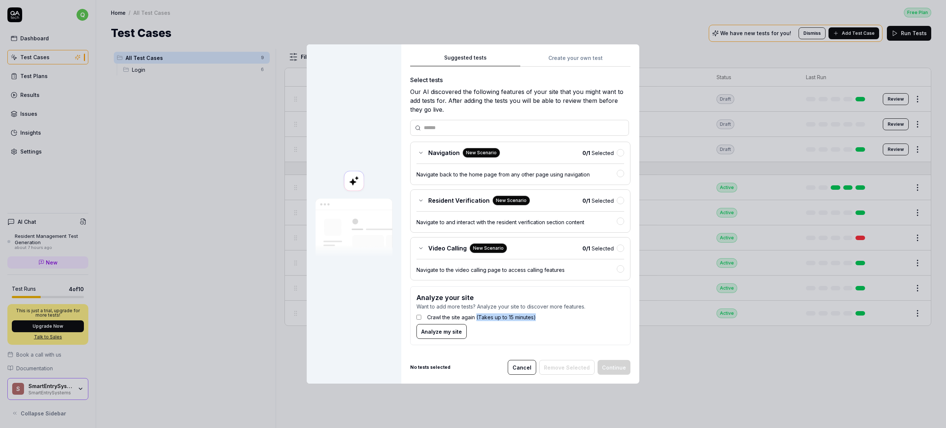
click at [475, 316] on label "Crawl the site again (Takes up to 15 minutes)" at bounding box center [481, 317] width 109 height 8
drag, startPoint x: 474, startPoint y: 316, endPoint x: 534, endPoint y: 318, distance: 59.9
click at [534, 318] on div "Crawl the site again (Takes up to 15 minutes)" at bounding box center [521, 317] width 208 height 14
click at [431, 317] on label "Crawl the site again (Takes up to 15 minutes)" at bounding box center [481, 317] width 109 height 8
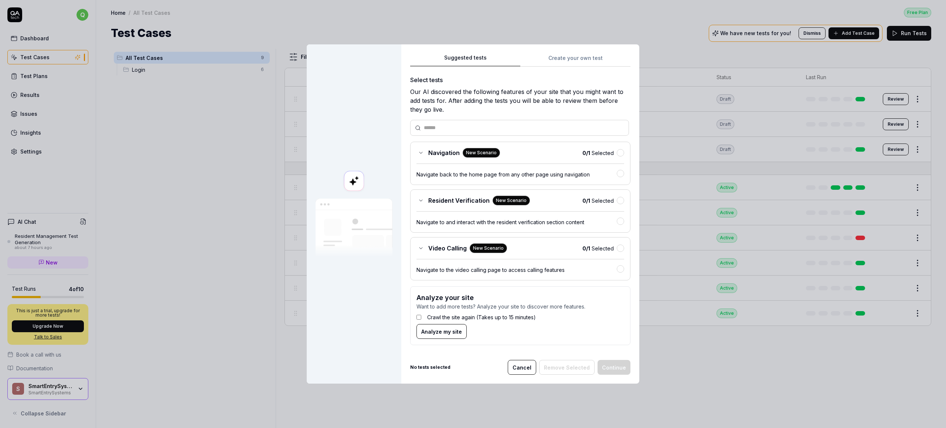
click at [441, 331] on span "Analyze my site" at bounding box center [441, 332] width 41 height 8
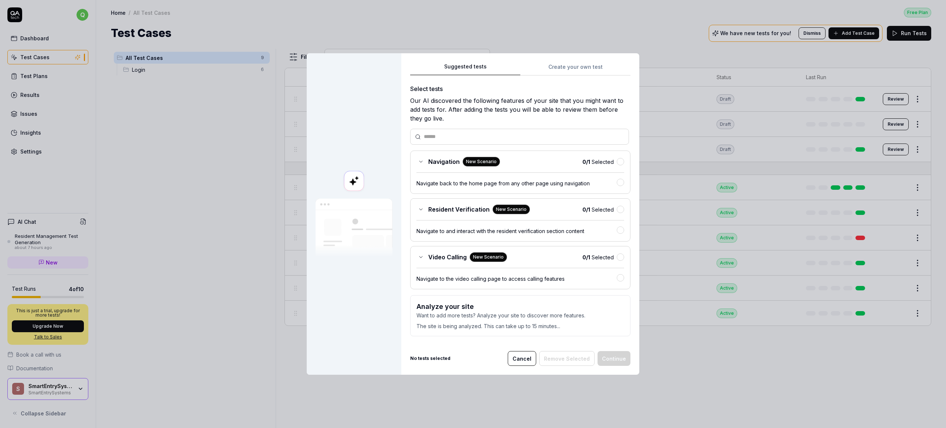
click at [450, 317] on p "Want to add more tests? Analyze your site to discover more features." at bounding box center [521, 315] width 208 height 8
click at [447, 329] on p "The site is being analyzed. This can take up to 15 minutes..." at bounding box center [521, 324] width 208 height 11
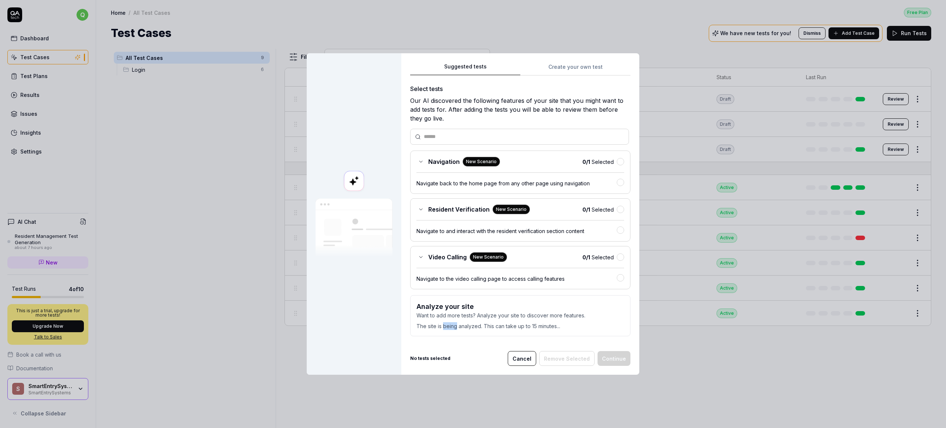
click at [447, 327] on p "The site is being analyzed. This can take up to 15 minutes..." at bounding box center [521, 324] width 208 height 11
click at [454, 325] on p "The site is being analyzed. This can take up to 15 minutes..." at bounding box center [521, 324] width 208 height 11
click at [576, 68] on div "Suggested tests Create your own test Select tests Our AI discovered the followi…" at bounding box center [520, 202] width 220 height 280
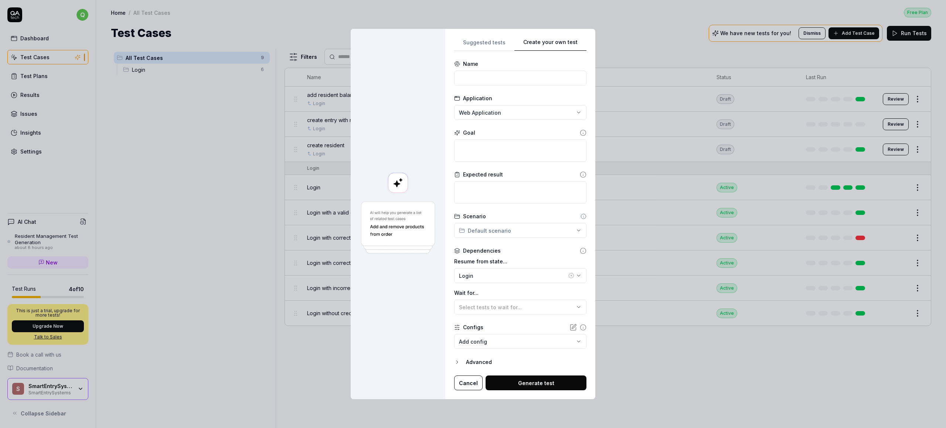
click at [491, 46] on div "**********" at bounding box center [520, 214] width 150 height 370
click at [565, 60] on div "**********" at bounding box center [520, 214] width 132 height 353
click at [473, 50] on div "**********" at bounding box center [520, 214] width 150 height 370
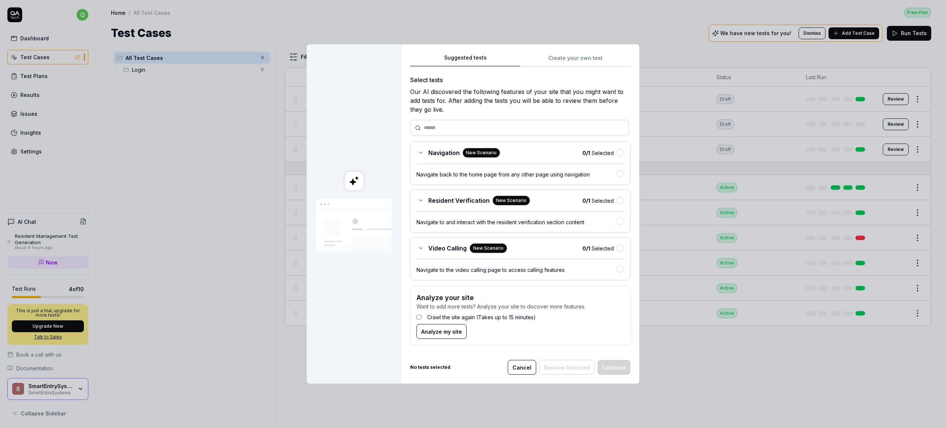
click at [582, 56] on div "Suggested tests Create your own test Select tests Our AI discovered the followi…" at bounding box center [520, 213] width 238 height 339
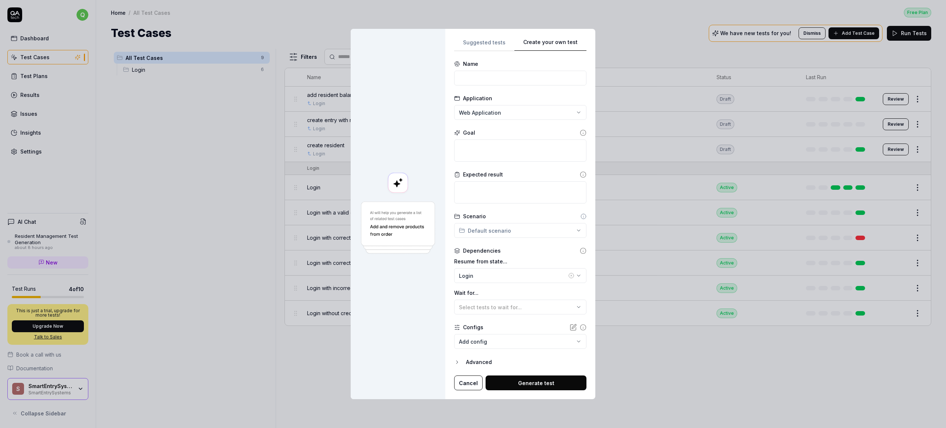
click at [478, 50] on div "**********" at bounding box center [520, 214] width 150 height 370
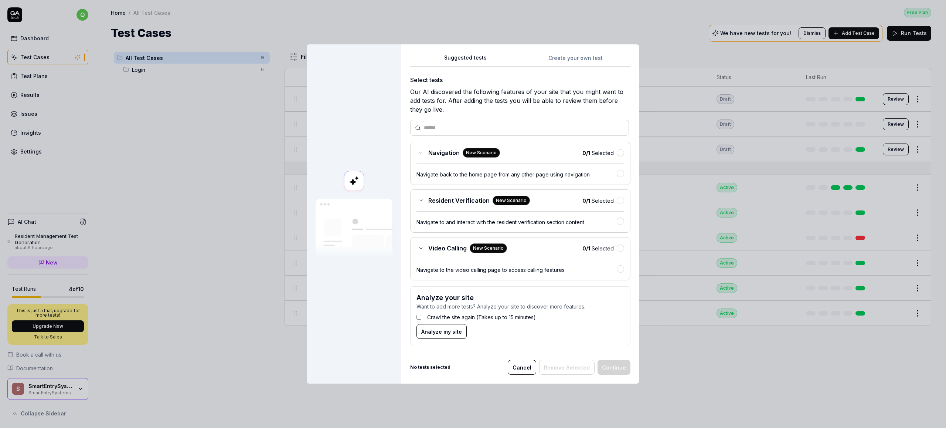
click at [592, 57] on div "Suggested tests Suggested tests Create your own test Select tests Our AI discov…" at bounding box center [473, 214] width 946 height 428
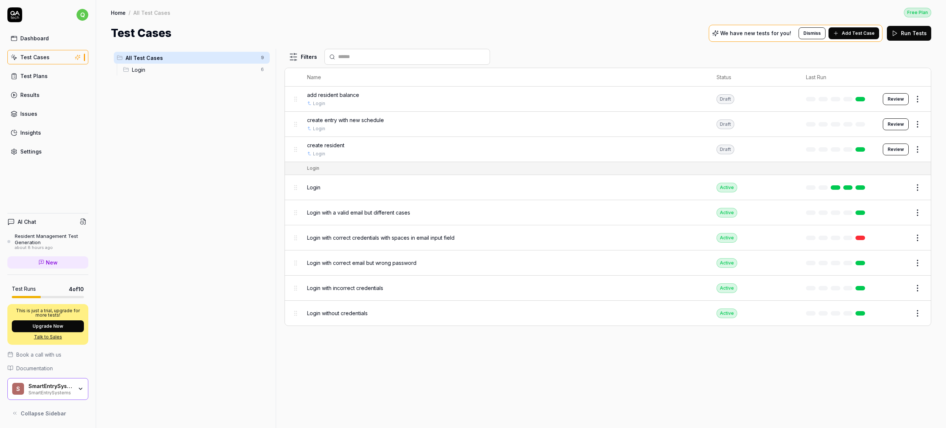
click at [864, 33] on span "Add Test Case" at bounding box center [858, 33] width 33 height 7
click at [50, 95] on link "Results" at bounding box center [47, 95] width 81 height 14
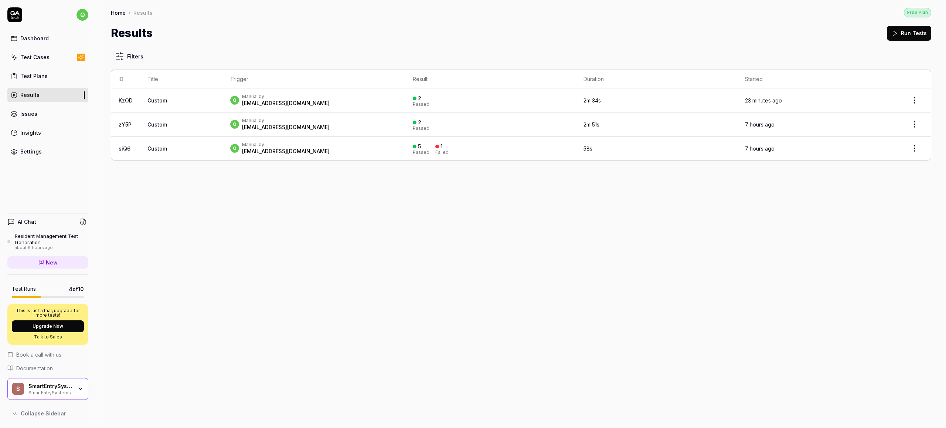
click at [198, 109] on td "Custom" at bounding box center [181, 100] width 83 height 24
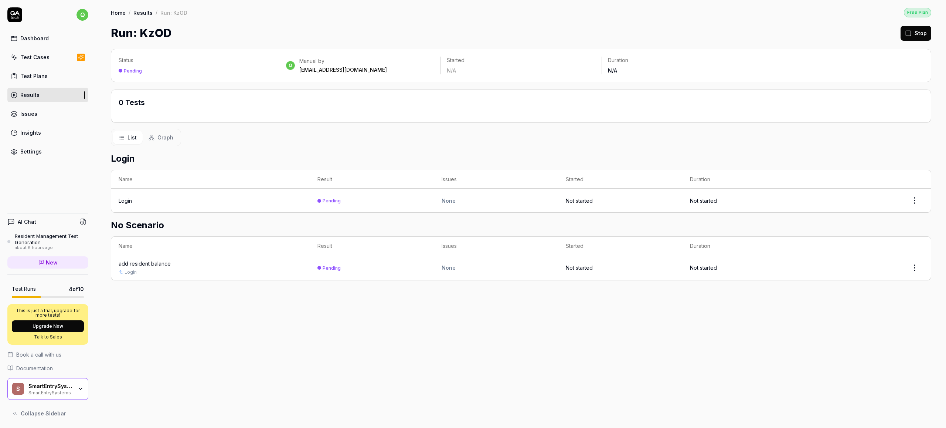
click at [280, 101] on div "0 Tests" at bounding box center [233, 106] width 229 height 18
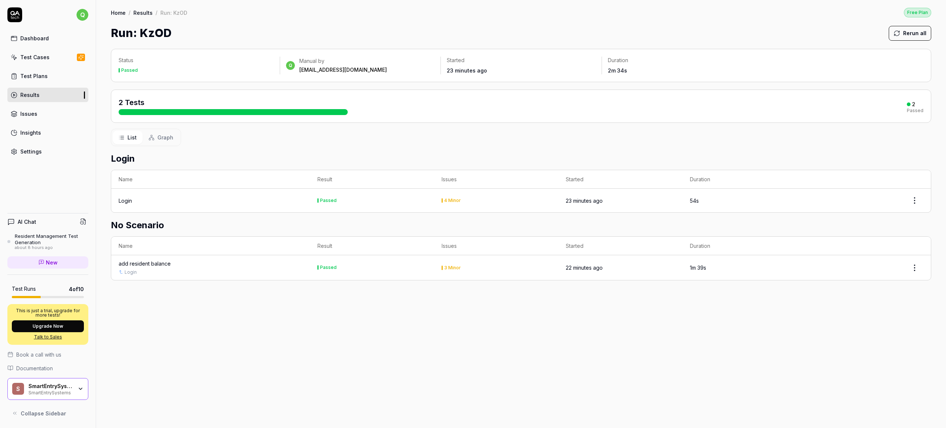
click at [61, 98] on link "Results" at bounding box center [47, 95] width 81 height 14
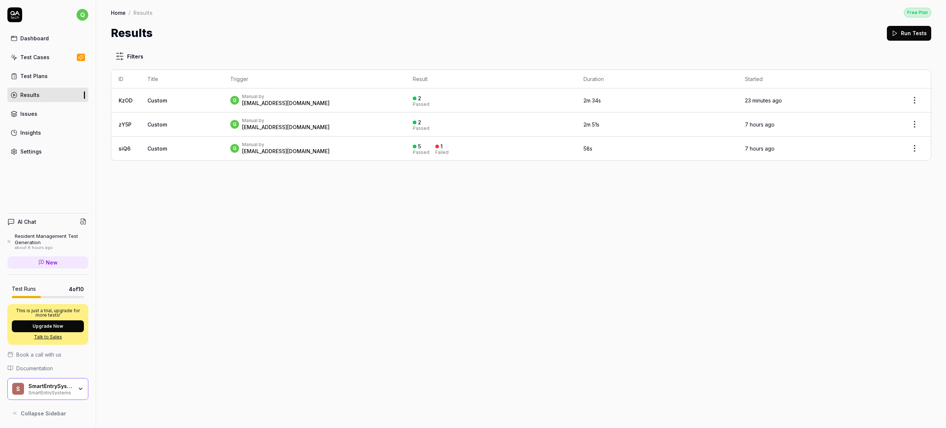
click at [406, 155] on td "q Manual by qycqycqycqycqyc@gmail.com" at bounding box center [314, 148] width 183 height 24
click at [340, 138] on td "q Manual by qycqycqycqycqyc@gmail.com" at bounding box center [314, 148] width 183 height 24
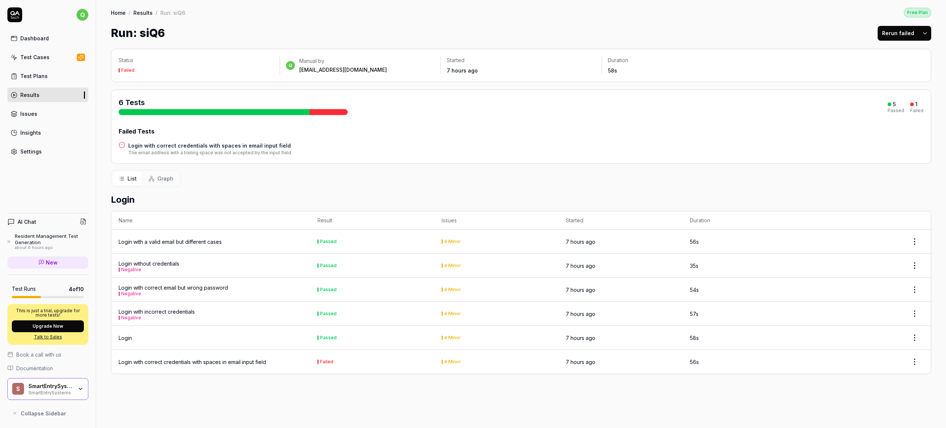
click at [245, 365] on div "Login with correct credentials with spaces in email input field" at bounding box center [193, 362] width 148 height 8
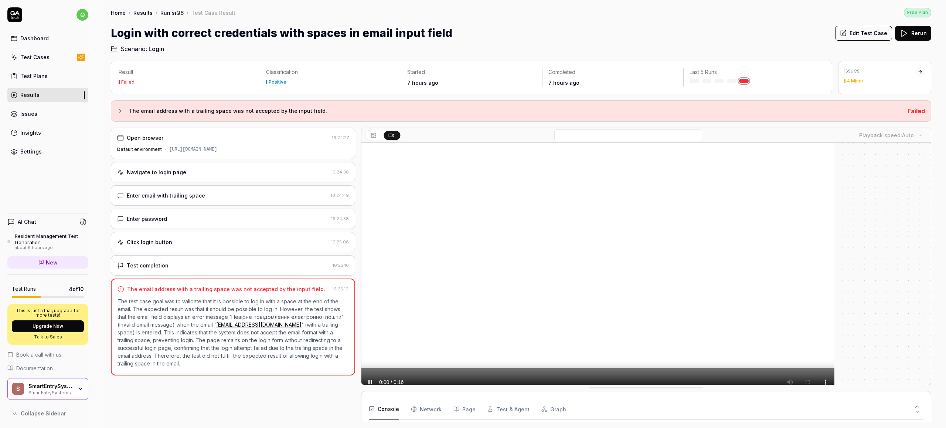
scroll to position [42, 0]
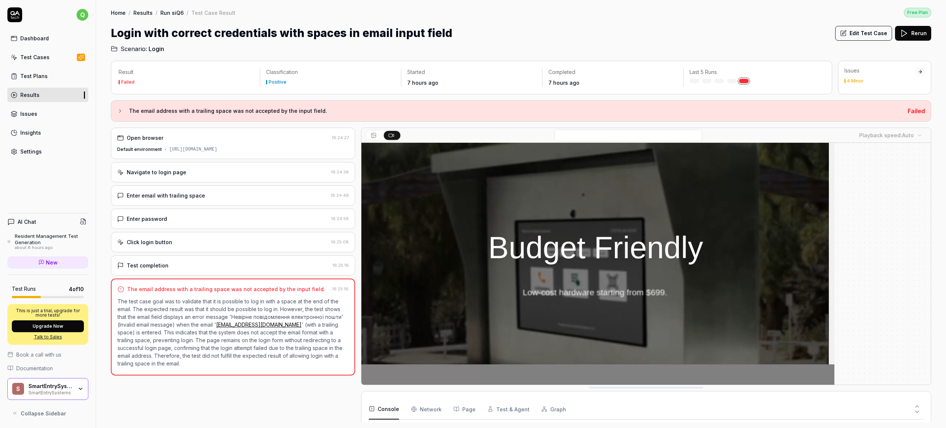
click at [258, 326] on link "qycqycqycqycqyc@gmail.com" at bounding box center [258, 324] width 85 height 6
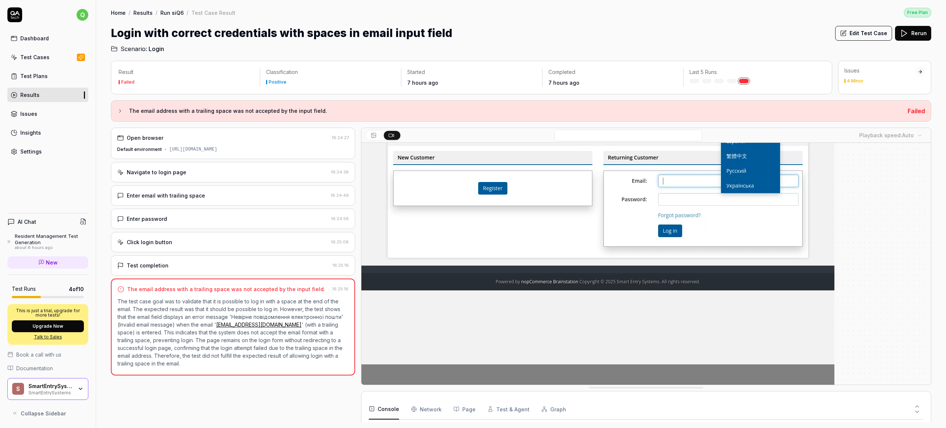
click at [263, 307] on p "The test case goal was to validate that it is possible to log in with a space a…" at bounding box center [233, 332] width 231 height 70
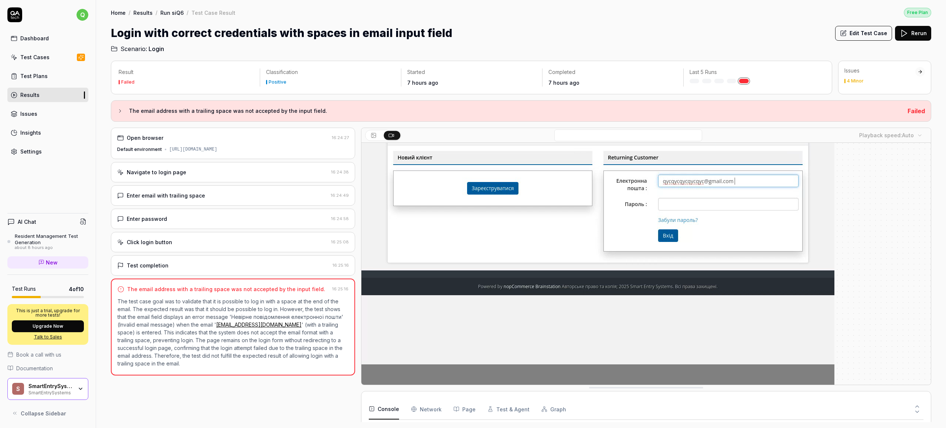
click at [257, 298] on p "The test case goal was to validate that it is possible to log in with a space a…" at bounding box center [233, 332] width 231 height 70
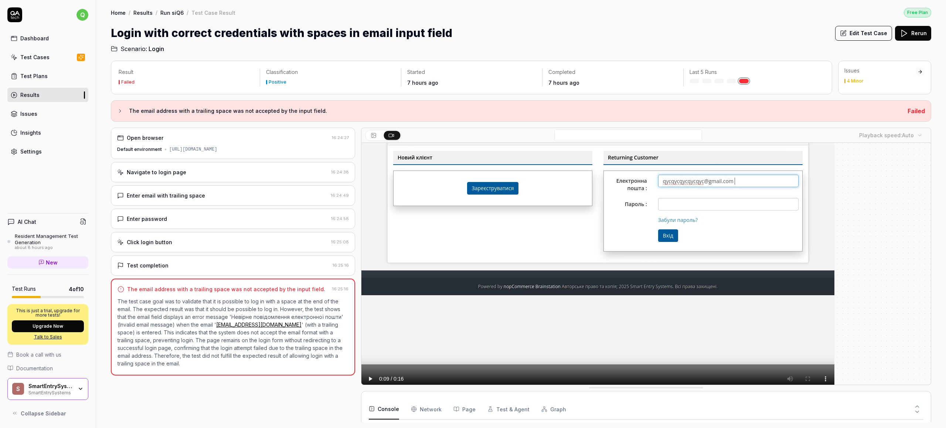
click at [298, 288] on div "The email address with a trailing space was not accepted by the input field." at bounding box center [226, 289] width 198 height 8
click at [167, 14] on link "Run siQ6" at bounding box center [171, 12] width 23 height 7
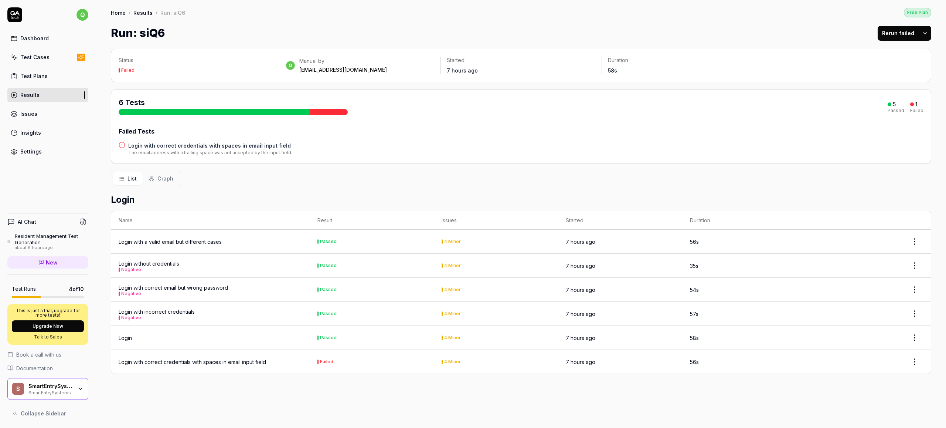
click at [138, 9] on link "Results" at bounding box center [142, 12] width 19 height 7
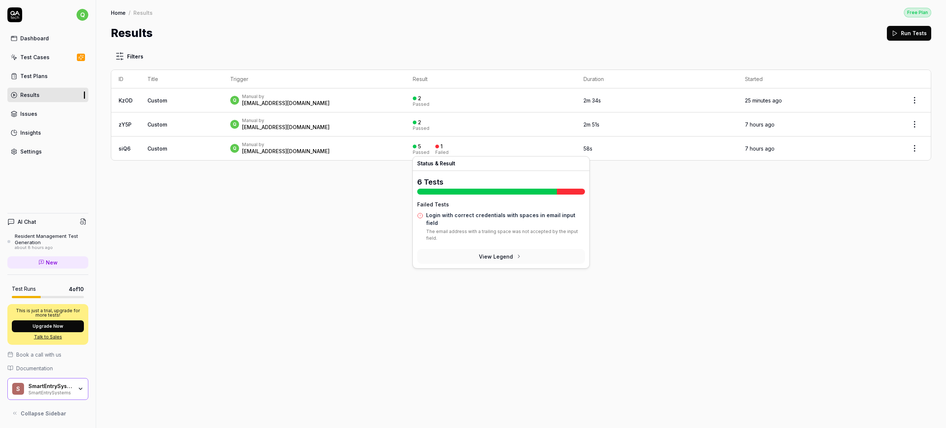
click at [342, 151] on div "q Manual by qycqycqycqycqyc@gmail.com" at bounding box center [314, 148] width 168 height 13
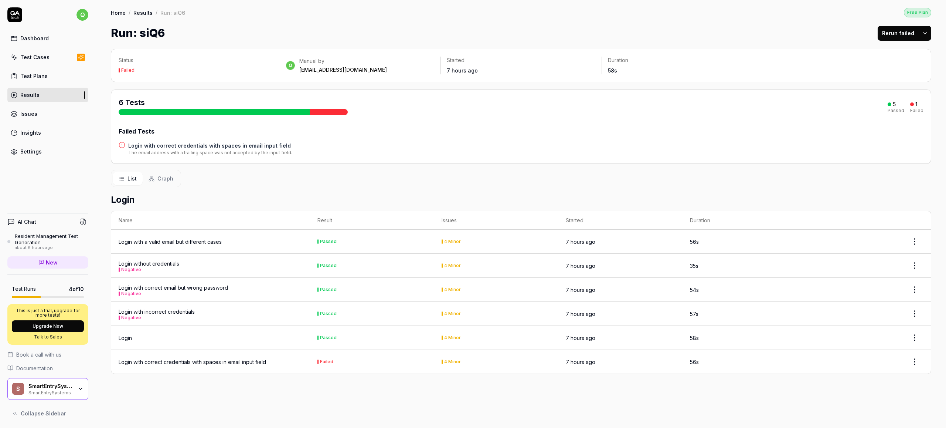
click at [226, 293] on div "Negative" at bounding box center [173, 293] width 109 height 4
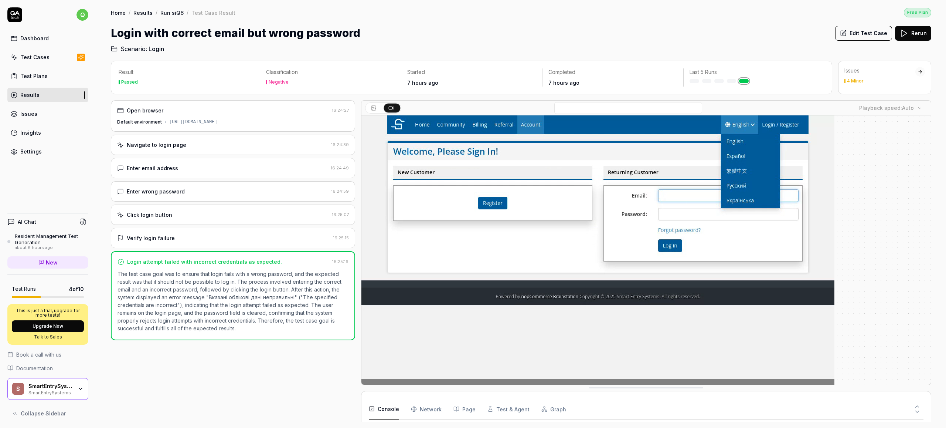
click at [56, 111] on link "Issues" at bounding box center [47, 113] width 81 height 14
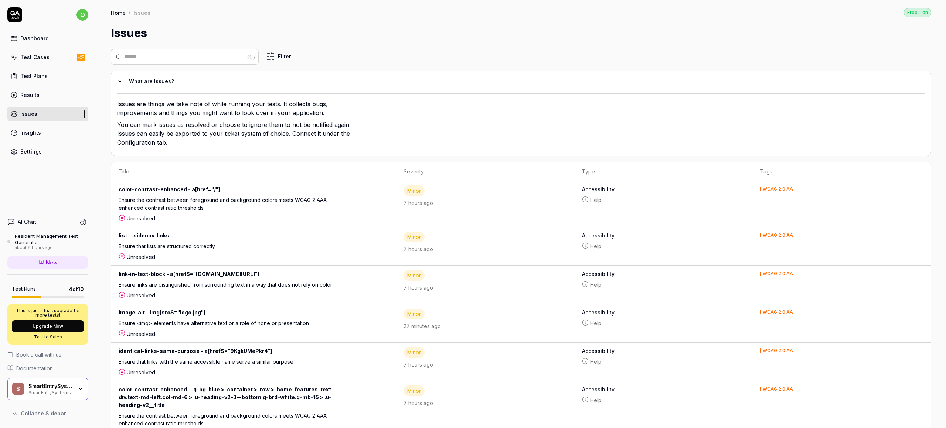
drag, startPoint x: 191, startPoint y: 104, endPoint x: 226, endPoint y: 137, distance: 48.1
click at [226, 137] on div "Issues are things we take note of while running your tests. It collects bugs, i…" at bounding box center [237, 124] width 240 height 50
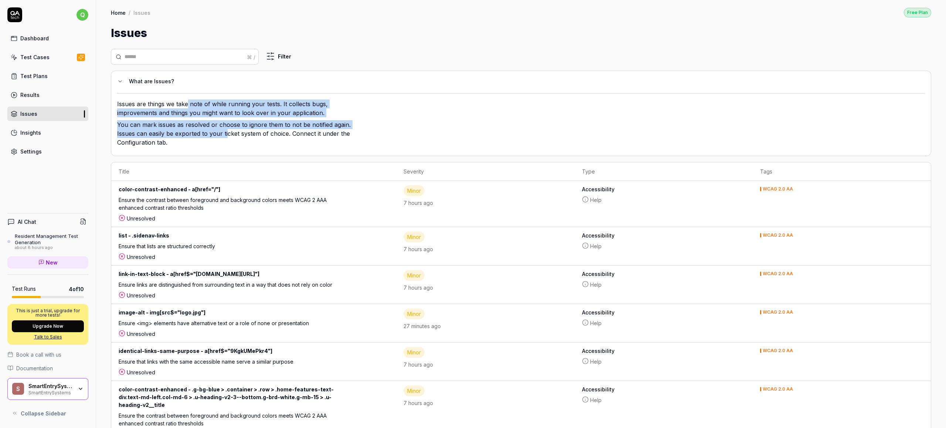
drag, startPoint x: 226, startPoint y: 137, endPoint x: 189, endPoint y: 102, distance: 51.0
click at [189, 102] on div "Issues are things we take note of while running your tests. It collects bugs, i…" at bounding box center [237, 124] width 240 height 50
click at [189, 102] on p "Issues are things we take note of while running your tests. It collects bugs, i…" at bounding box center [237, 109] width 240 height 21
drag, startPoint x: 167, startPoint y: 107, endPoint x: 209, endPoint y: 152, distance: 61.5
click at [209, 152] on div "What are Issues? Issues are things we take note of while running your tests. It…" at bounding box center [521, 113] width 821 height 85
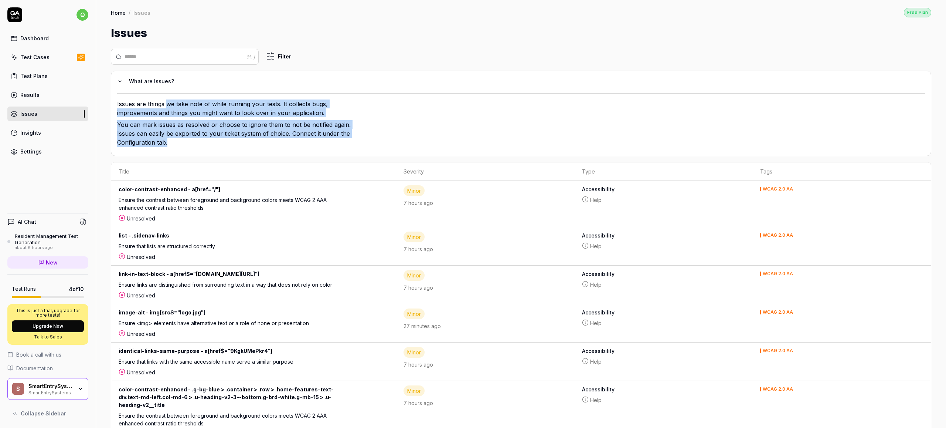
click at [209, 152] on div "What are Issues? Issues are things we take note of while running your tests. It…" at bounding box center [521, 113] width 821 height 85
drag, startPoint x: 197, startPoint y: 140, endPoint x: 153, endPoint y: 104, distance: 57.5
click at [153, 104] on div "Issues are things we take note of while running your tests. It collects bugs, i…" at bounding box center [237, 124] width 240 height 50
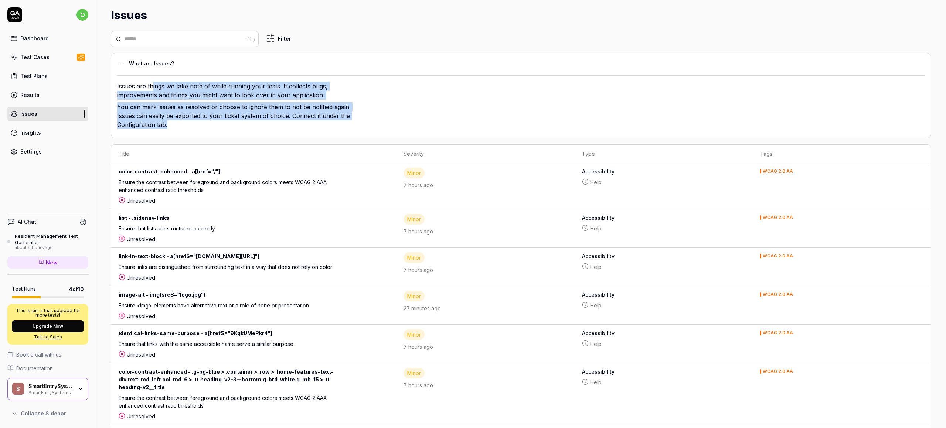
scroll to position [114, 0]
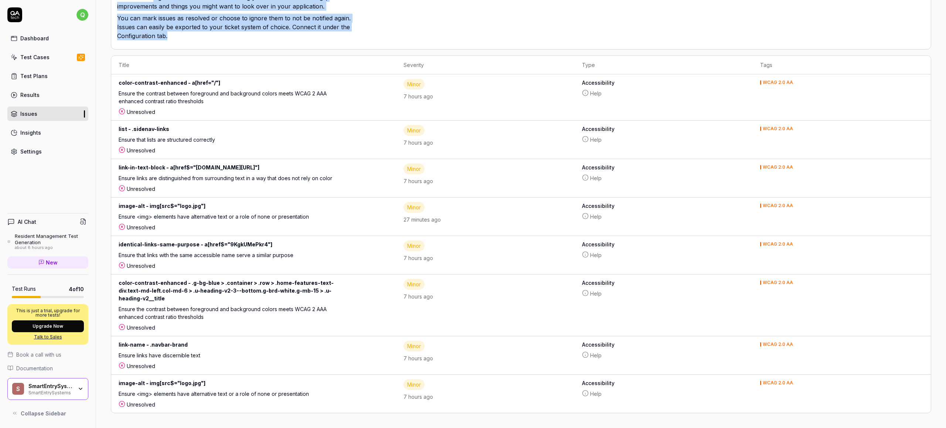
click at [65, 133] on link "Insights" at bounding box center [47, 132] width 81 height 14
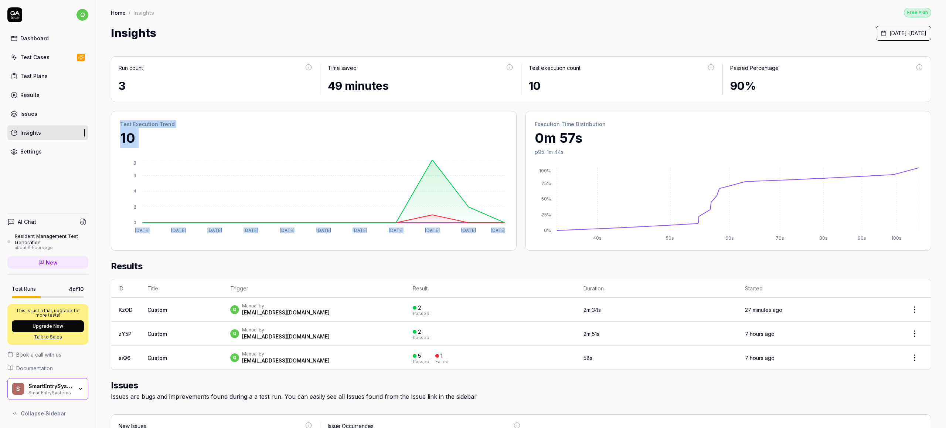
drag, startPoint x: 115, startPoint y: 116, endPoint x: 505, endPoint y: 239, distance: 409.7
click at [505, 238] on div "Test Execution Trend 10 Sep 1 Sep 2 Sep 3 Sep 4 Sep 5 Sep 6 Sep 7 Sep 8 Sep 9 S…" at bounding box center [314, 181] width 406 height 140
click at [505, 239] on div "Test Execution Trend 10 Sep 1 Sep 2 Sep 3 Sep 4 Sep 5 Sep 6 Sep 7 Sep 8 Sep 9 S…" at bounding box center [314, 181] width 406 height 140
drag, startPoint x: 517, startPoint y: 244, endPoint x: 253, endPoint y: 139, distance: 284.7
click at [253, 139] on div "Test Execution Trend 10 Sep 1 Sep 2 Sep 3 Sep 4 Sep 5 Sep 6 Sep 7 Sep 8 Sep 9 S…" at bounding box center [521, 181] width 821 height 140
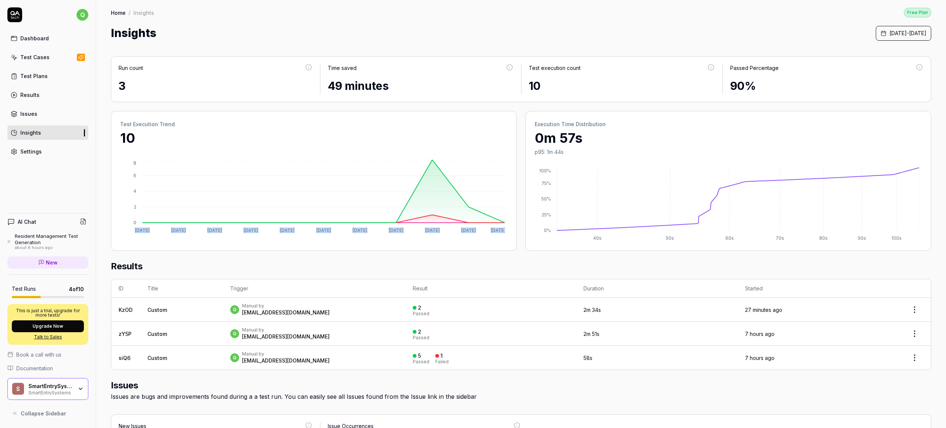
click at [253, 139] on p "10" at bounding box center [313, 138] width 387 height 20
click at [575, 37] on div "Insights September 1st, 2025 - September 11th, 2025" at bounding box center [521, 33] width 821 height 17
